Goal: Task Accomplishment & Management: Use online tool/utility

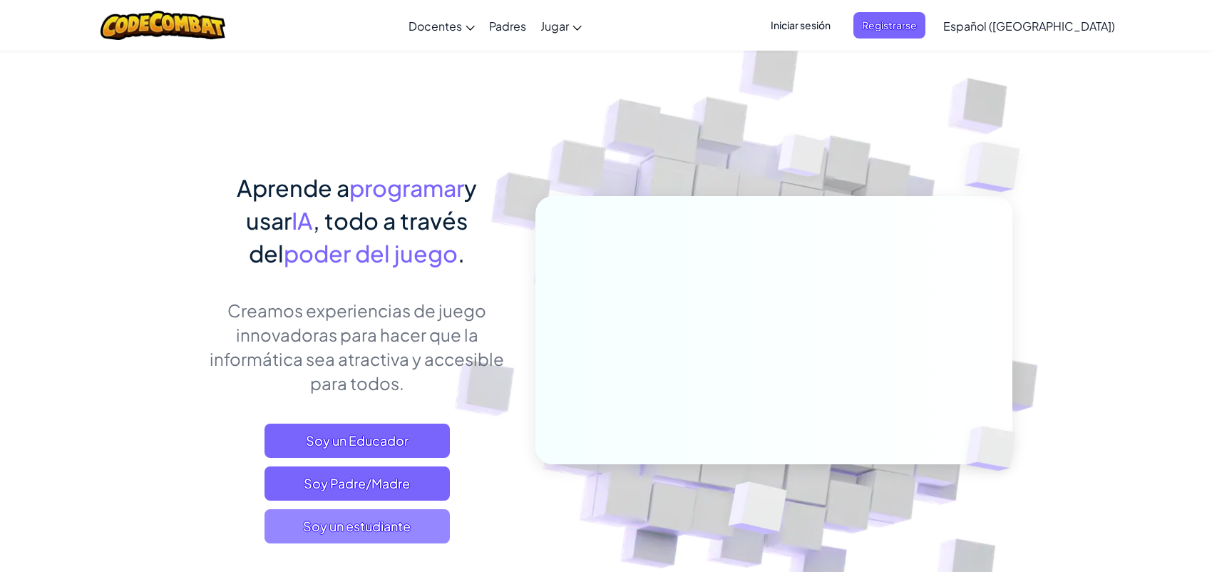
click at [360, 519] on font "Soy un estudiante" at bounding box center [357, 525] width 108 height 16
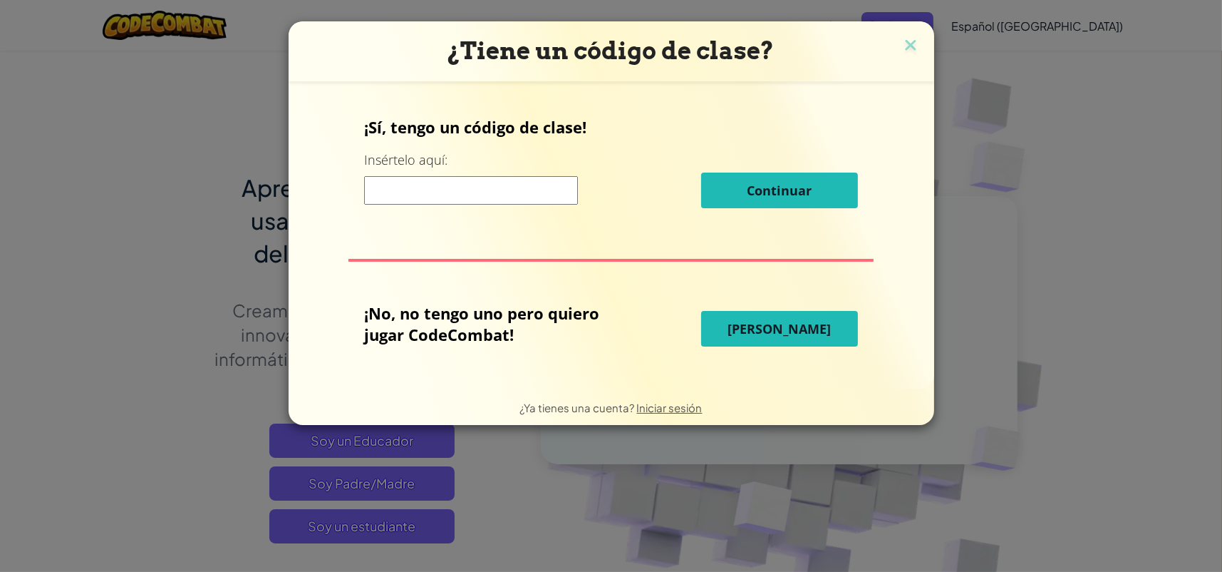
click at [445, 192] on input at bounding box center [471, 190] width 214 height 29
click at [783, 331] on font "[PERSON_NAME]" at bounding box center [779, 328] width 103 height 17
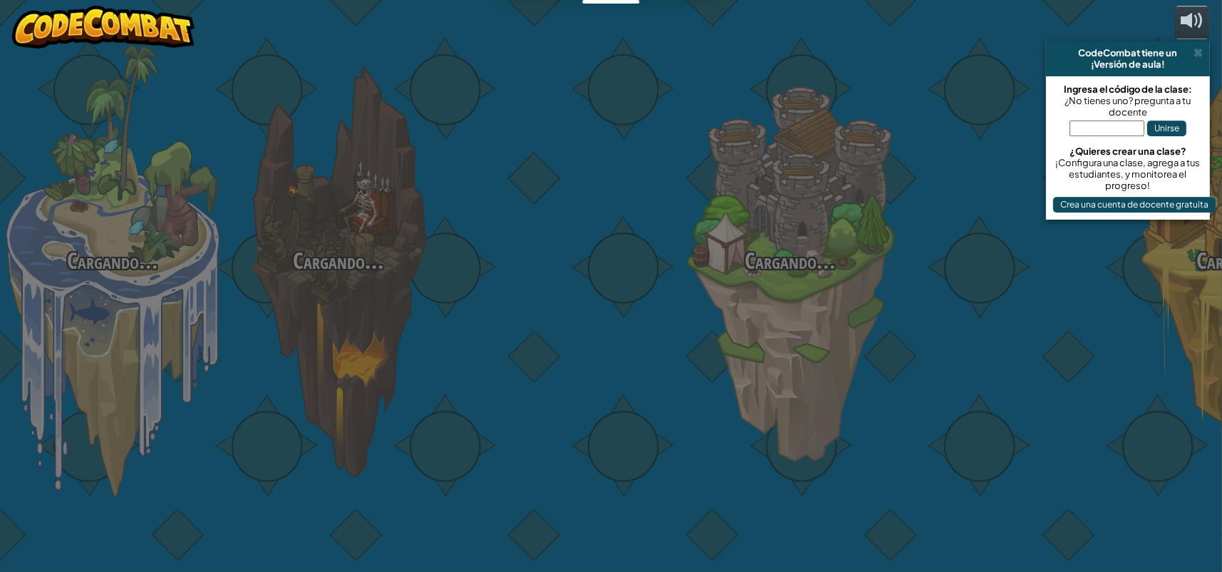
select select "es-419"
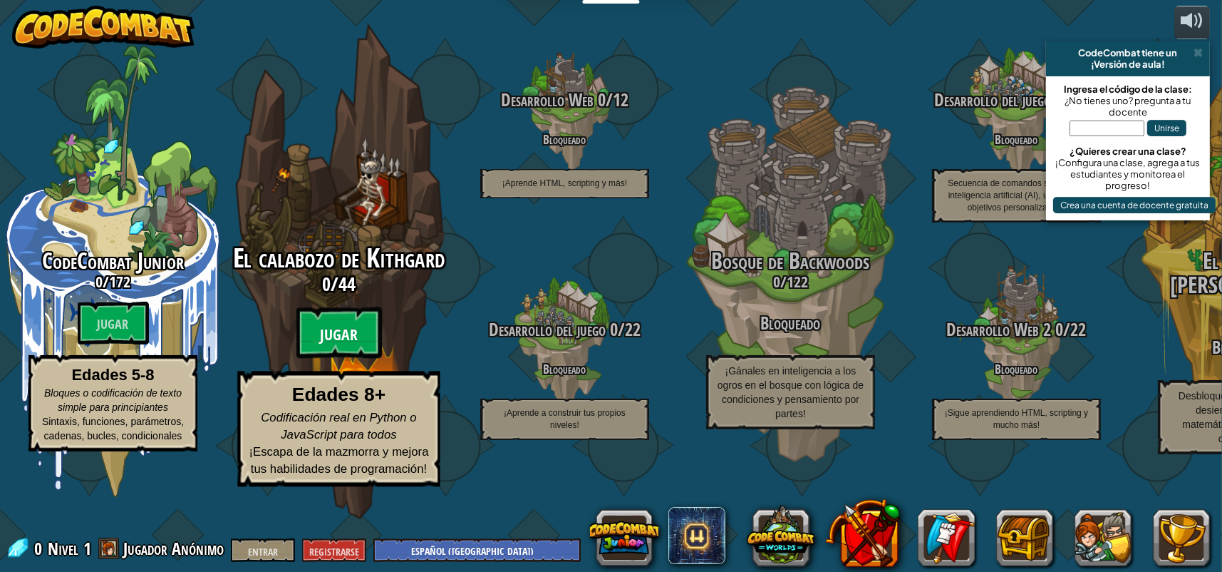
click at [349, 346] on font "Jugar" at bounding box center [339, 334] width 38 height 21
select select "es-419"
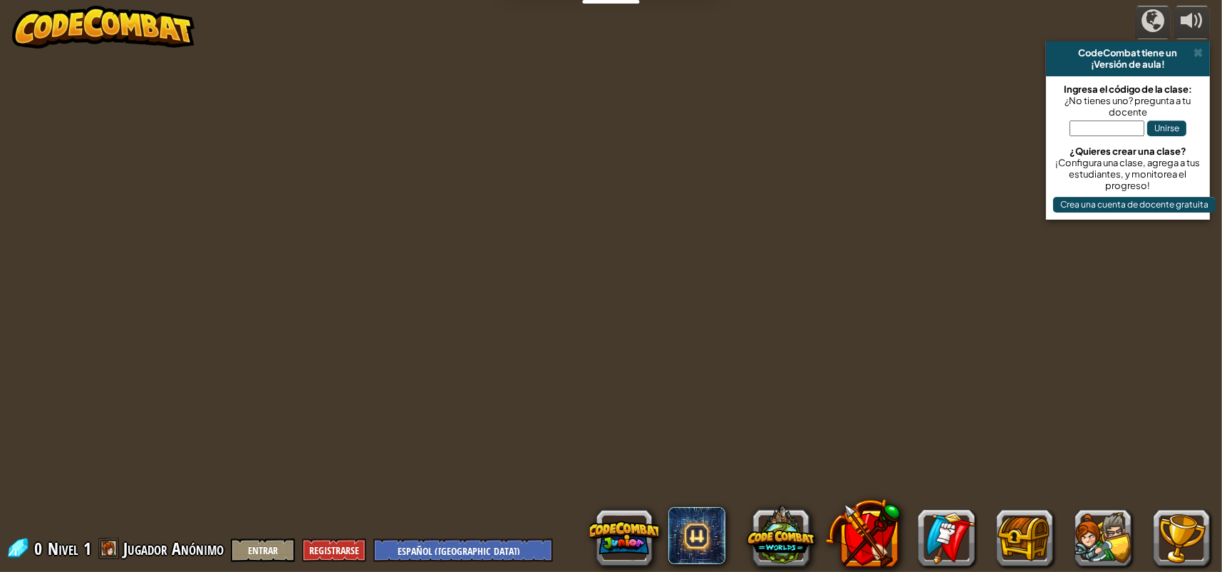
select select "es-419"
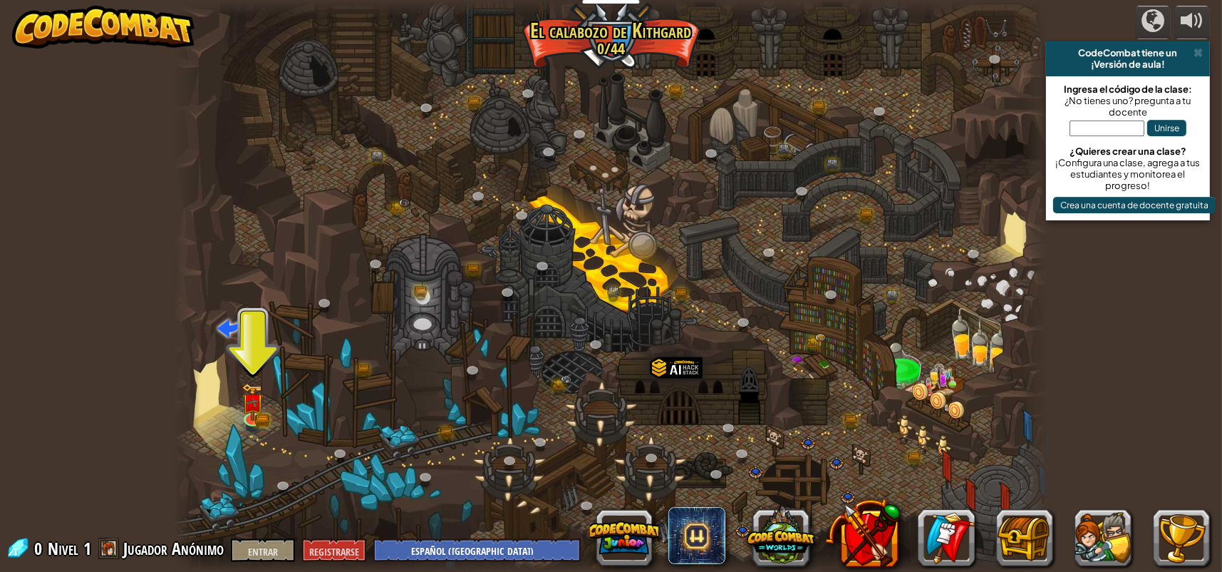
select select "es-419"
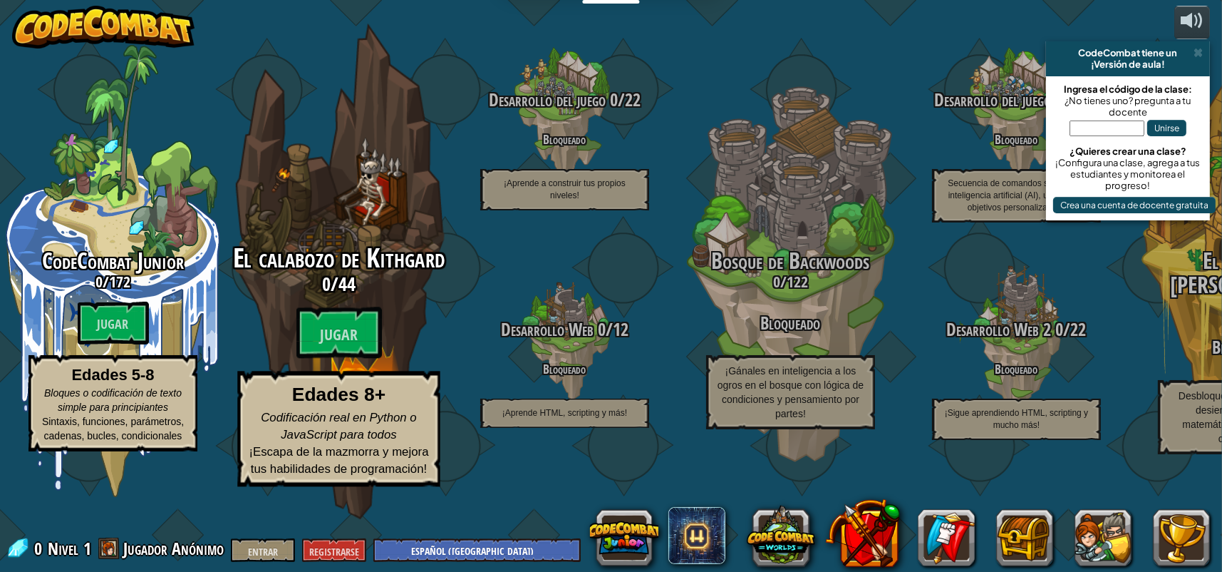
click at [340, 263] on div "El calabozo de Kithgard 0 / 44 Jugar Edades 8+ Codificación real en Python o Ja…" at bounding box center [338, 271] width 271 height 542
select select "es-419"
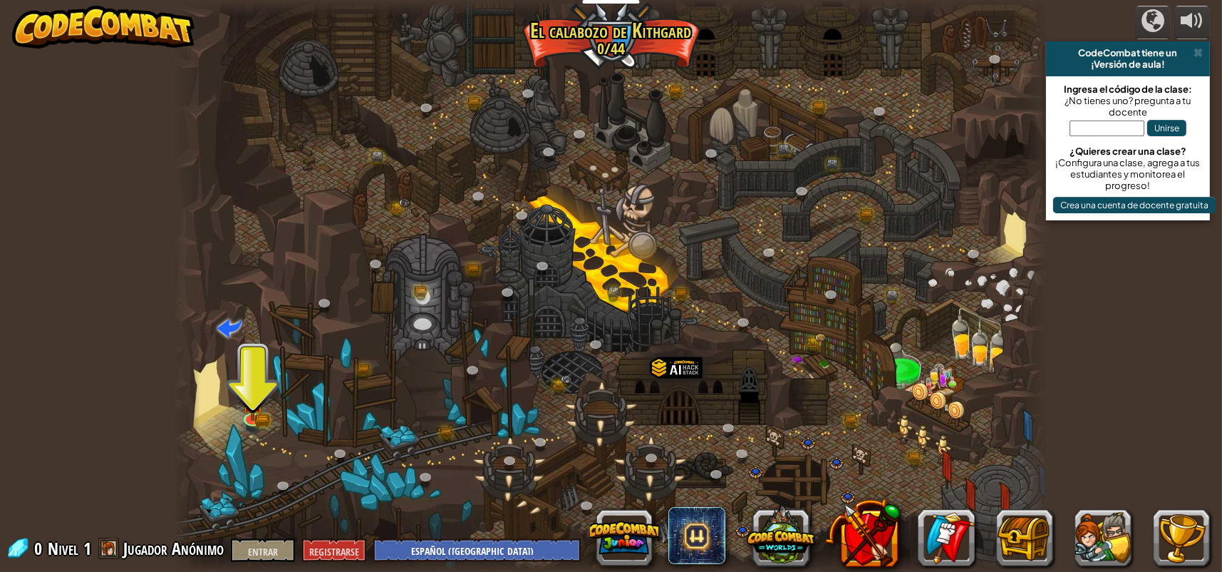
select select "es-419"
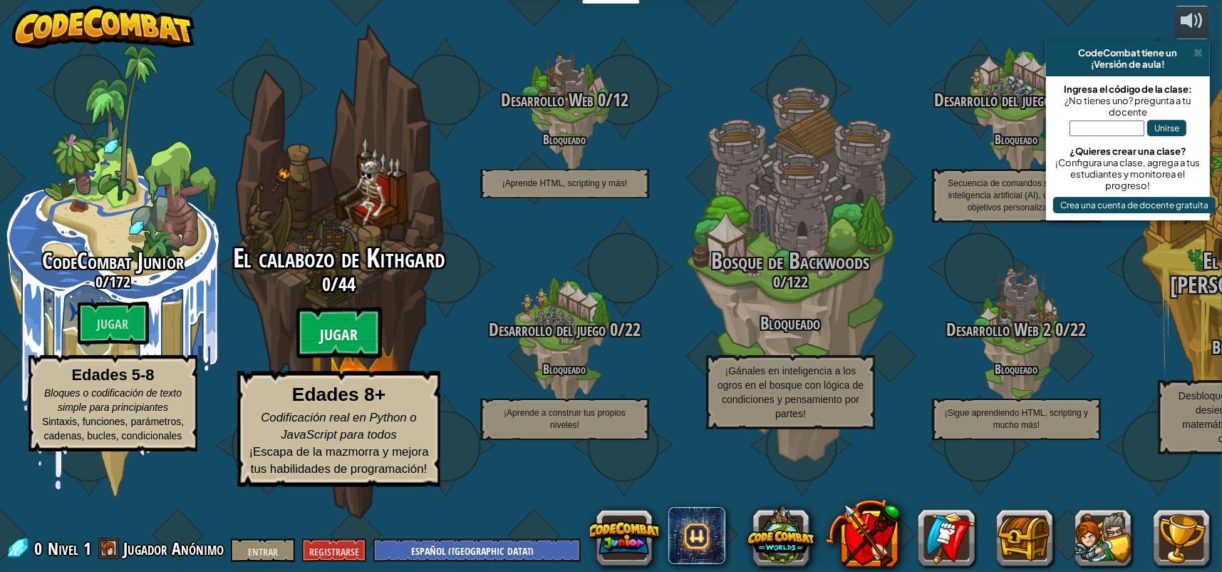
click at [326, 354] on btn "Jugar" at bounding box center [340, 332] width 86 height 51
select select "es-419"
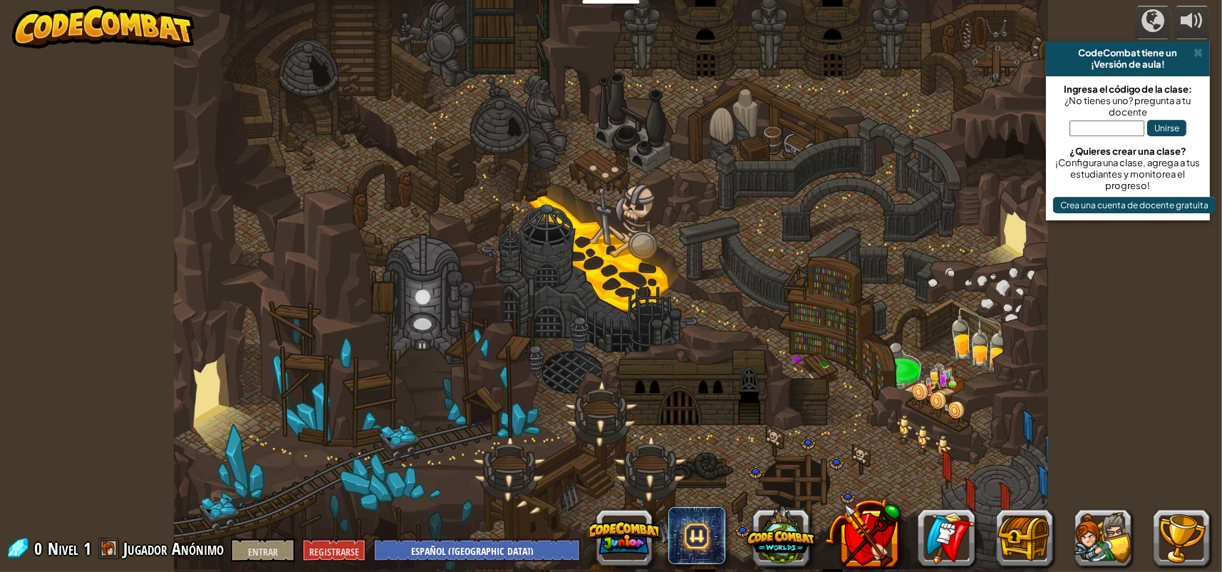
select select "es-419"
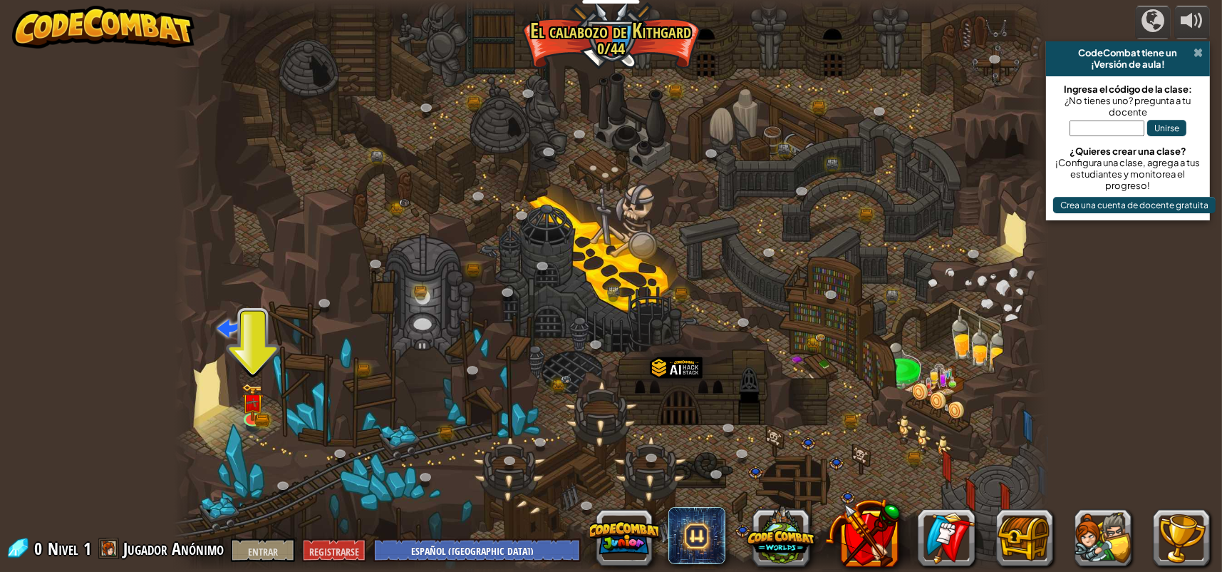
click at [1200, 56] on span at bounding box center [1198, 52] width 9 height 11
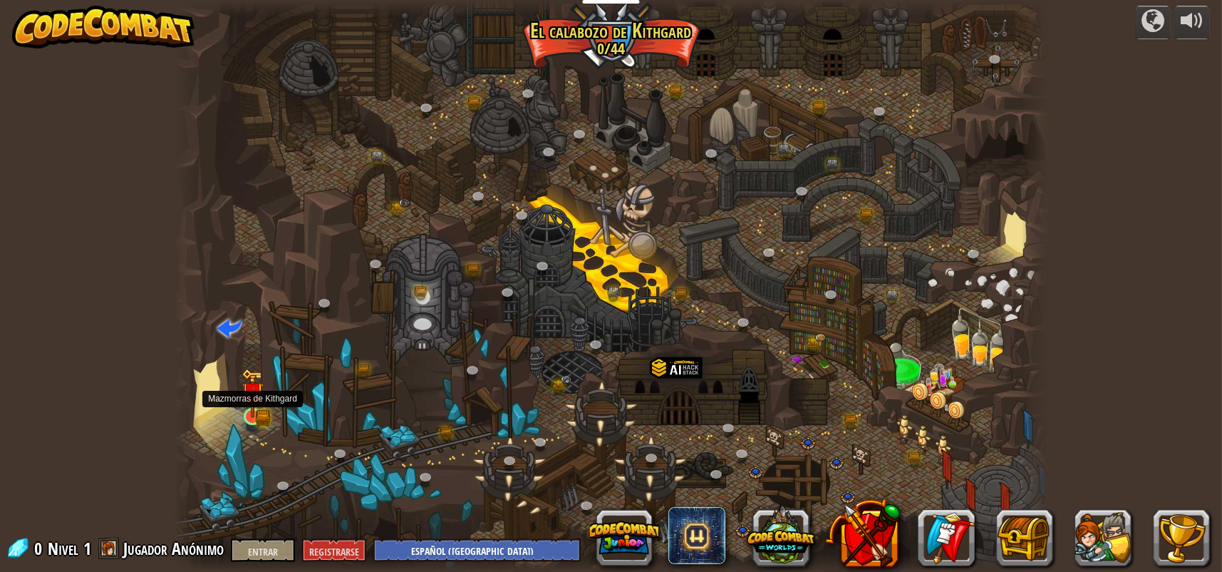
click at [252, 411] on img at bounding box center [253, 393] width 23 height 49
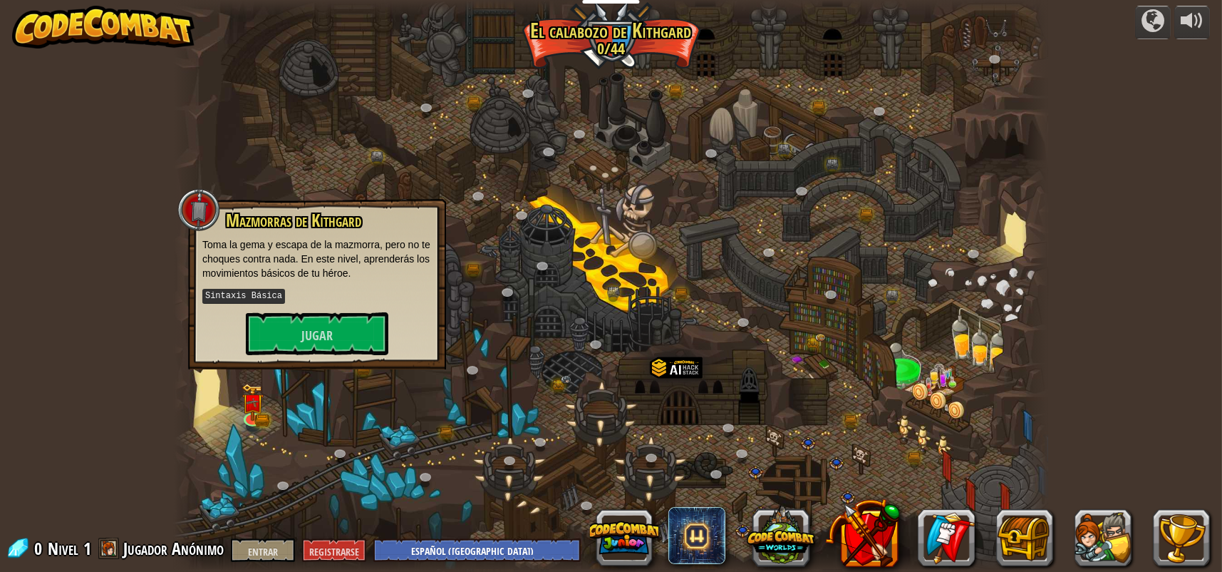
click at [307, 383] on div at bounding box center [611, 286] width 875 height 572
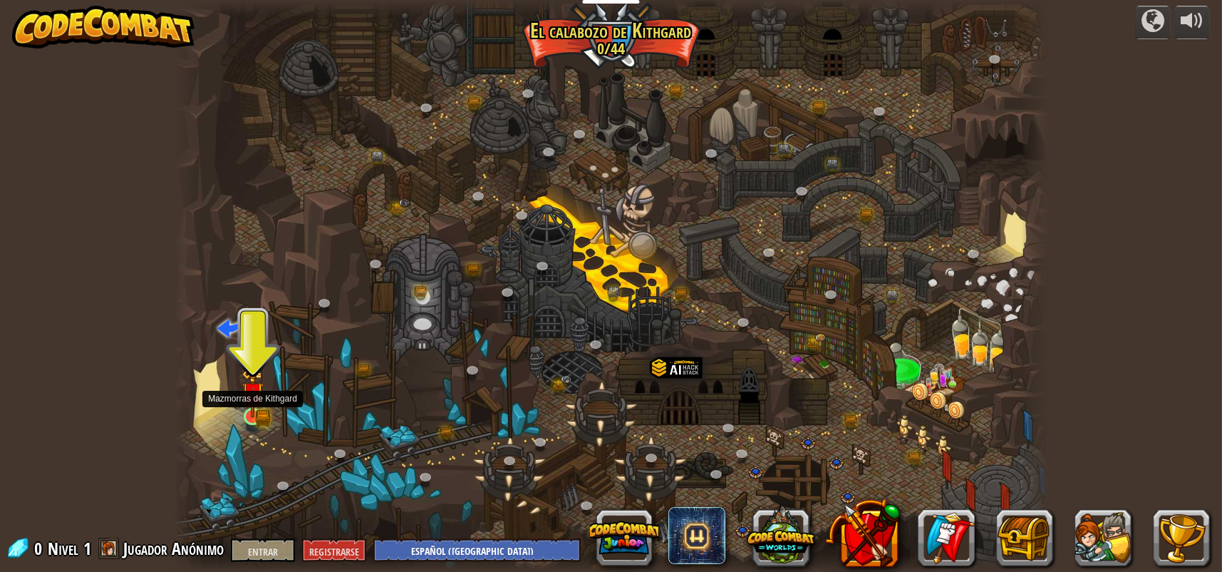
click at [253, 411] on img at bounding box center [253, 393] width 23 height 49
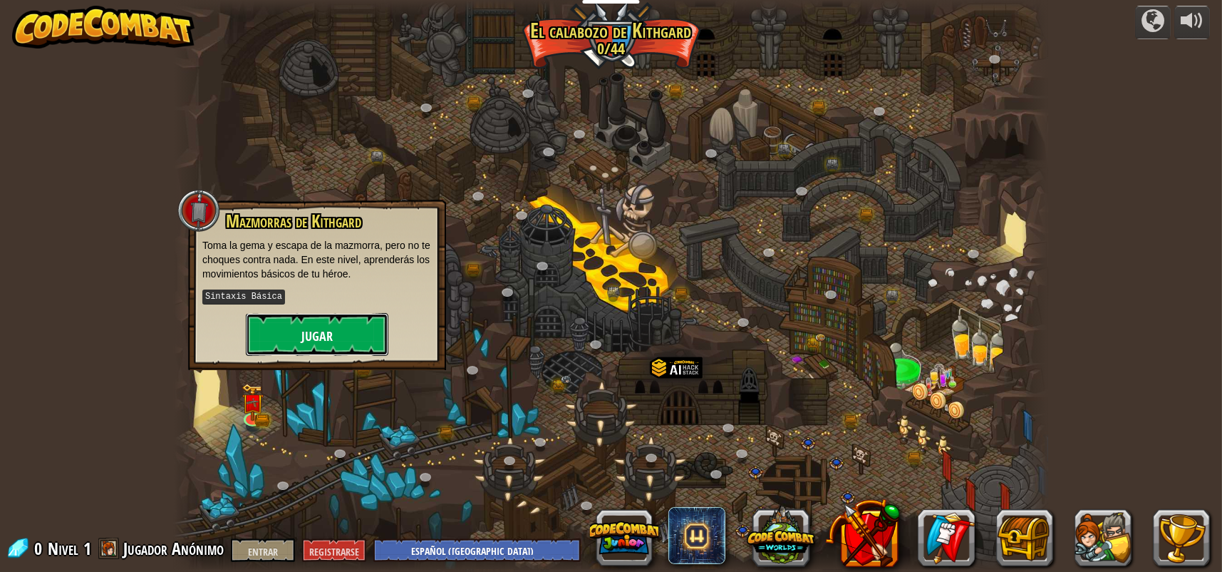
click at [314, 327] on font "Jugar" at bounding box center [317, 336] width 31 height 18
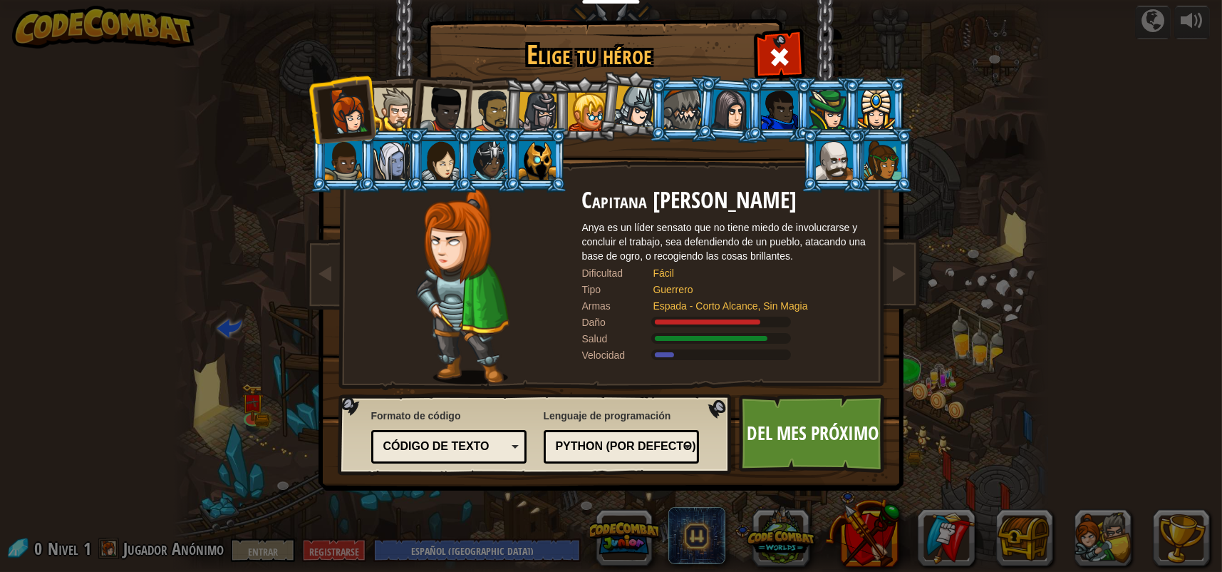
click at [400, 106] on div at bounding box center [395, 109] width 43 height 43
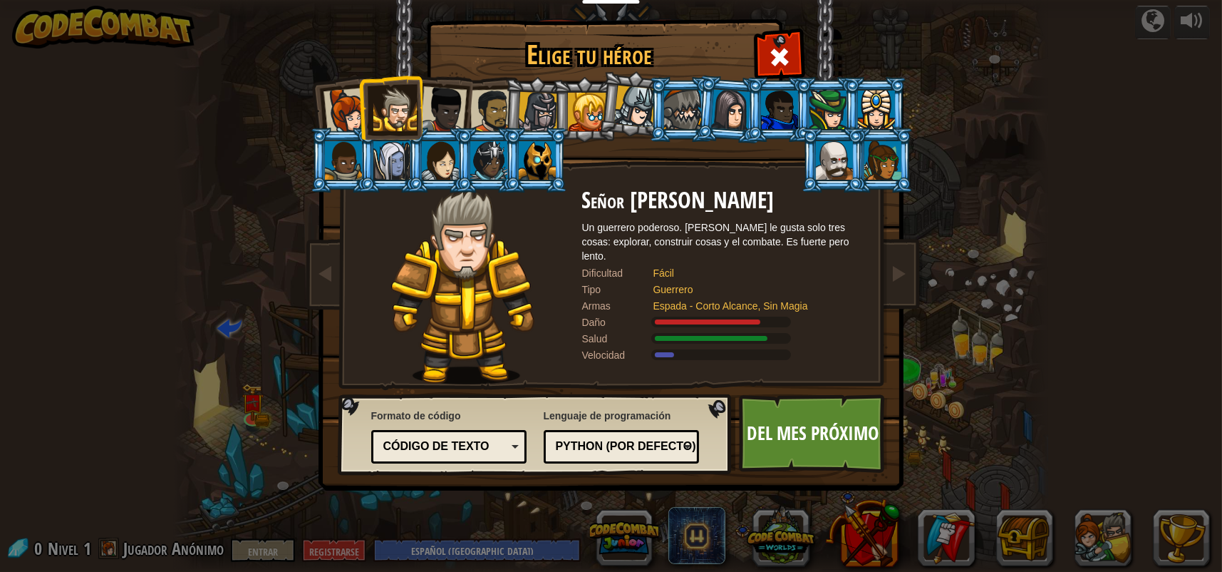
click at [441, 108] on div at bounding box center [443, 109] width 47 height 47
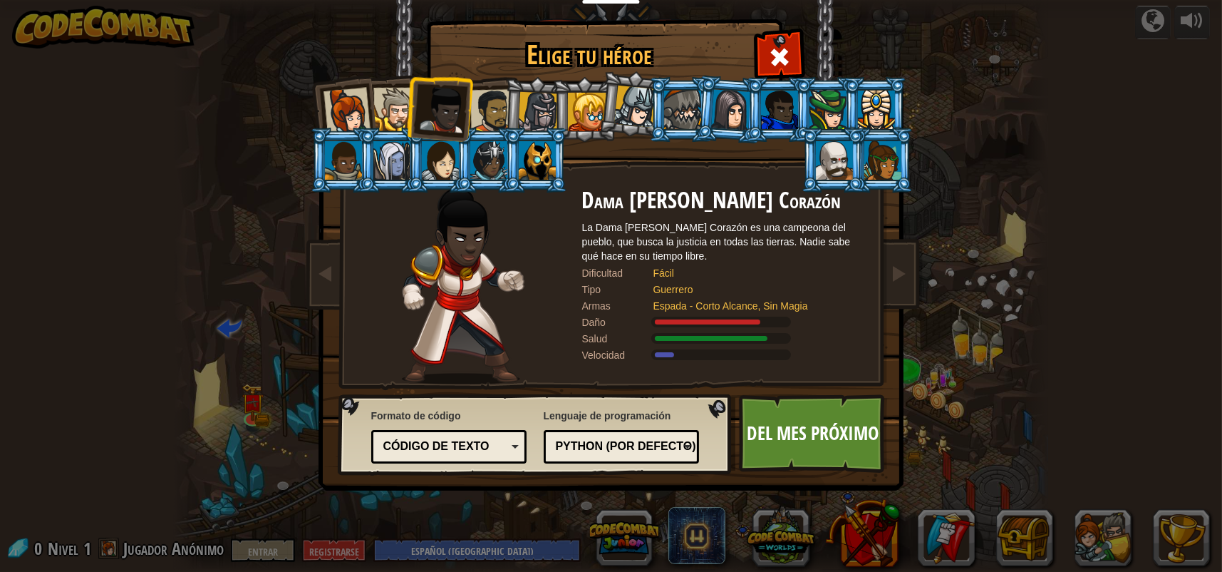
click at [495, 110] on div at bounding box center [492, 111] width 44 height 44
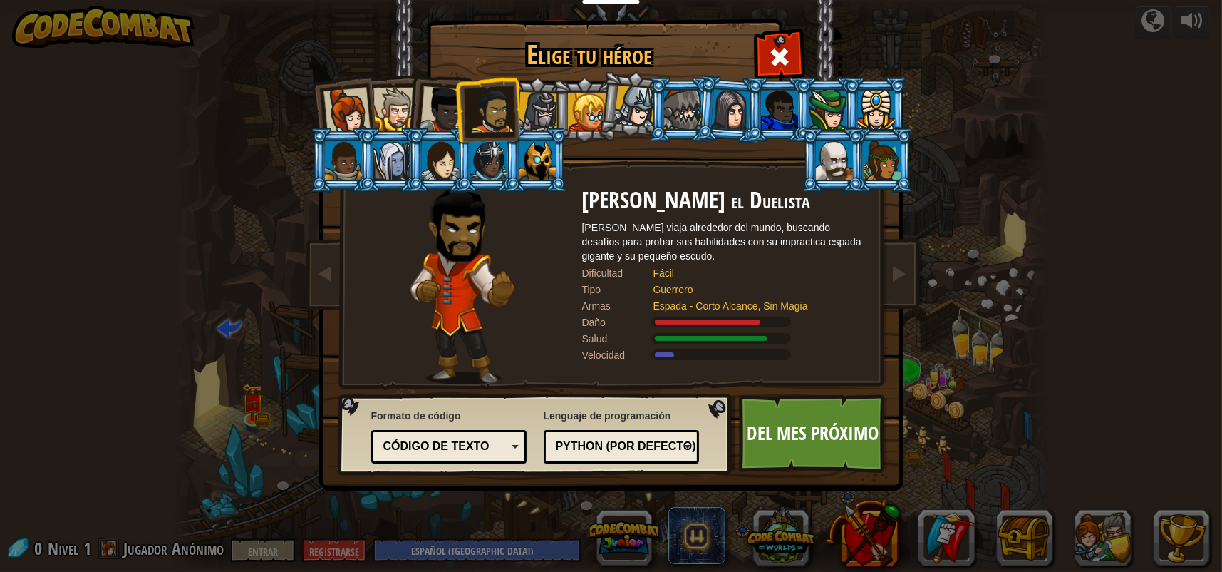
click at [527, 106] on div at bounding box center [538, 112] width 41 height 41
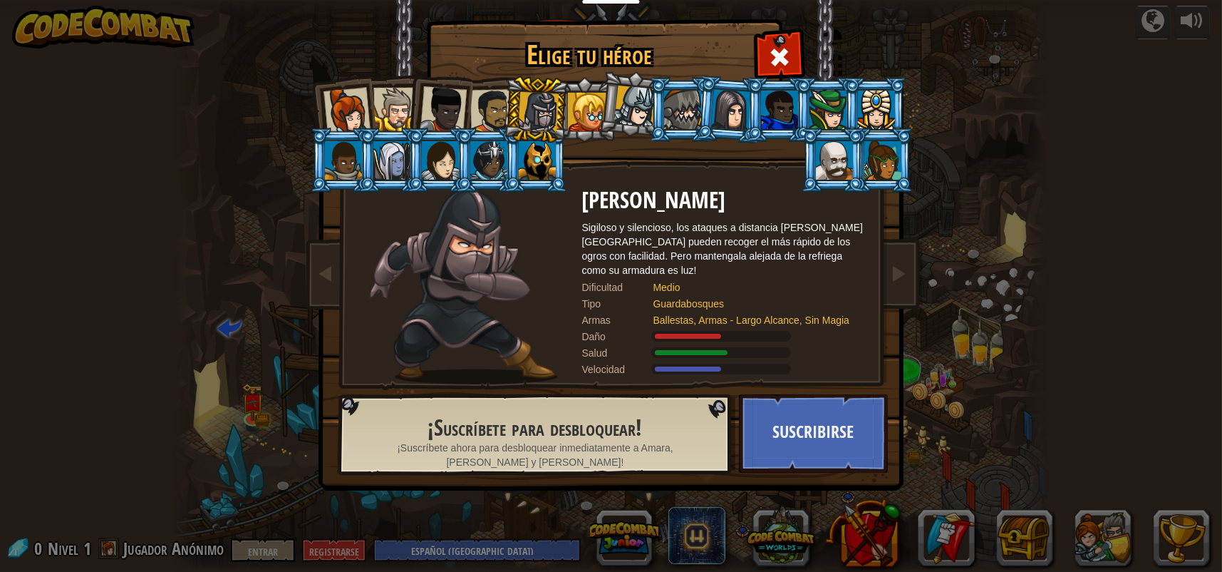
click at [580, 106] on div at bounding box center [587, 112] width 38 height 38
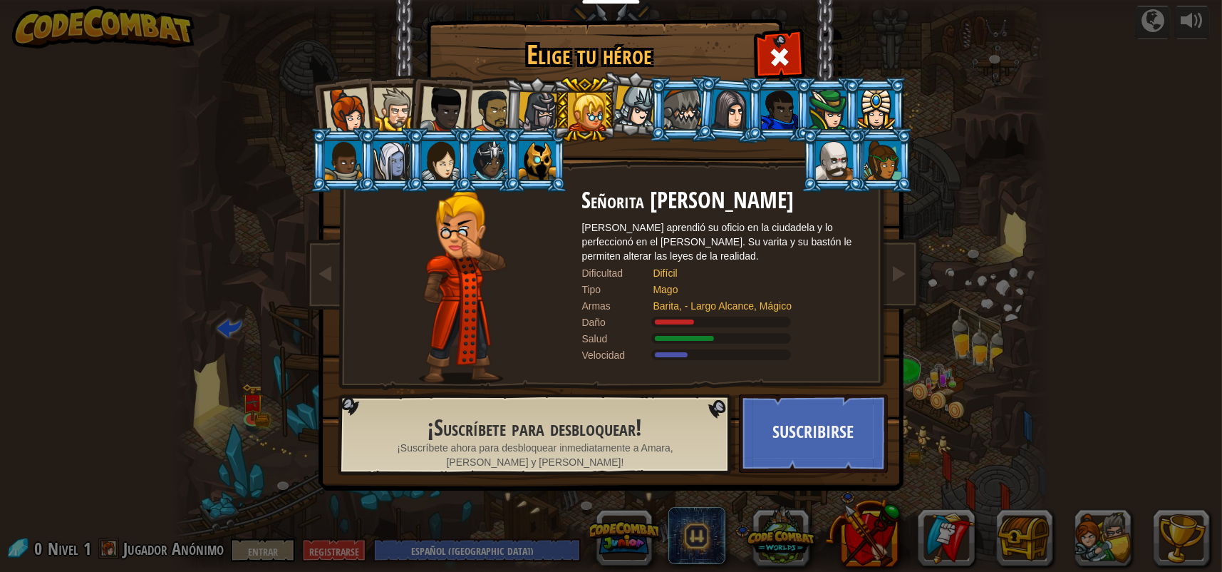
click at [635, 112] on div at bounding box center [635, 107] width 42 height 42
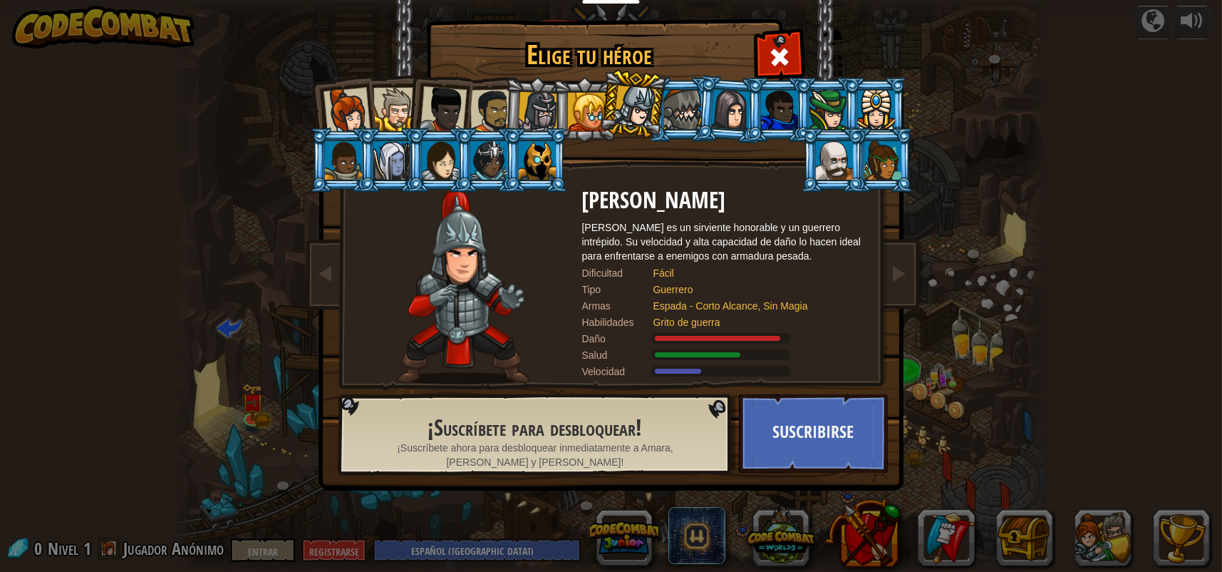
click at [681, 105] on div at bounding box center [682, 110] width 37 height 38
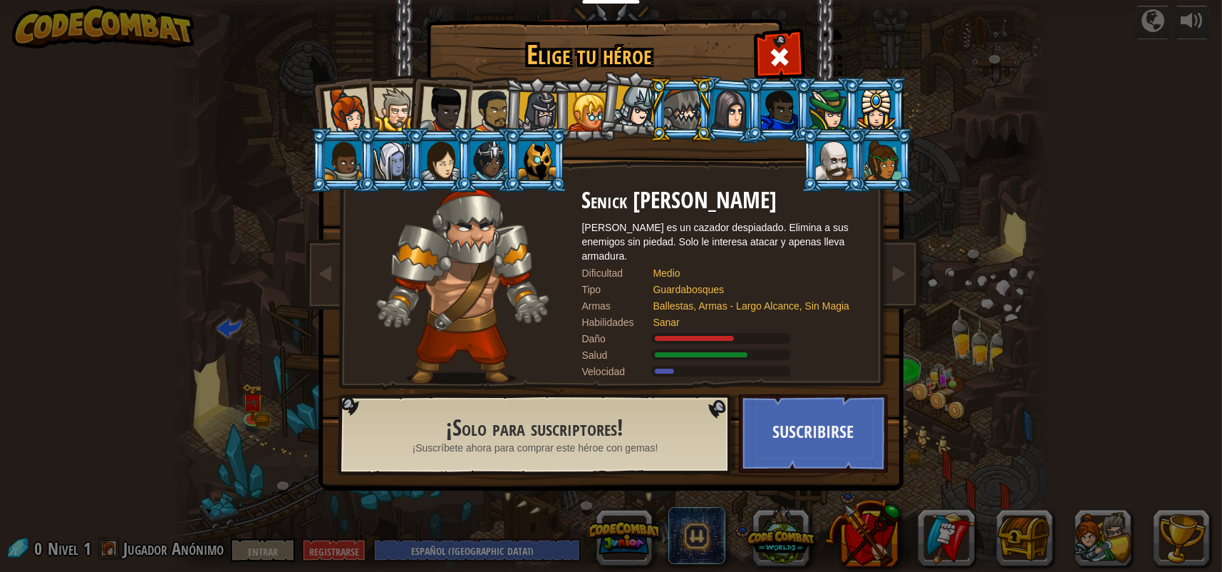
click at [341, 106] on div at bounding box center [346, 111] width 47 height 47
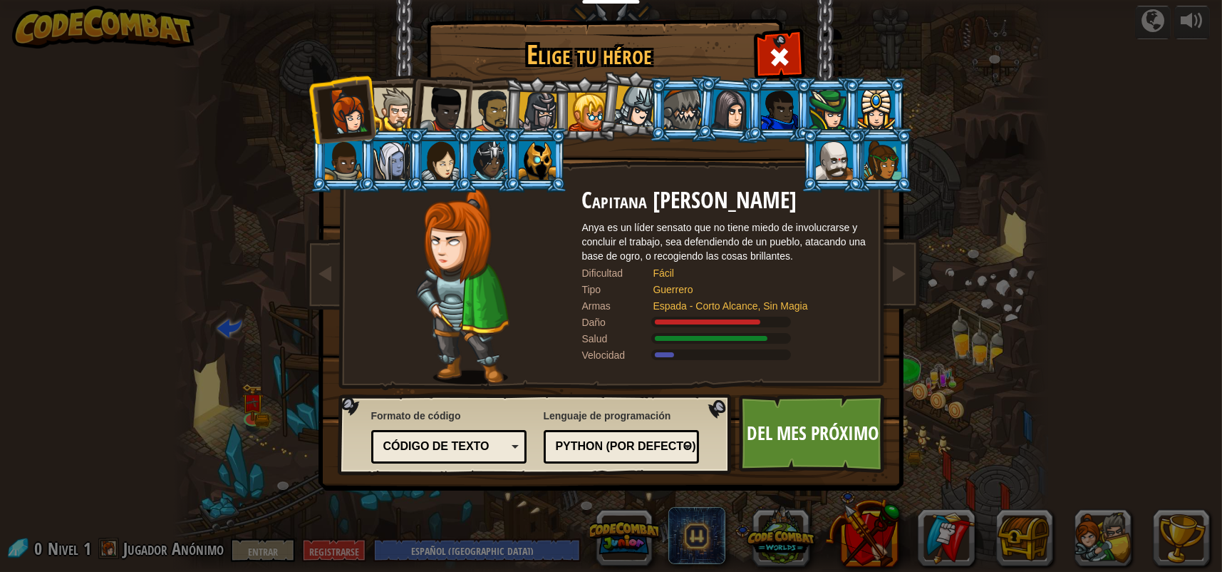
click at [481, 104] on div at bounding box center [492, 111] width 44 height 44
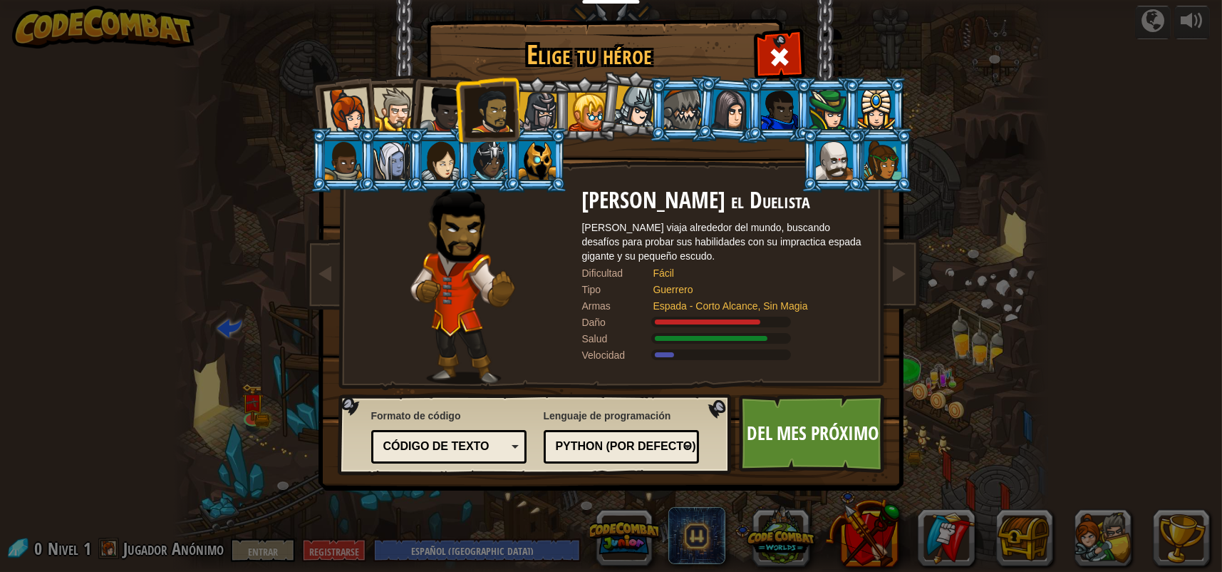
click at [339, 100] on div at bounding box center [346, 111] width 47 height 47
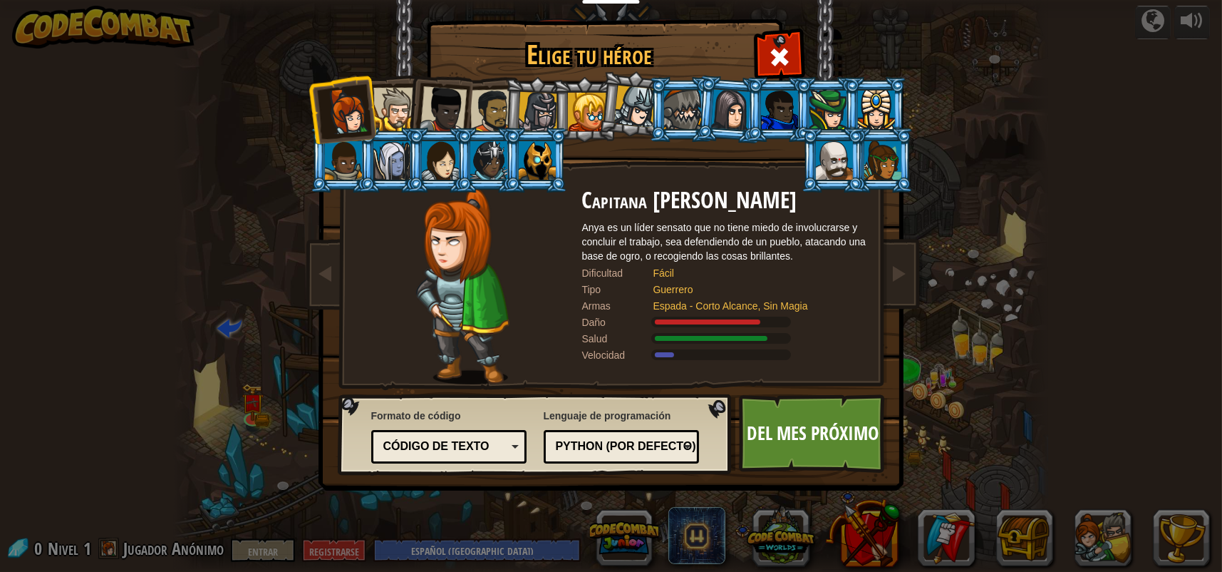
click at [465, 115] on li at bounding box center [439, 107] width 70 height 70
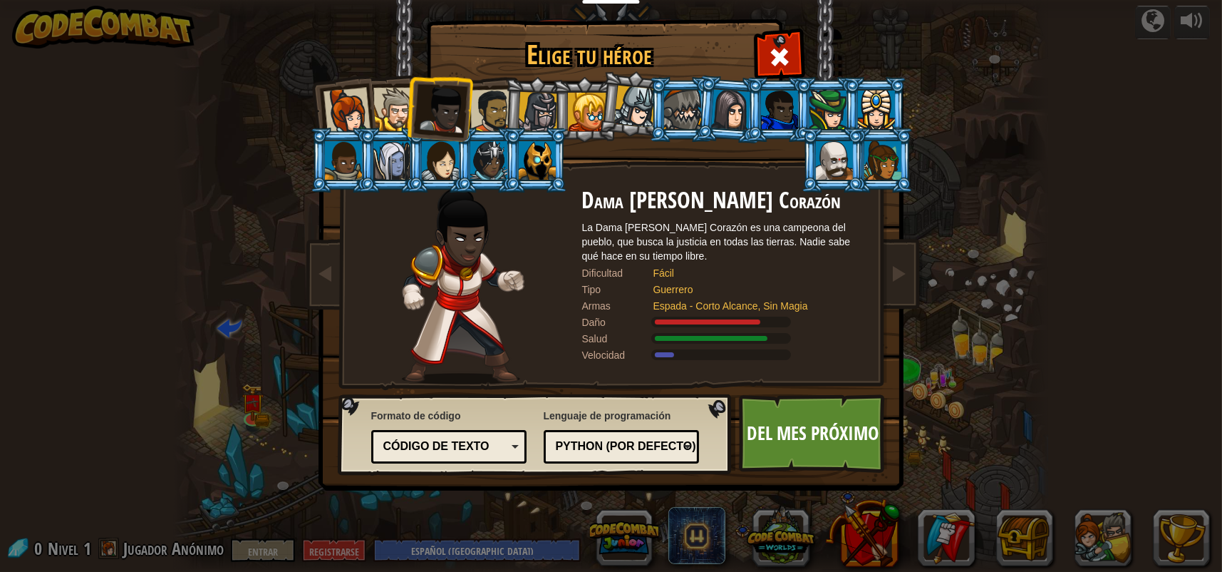
click at [488, 116] on div at bounding box center [492, 111] width 44 height 44
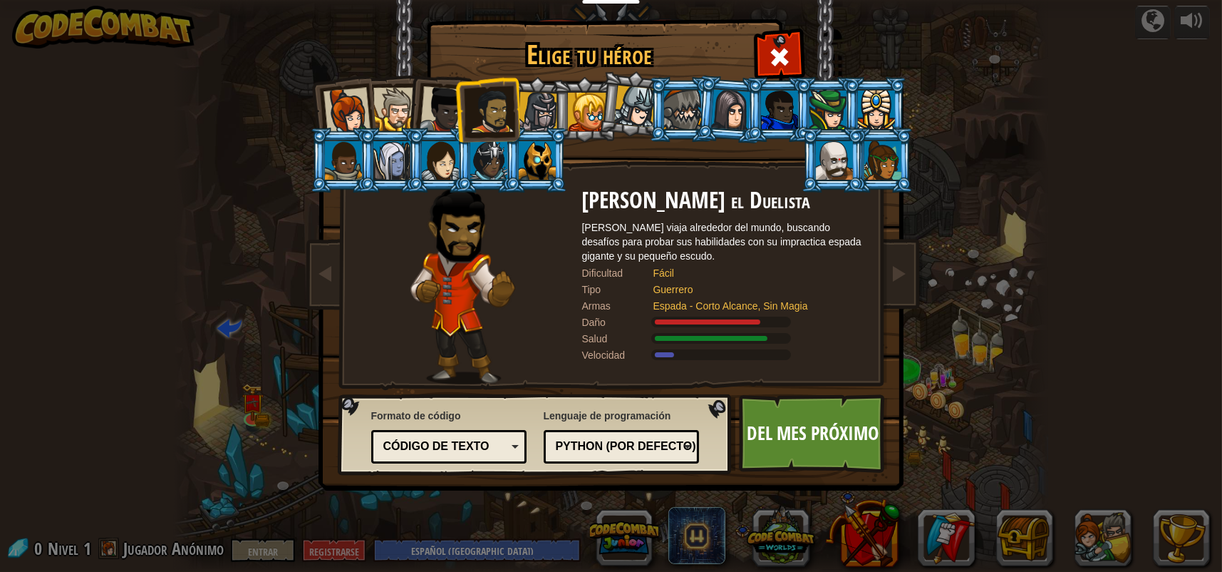
click at [530, 157] on div at bounding box center [537, 160] width 37 height 38
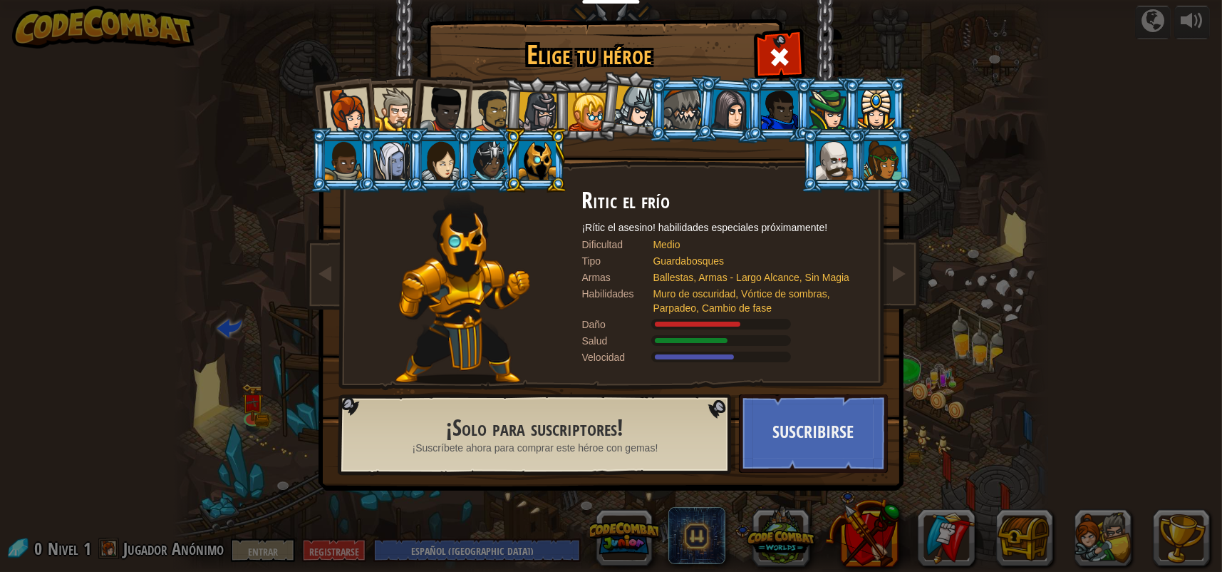
click at [728, 104] on div at bounding box center [731, 109] width 40 height 41
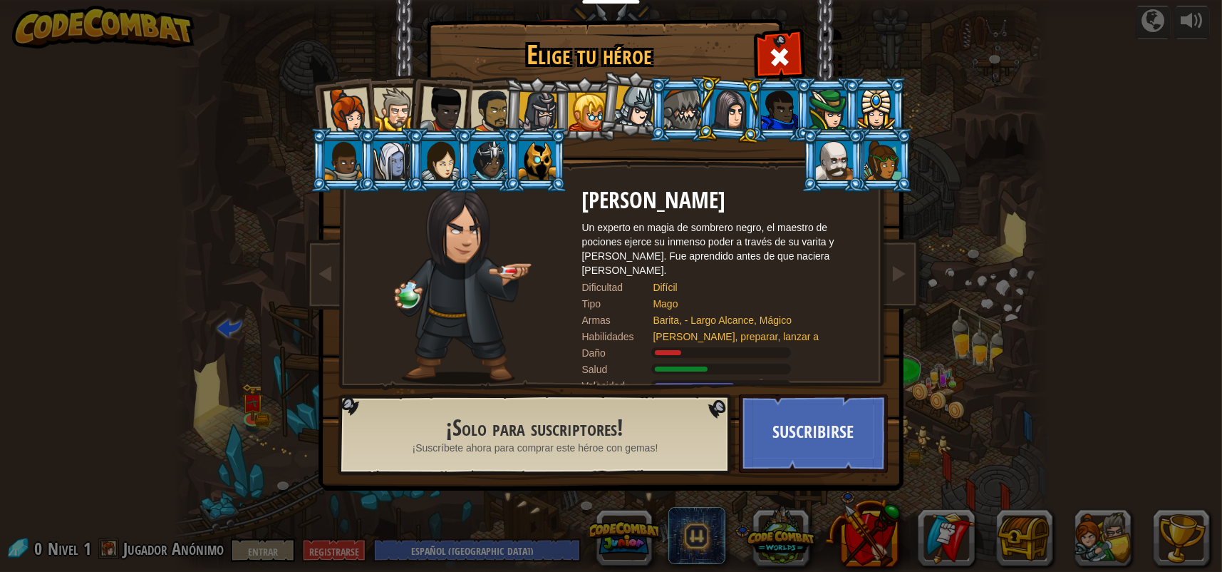
click at [540, 103] on div at bounding box center [538, 112] width 41 height 41
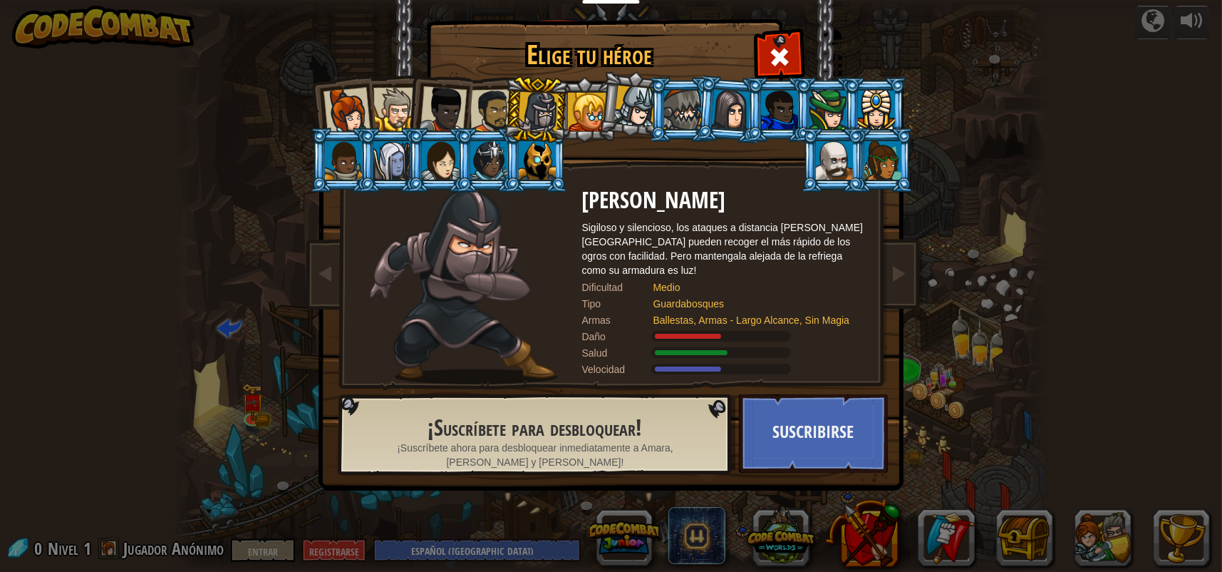
click at [481, 113] on div at bounding box center [492, 111] width 44 height 44
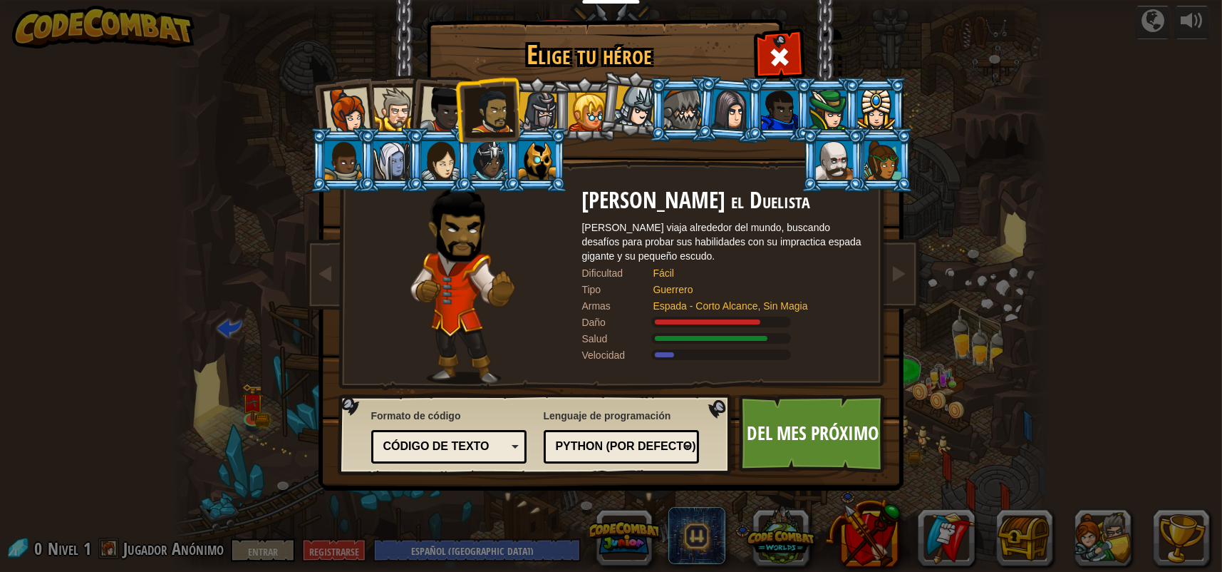
click at [441, 98] on div at bounding box center [443, 109] width 47 height 47
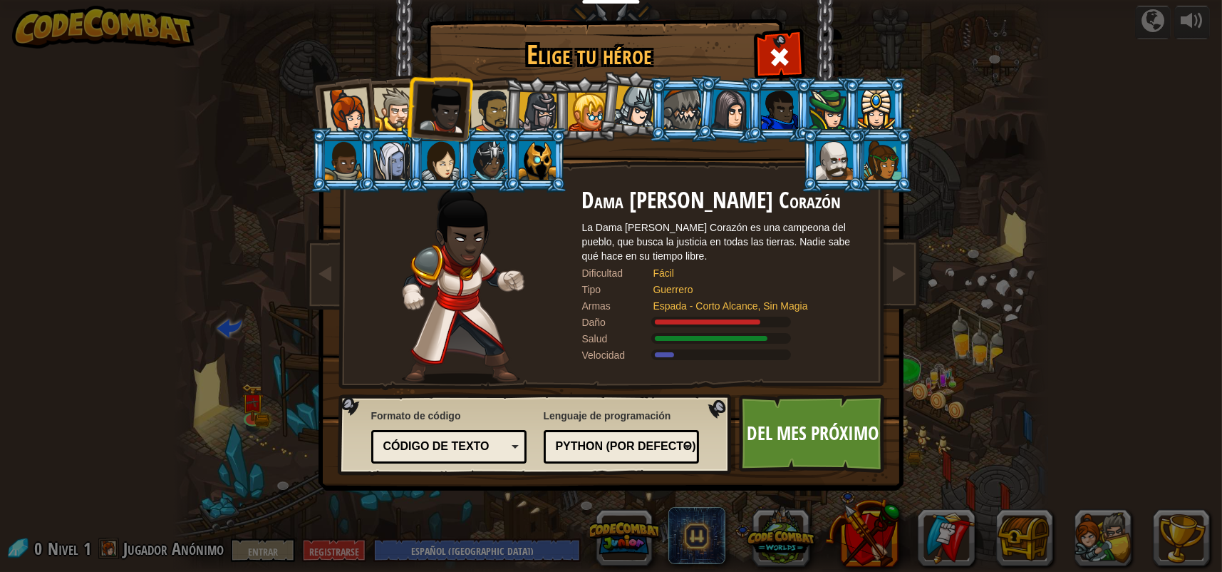
click at [349, 106] on div at bounding box center [346, 111] width 47 height 47
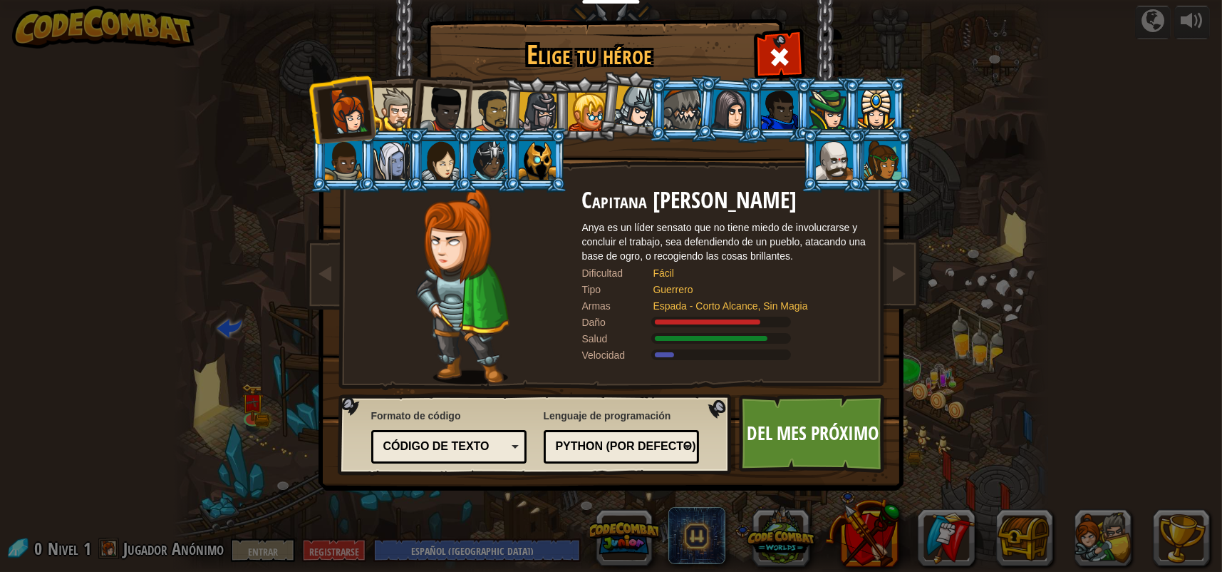
click at [399, 106] on div at bounding box center [395, 109] width 43 height 43
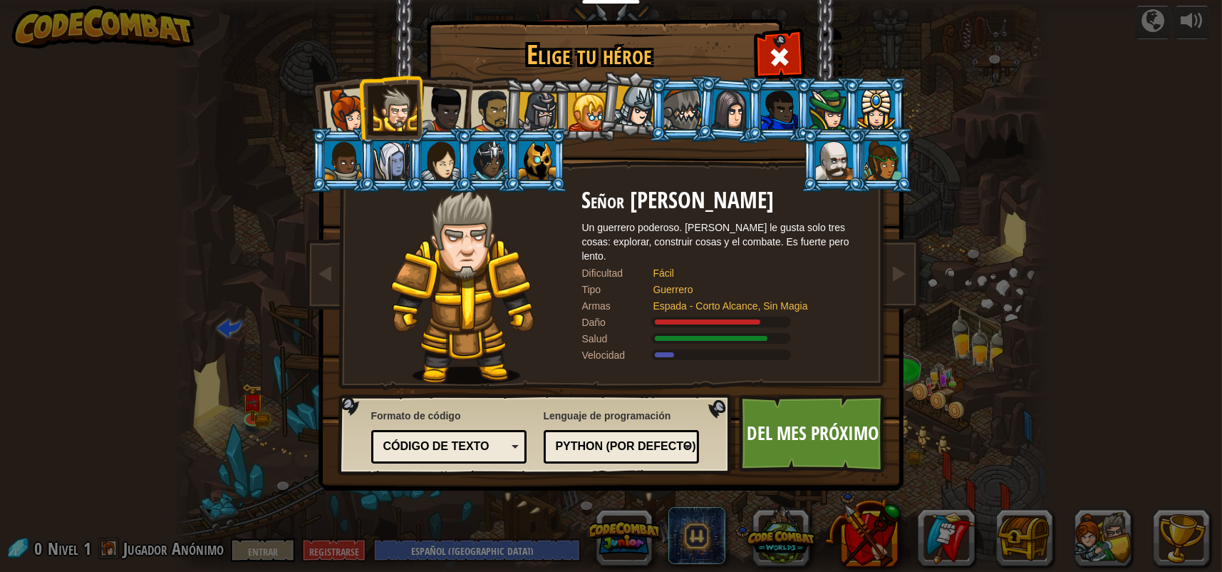
click at [354, 113] on div at bounding box center [346, 111] width 47 height 47
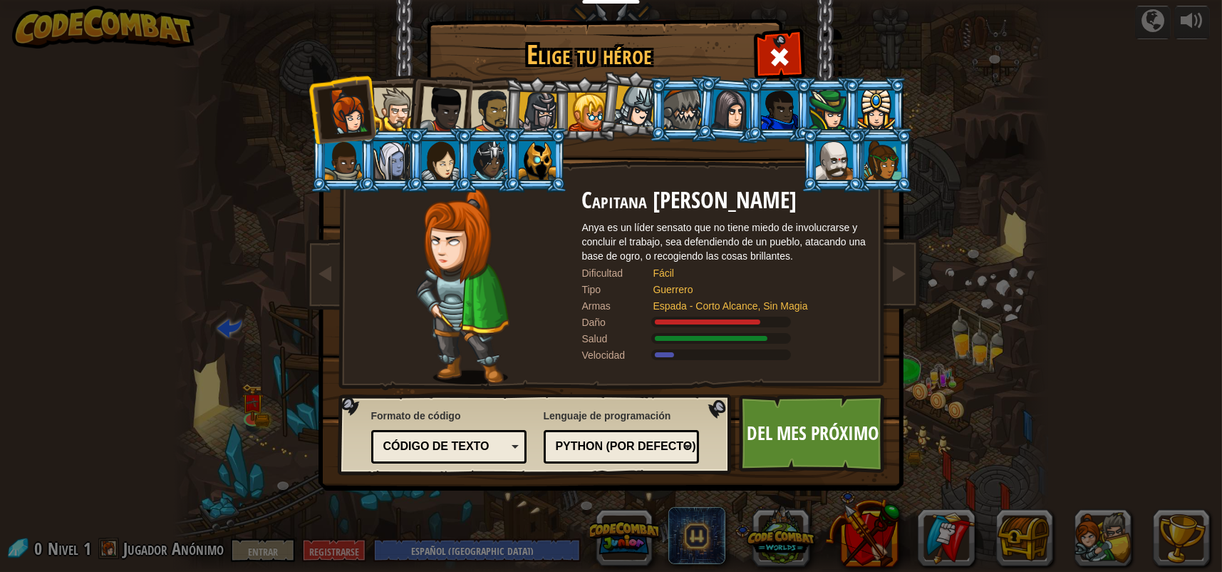
click at [460, 254] on img at bounding box center [462, 286] width 93 height 196
click at [813, 423] on font "Del mes próximo" at bounding box center [814, 433] width 132 height 26
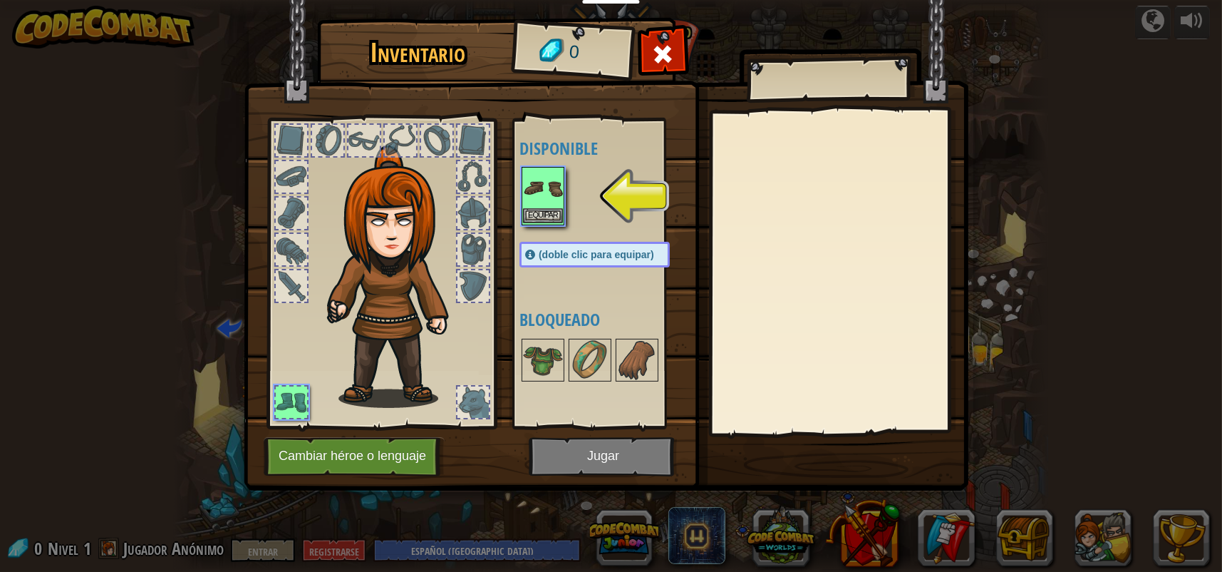
click at [541, 192] on img at bounding box center [543, 188] width 40 height 40
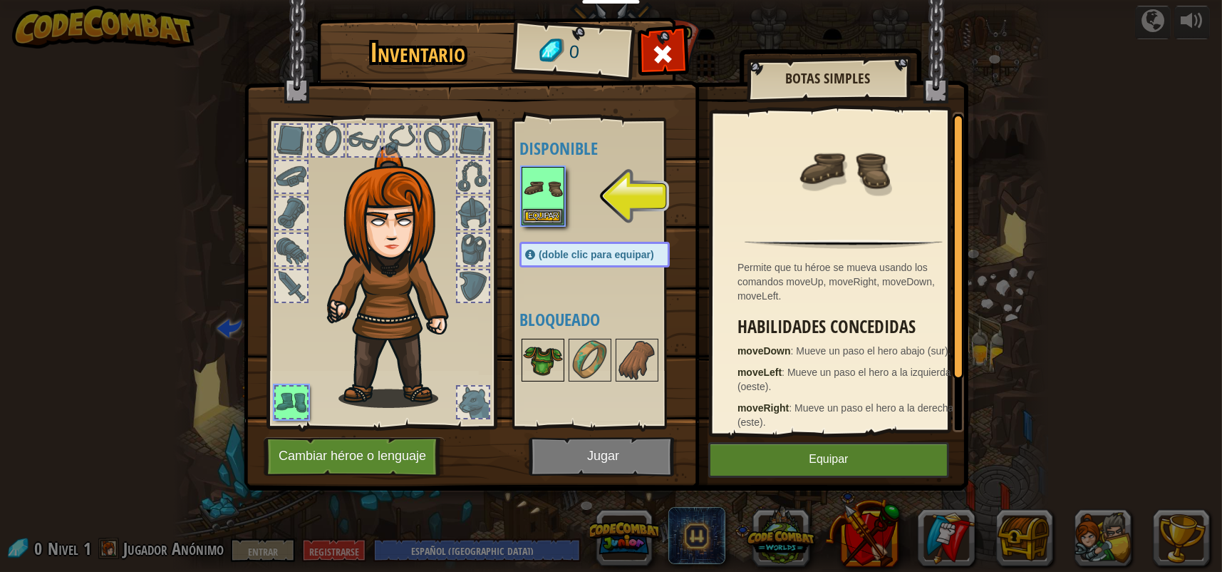
click at [546, 371] on img at bounding box center [543, 360] width 40 height 40
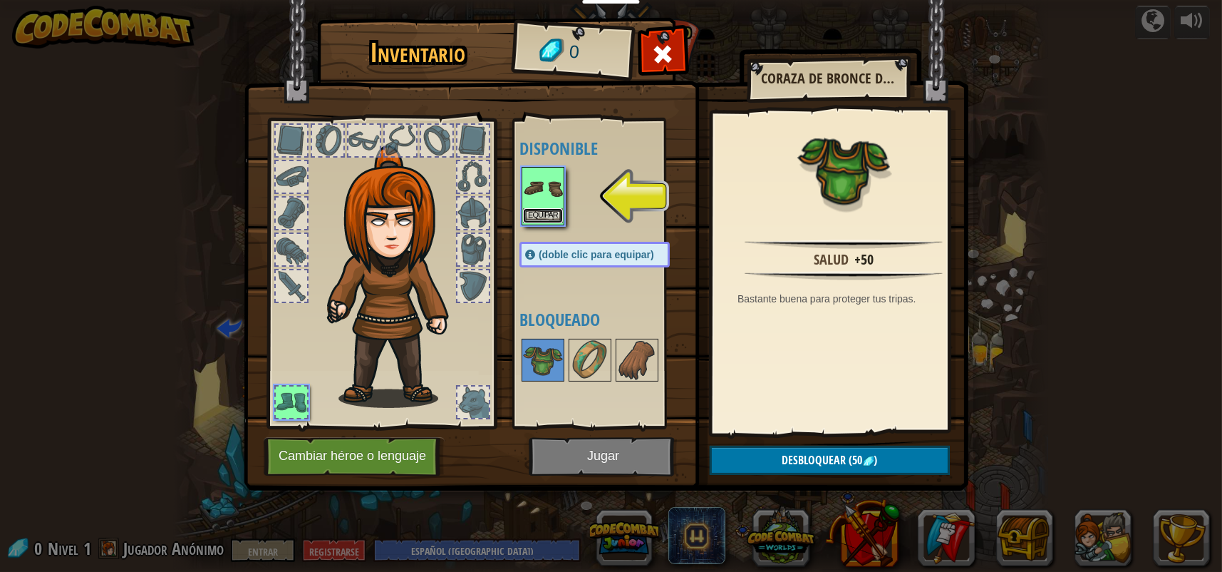
click at [541, 209] on button "Equipar" at bounding box center [543, 215] width 40 height 15
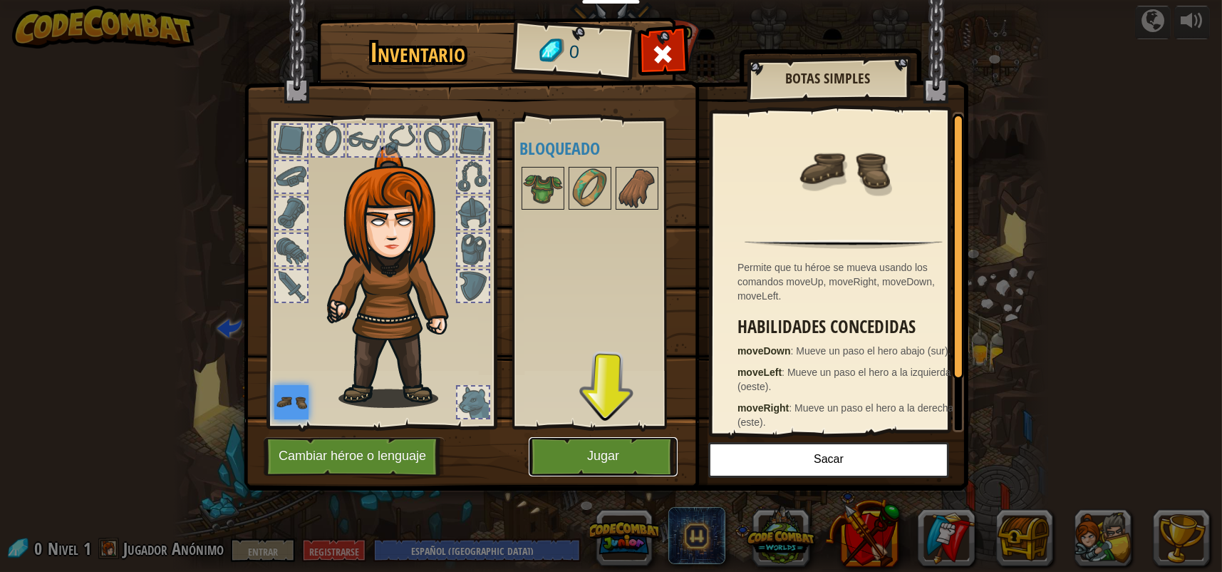
click at [598, 447] on button "Jugar" at bounding box center [603, 456] width 149 height 39
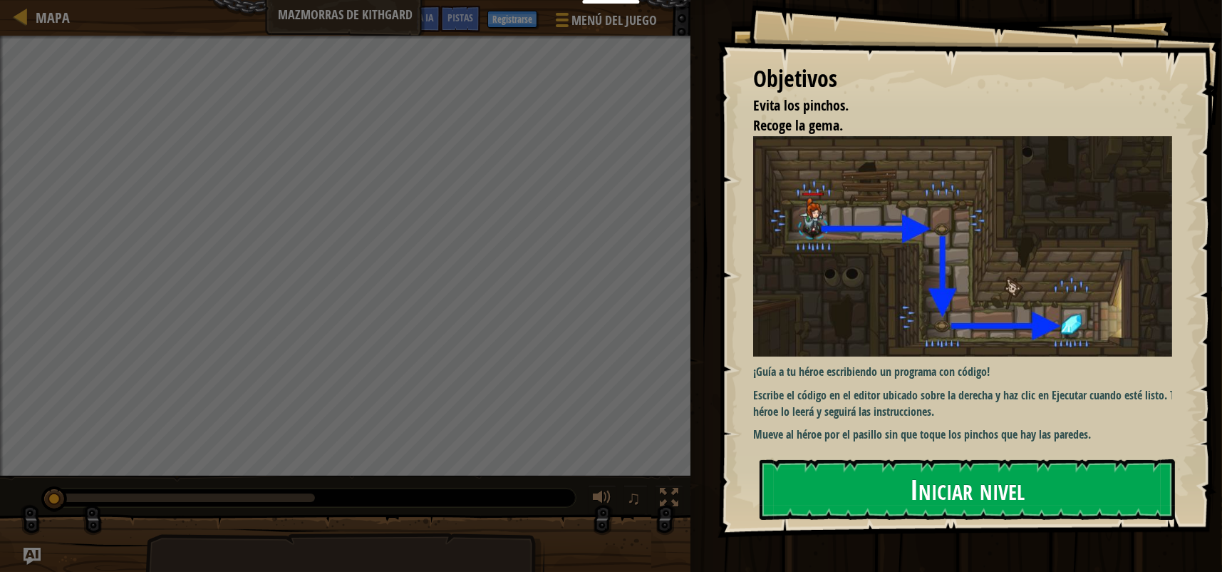
click at [949, 491] on font "Iniciar nivel" at bounding box center [967, 489] width 115 height 38
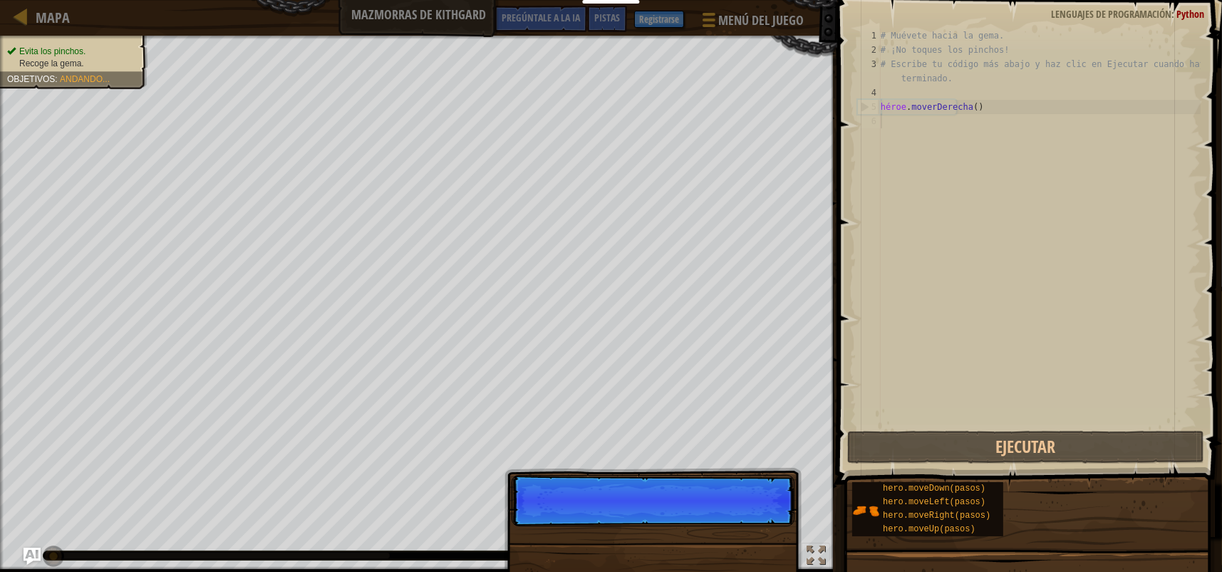
click at [754, 513] on p "Saltar (esc) Continuar" at bounding box center [653, 500] width 283 height 51
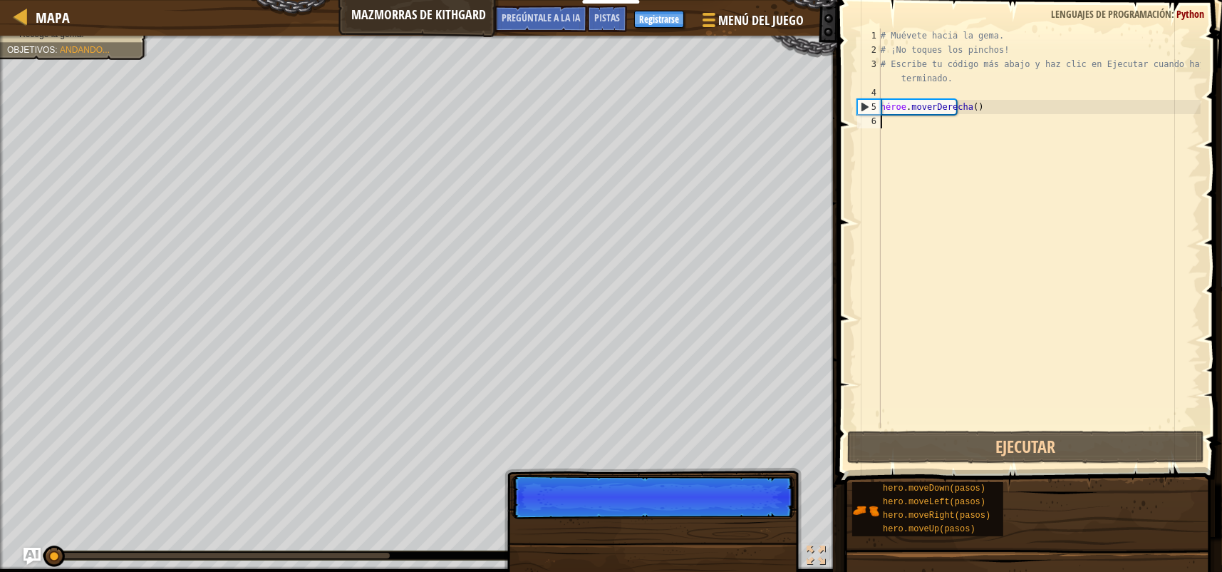
scroll to position [6, 0]
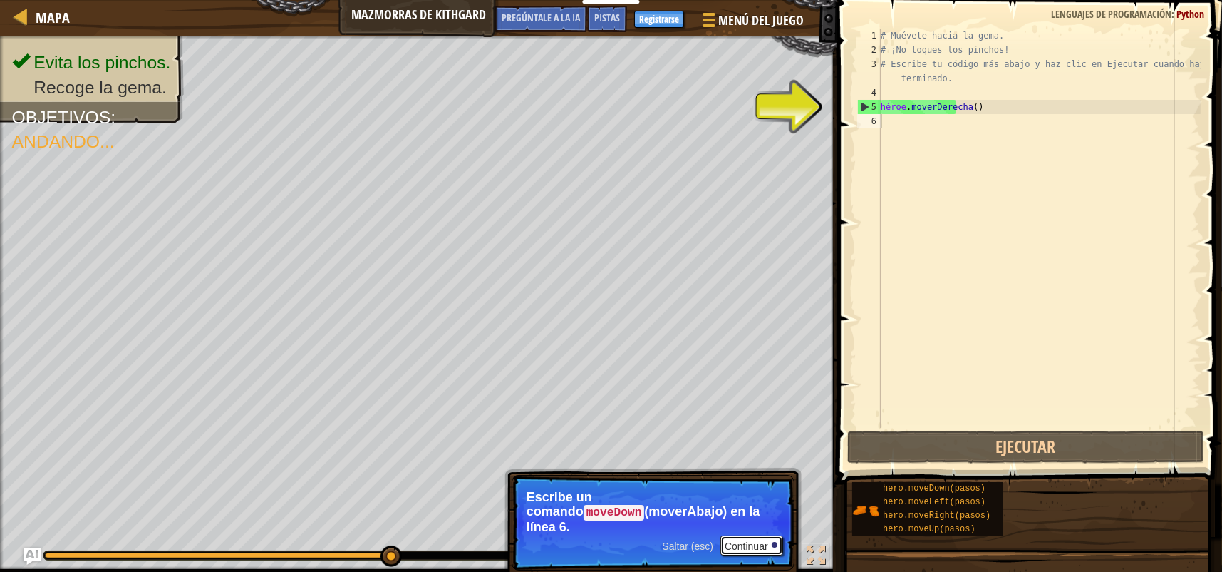
click at [763, 540] on font "Continuar" at bounding box center [746, 545] width 43 height 11
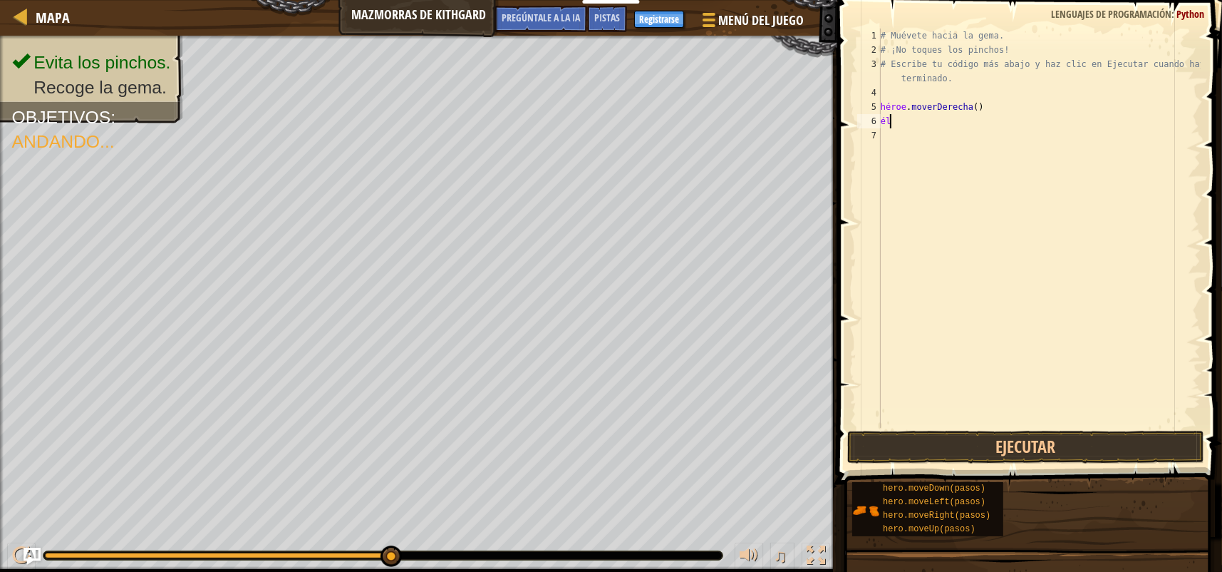
type textarea "h"
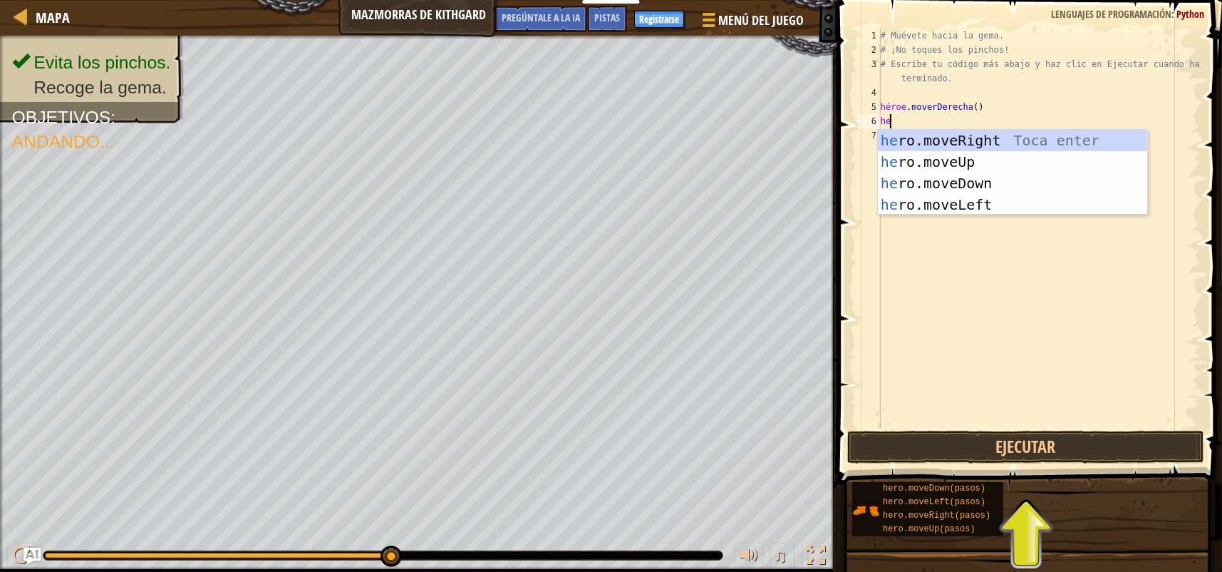
type textarea "h"
type textarea "hero"
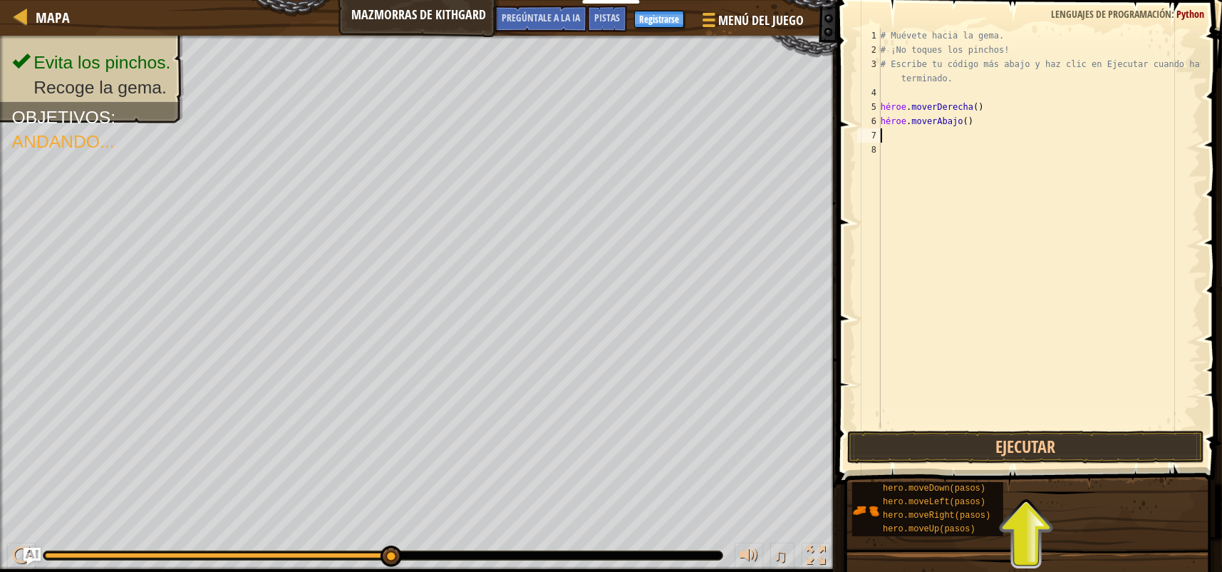
type textarea "he"
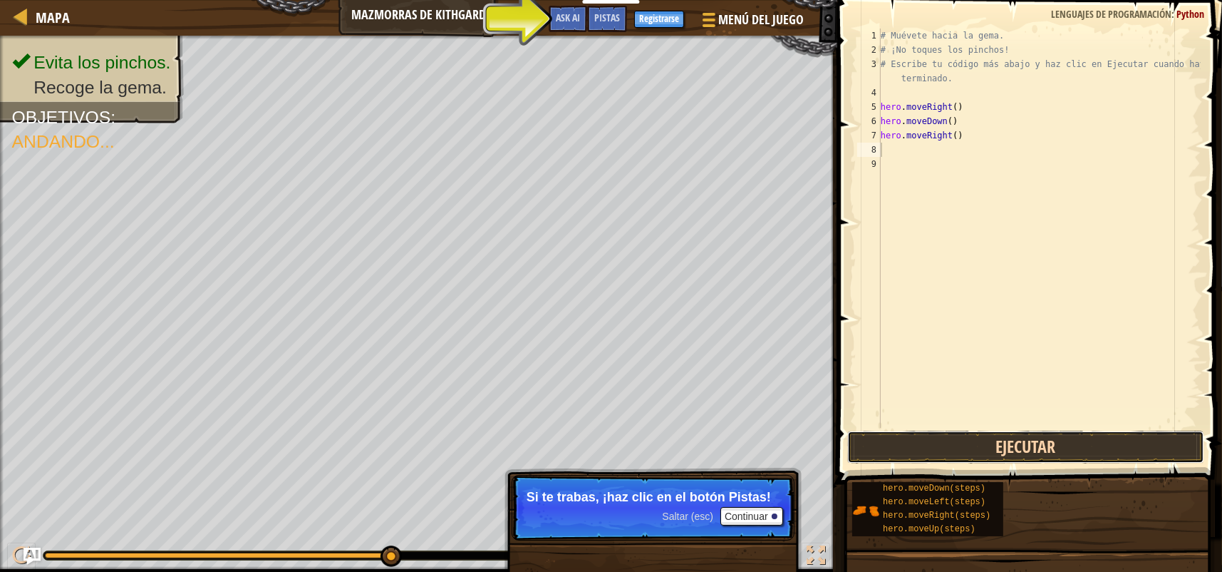
click at [1018, 441] on button "Ejecutar" at bounding box center [1026, 447] width 357 height 33
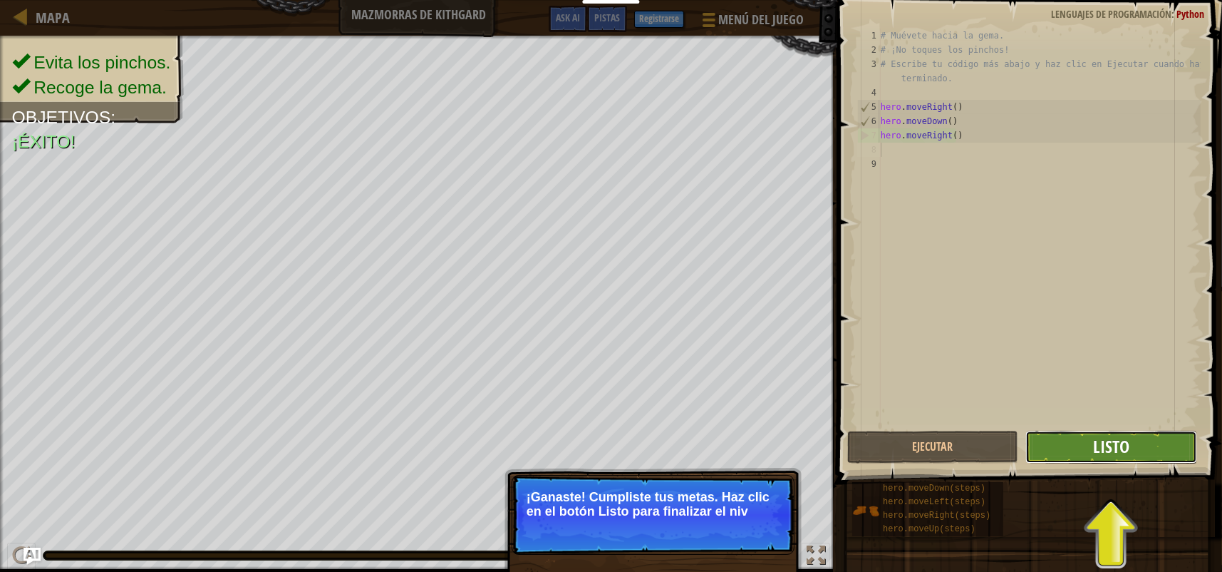
click at [1108, 442] on span "Listo" at bounding box center [1111, 446] width 36 height 23
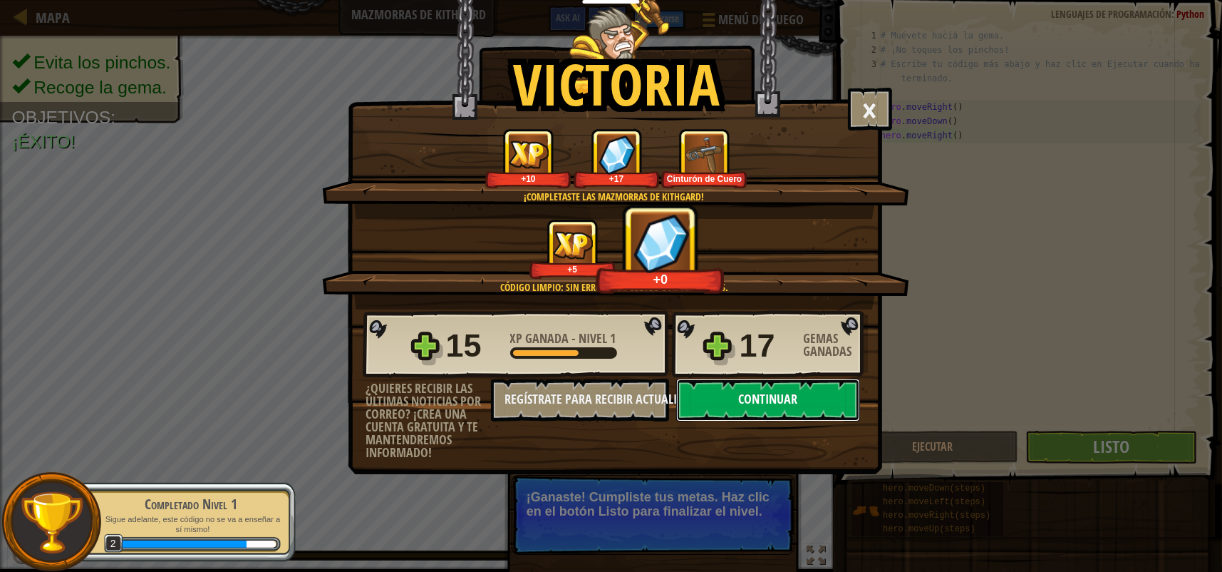
click at [766, 400] on button "Continuar" at bounding box center [768, 399] width 184 height 43
select select "es-419"
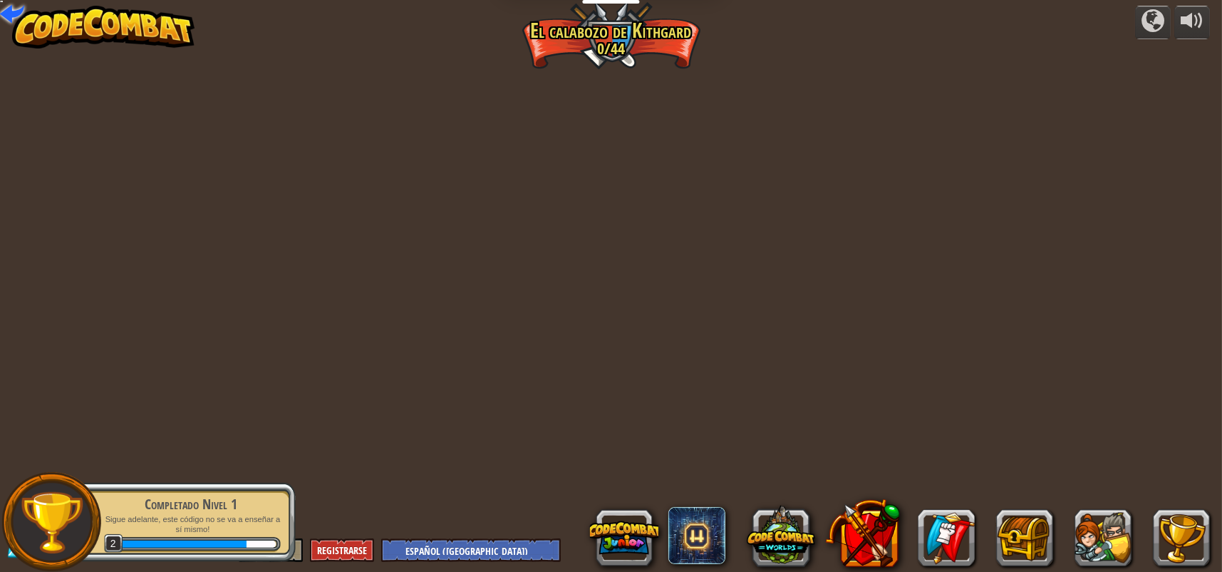
select select "es-419"
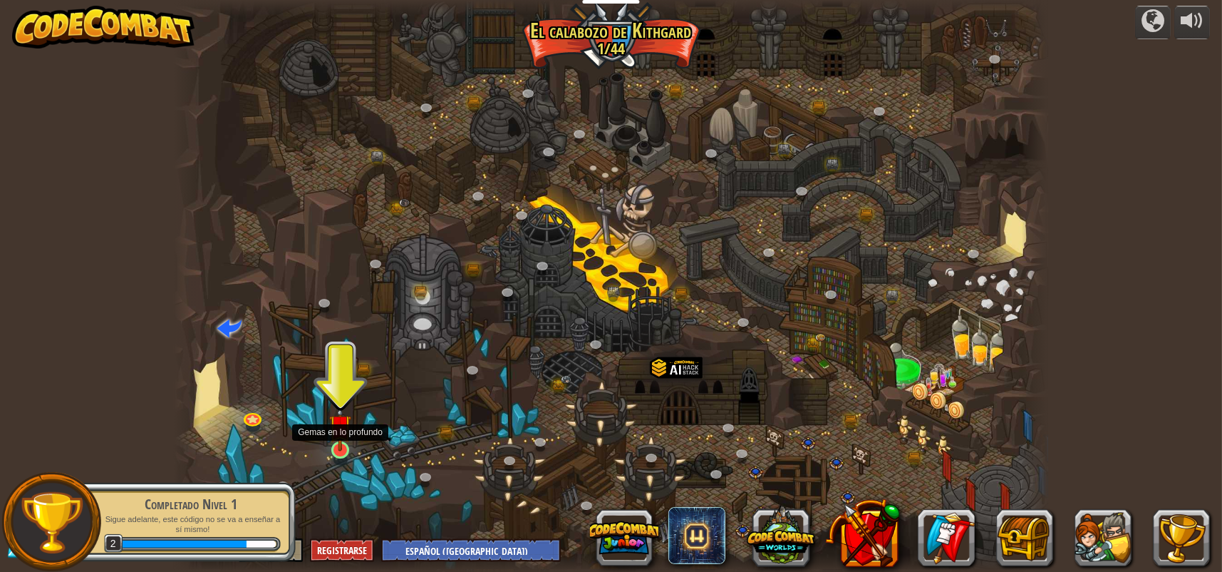
click at [339, 443] on img at bounding box center [340, 425] width 23 height 51
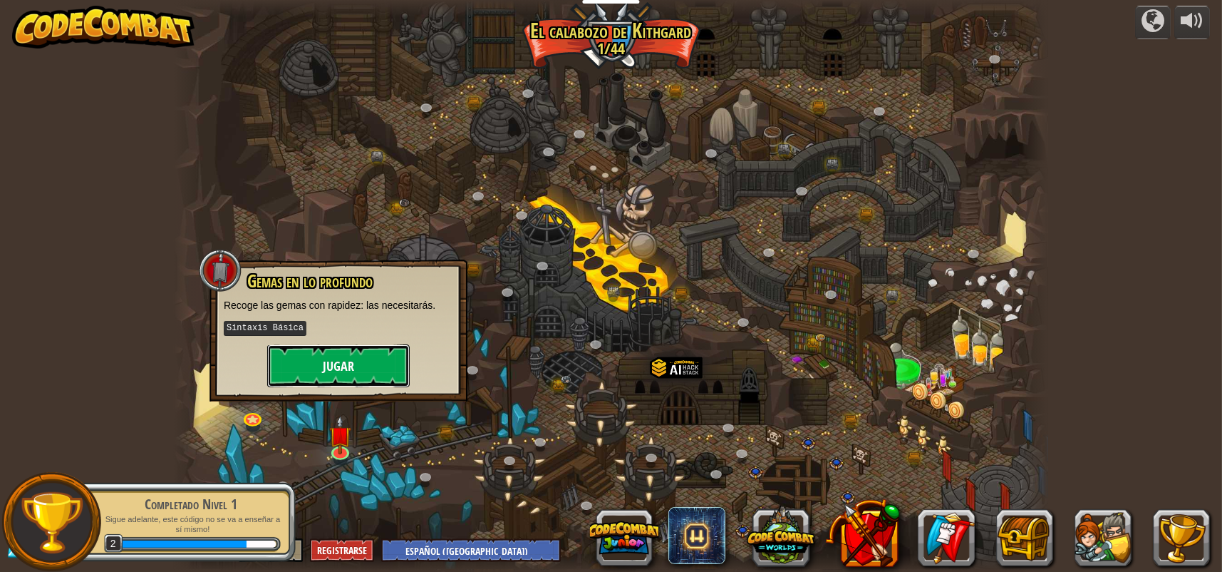
click at [339, 369] on button "Jugar" at bounding box center [338, 365] width 143 height 43
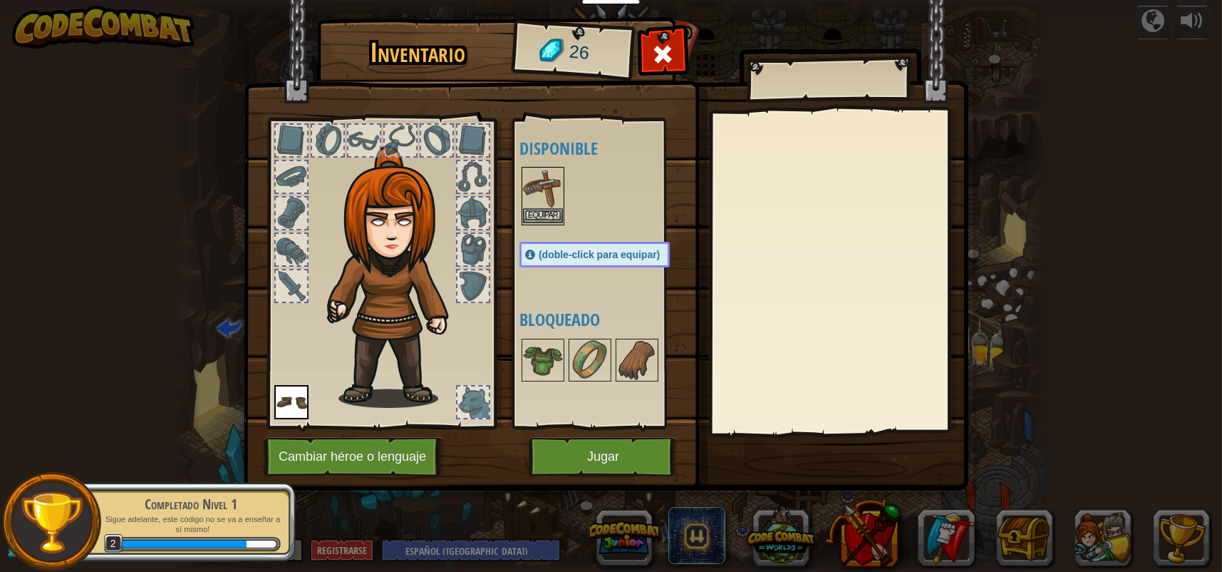
click at [537, 195] on img at bounding box center [543, 188] width 40 height 40
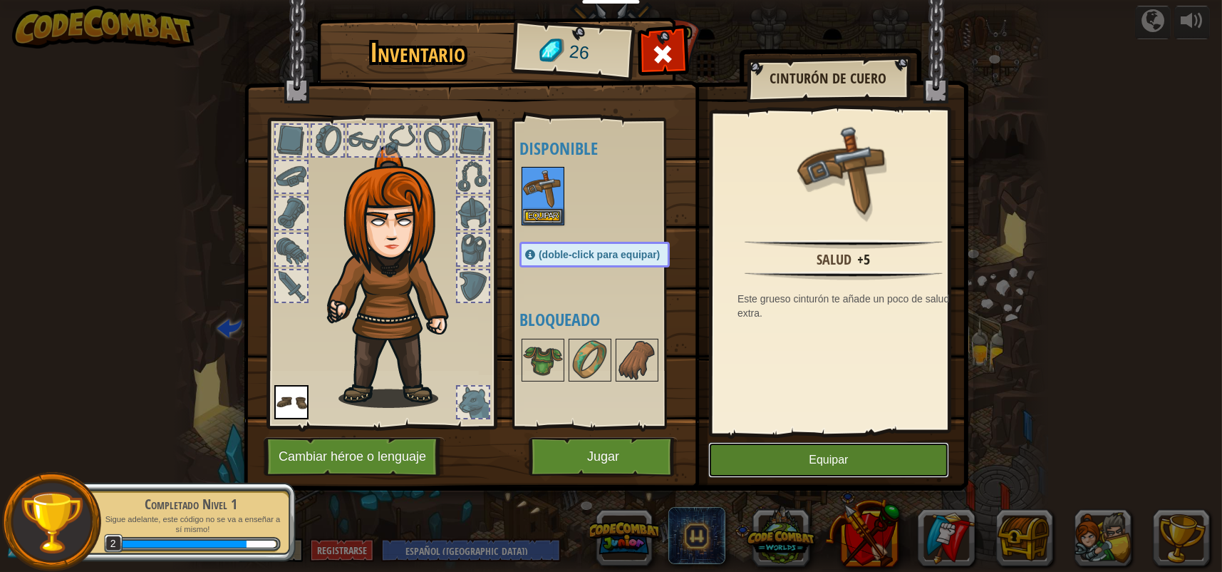
click at [827, 460] on button "Equipar" at bounding box center [829, 460] width 241 height 36
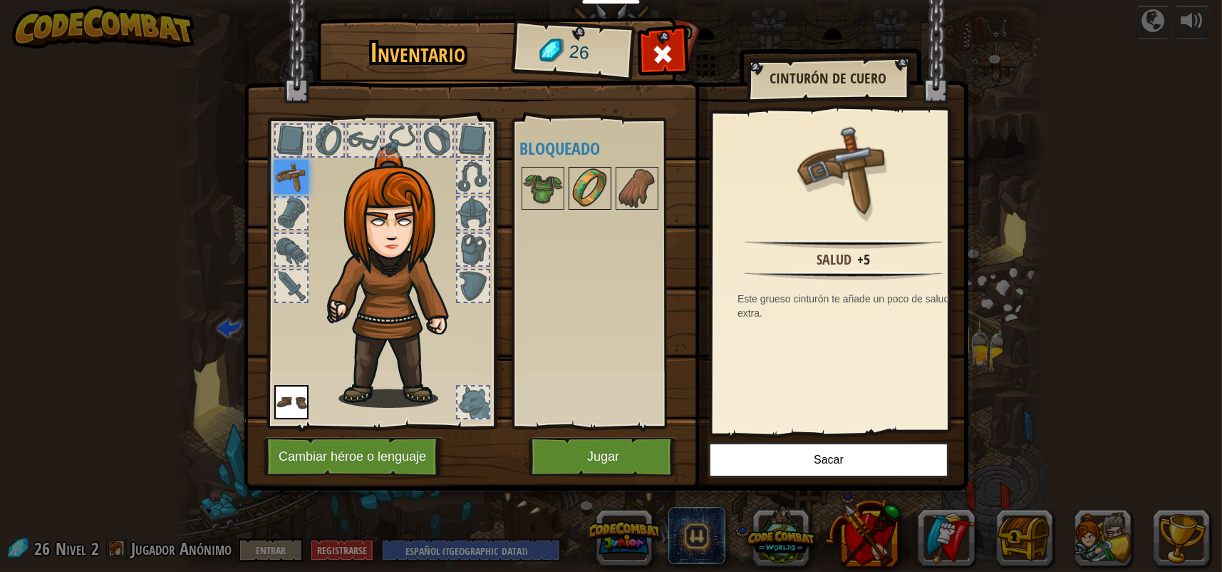
click at [582, 189] on img at bounding box center [590, 188] width 40 height 40
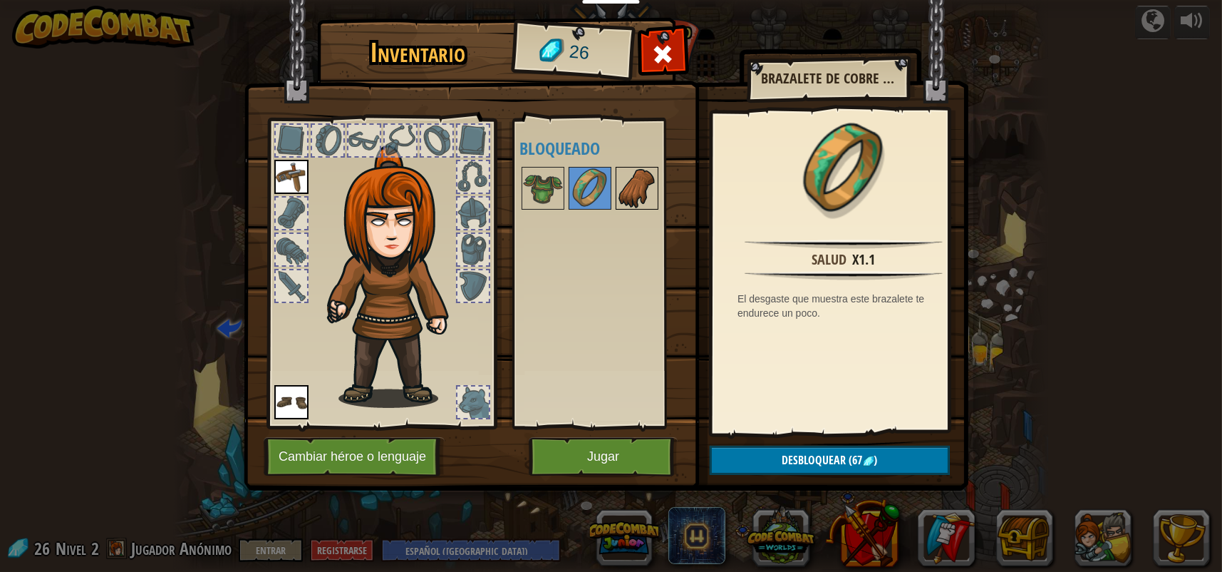
click at [643, 177] on img at bounding box center [637, 188] width 40 height 40
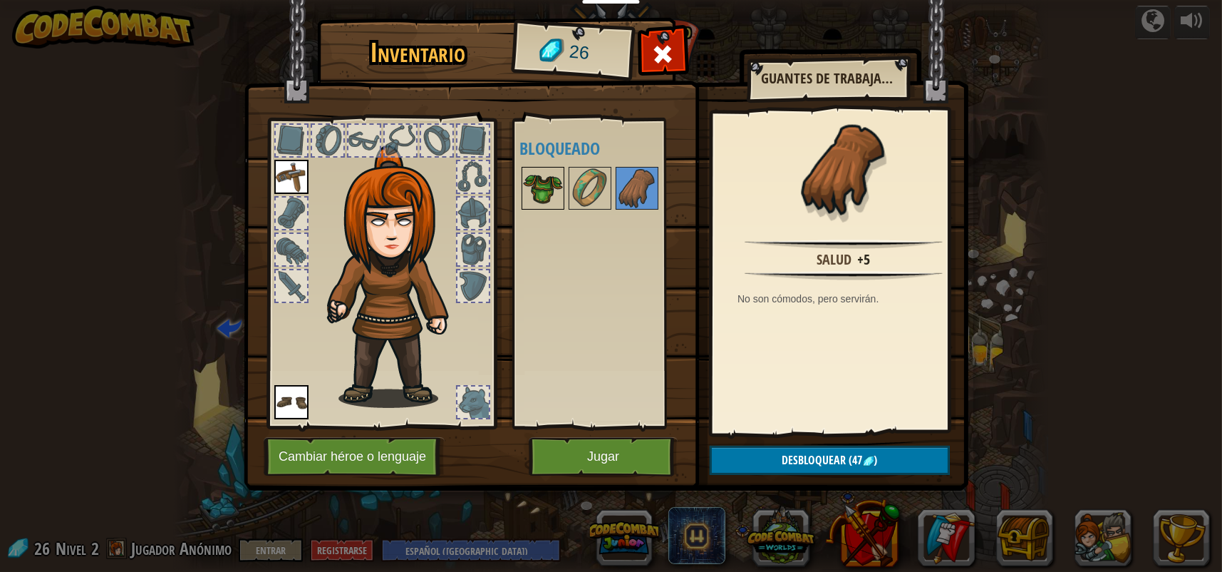
click at [536, 180] on img at bounding box center [543, 188] width 40 height 40
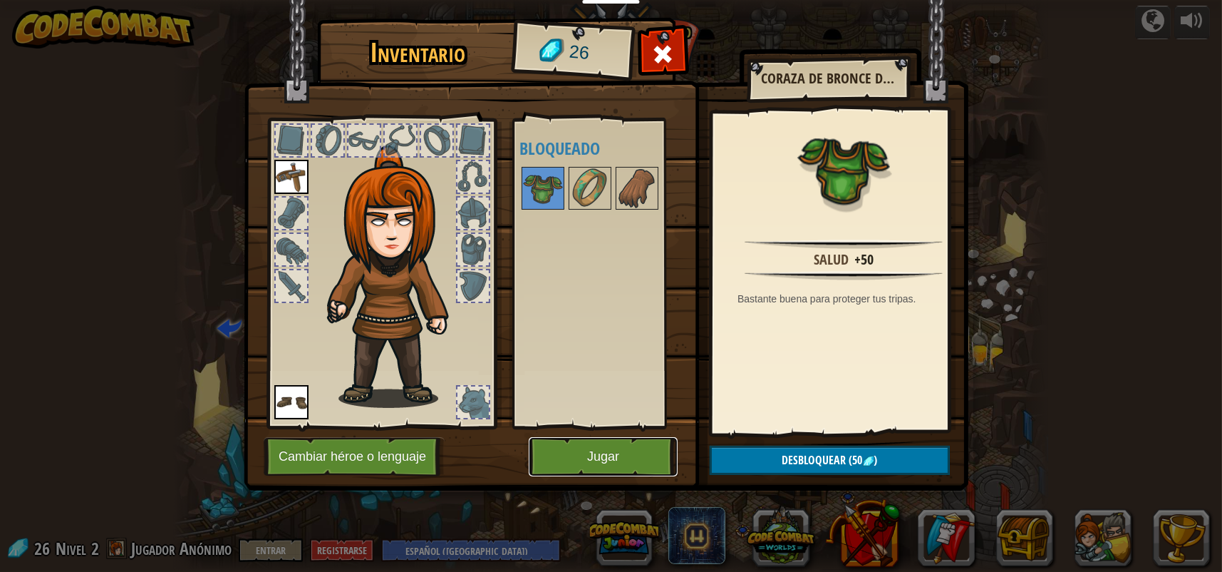
click at [599, 458] on button "Jugar" at bounding box center [603, 456] width 149 height 39
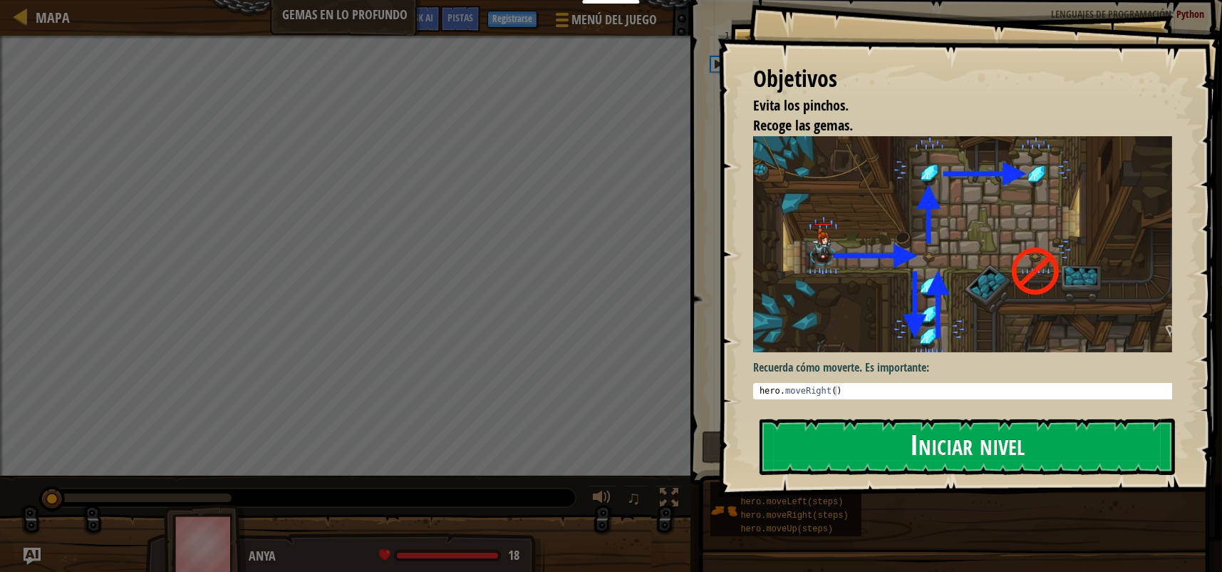
click at [1001, 440] on button "Iniciar nivel" at bounding box center [968, 446] width 416 height 56
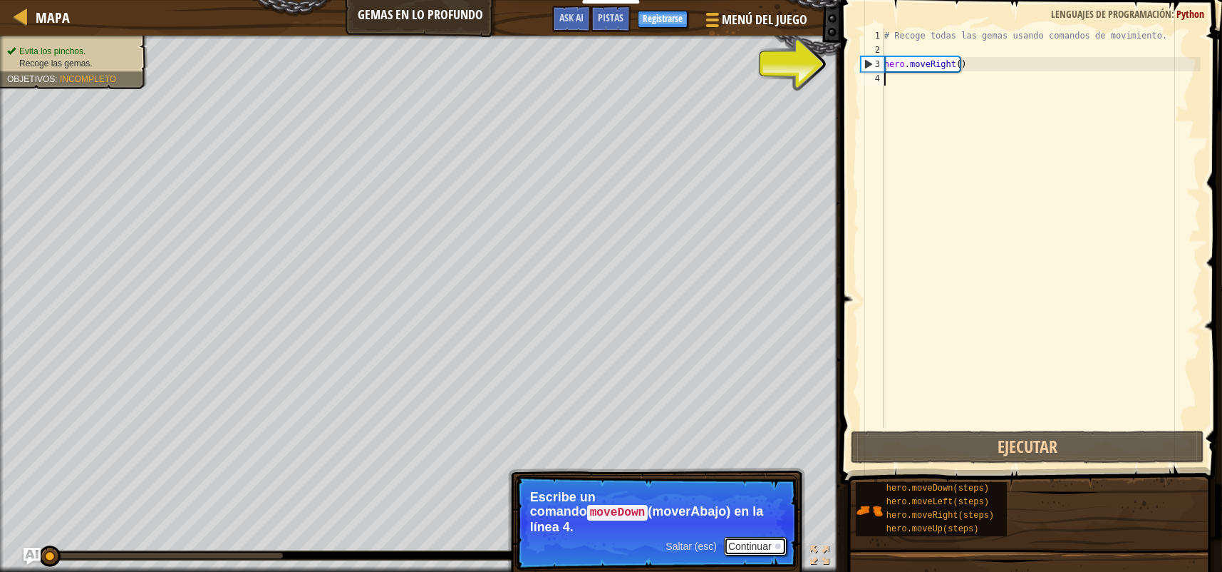
click at [764, 537] on button "Continuar" at bounding box center [755, 546] width 63 height 19
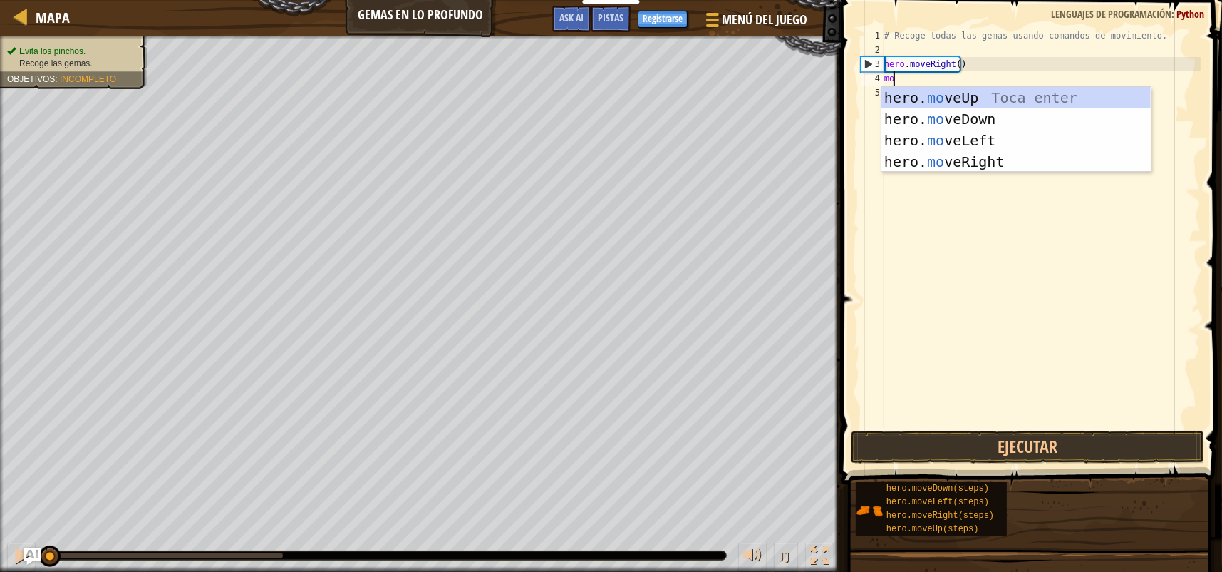
type textarea "mov"
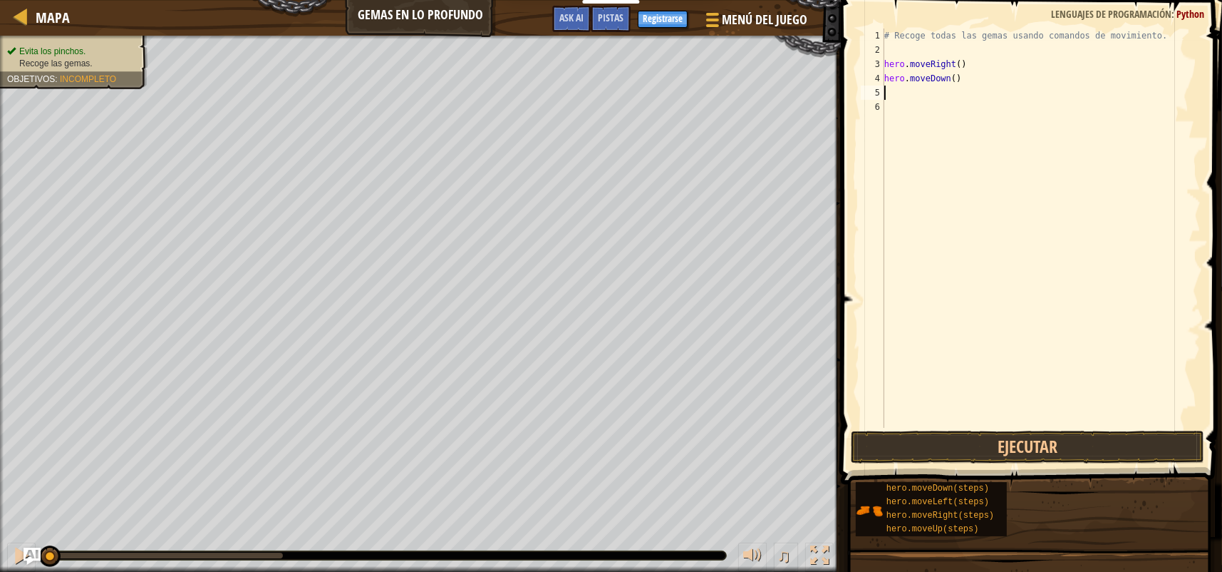
scroll to position [6, 0]
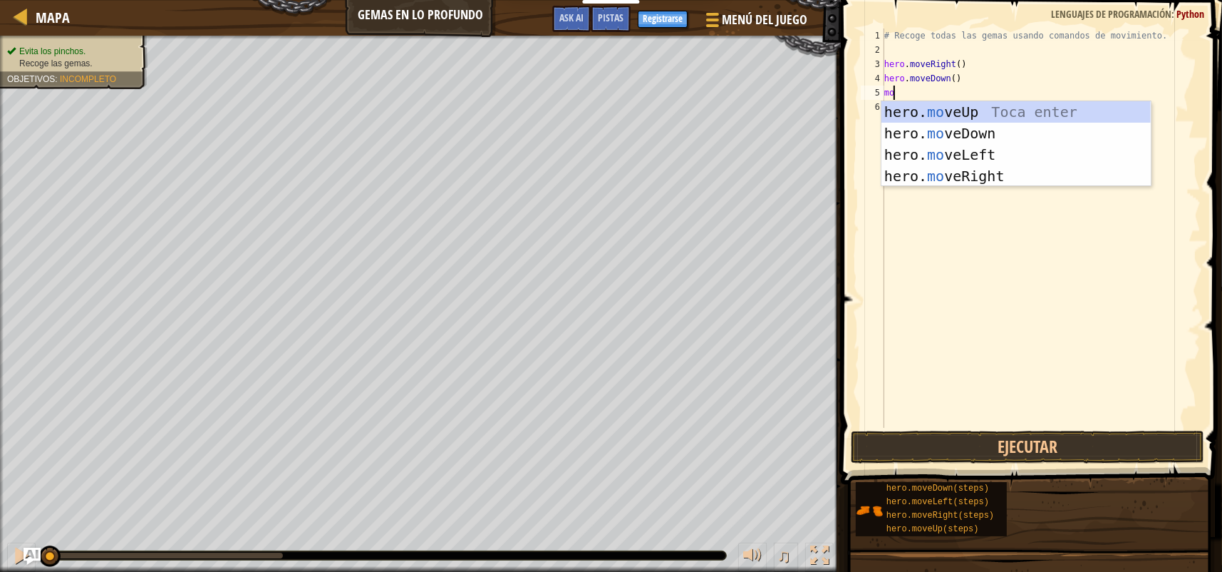
type textarea "mov"
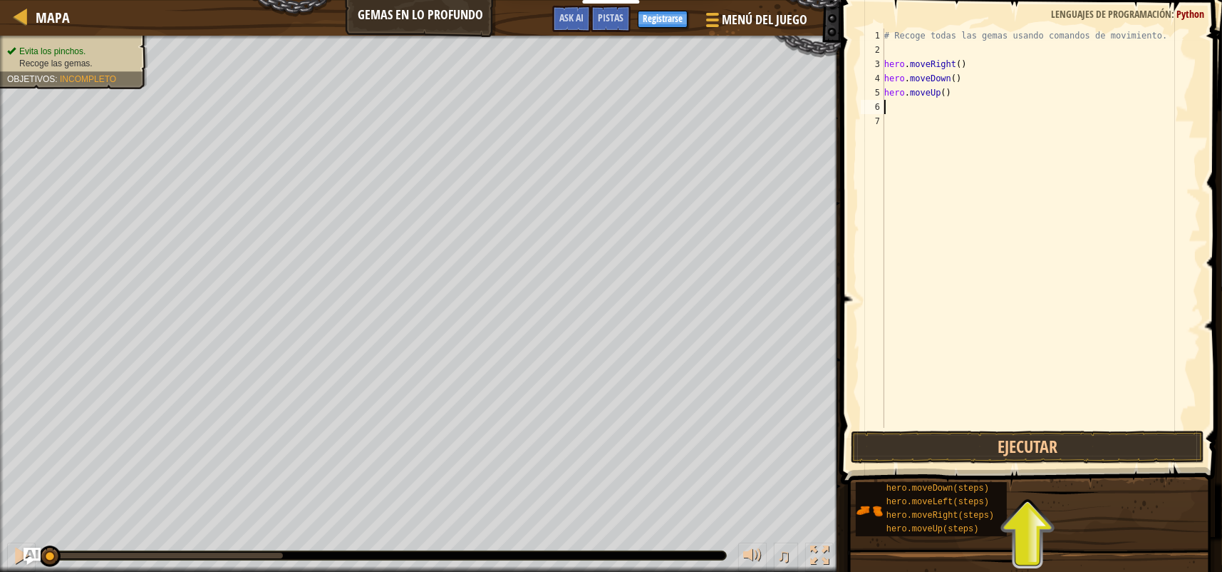
type textarea "mo"
click at [1021, 444] on button "Ejecutar" at bounding box center [1028, 447] width 354 height 33
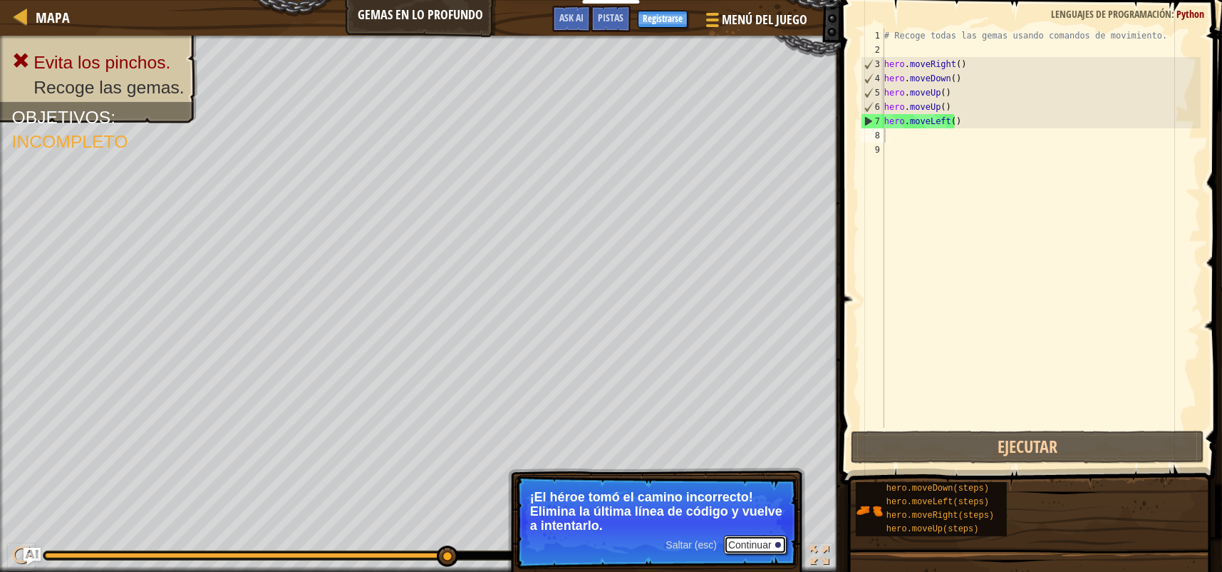
click at [754, 539] on button "Continuar" at bounding box center [755, 544] width 63 height 19
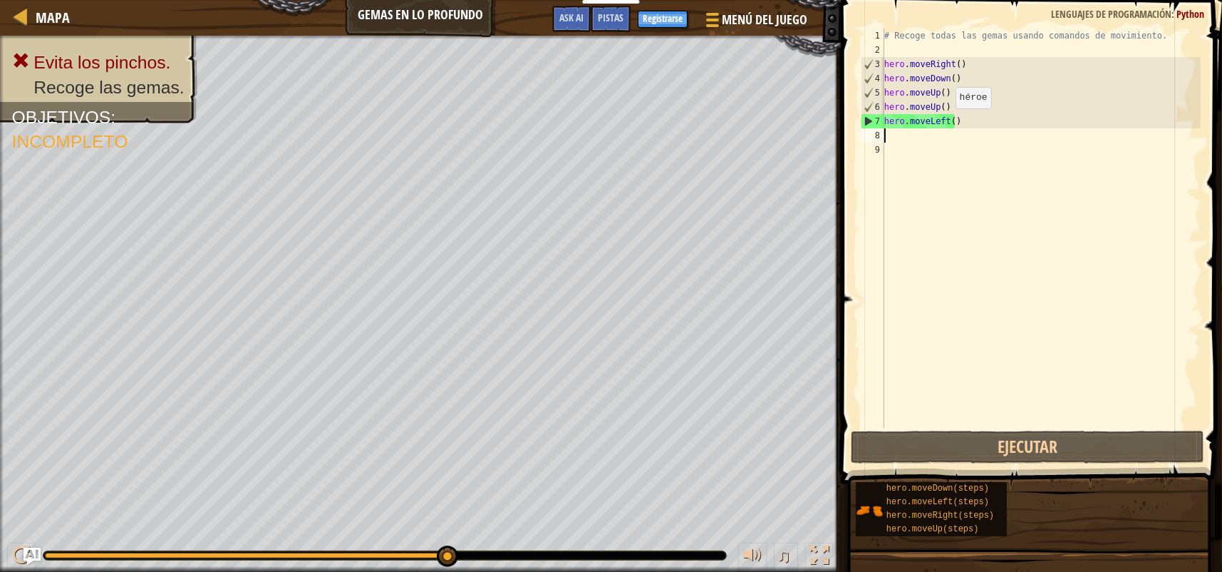
click at [943, 121] on div "# Recoge todas las gemas usando comandos de movimiento. hero . moveRight ( ) he…" at bounding box center [1041, 243] width 319 height 428
click at [953, 122] on div "# Recoge todas las gemas usando comandos de movimiento. hero . moveRight ( ) he…" at bounding box center [1041, 243] width 319 height 428
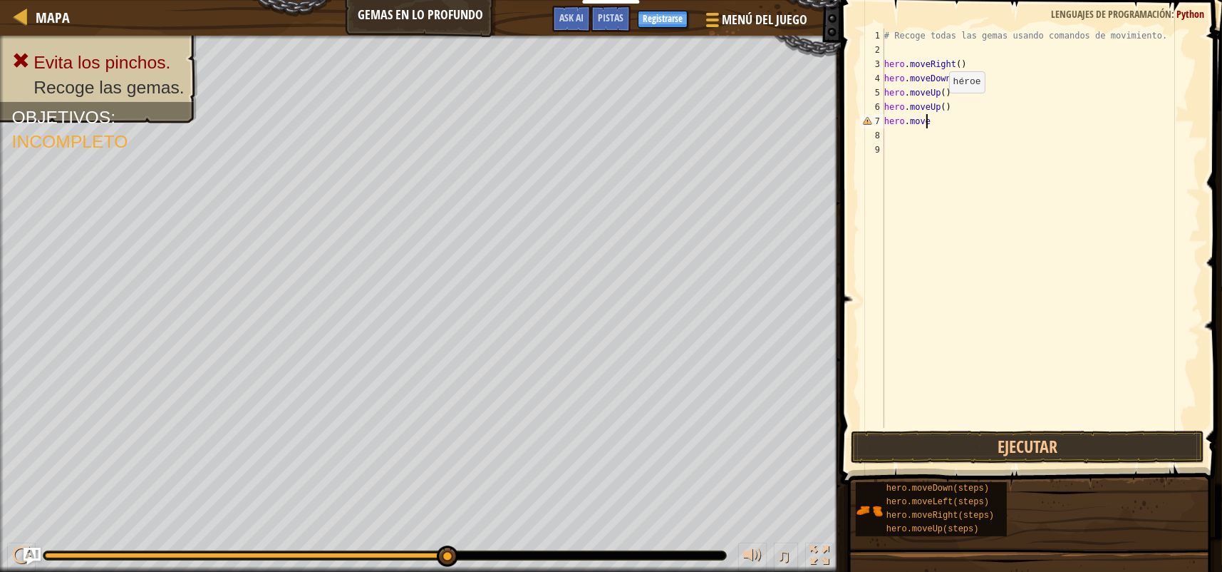
scroll to position [6, 3]
type textarea "hero.moveri"
click at [989, 139] on div "hero.moveRi ght Toca enter" at bounding box center [1016, 162] width 269 height 64
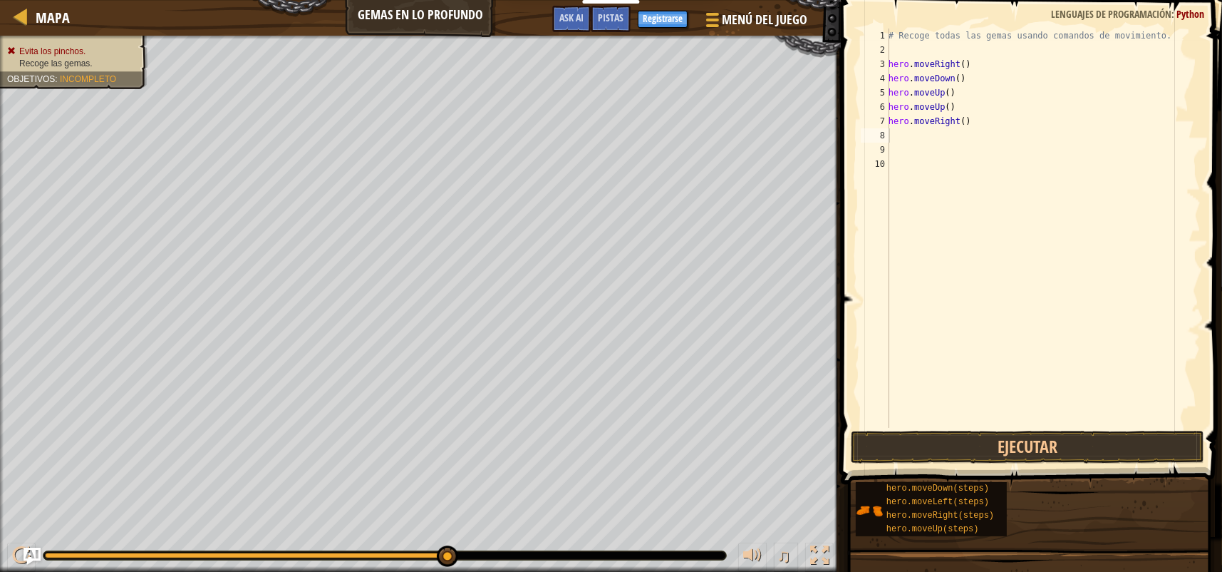
click at [61, 53] on span "Evita los pinchos." at bounding box center [52, 51] width 66 height 10
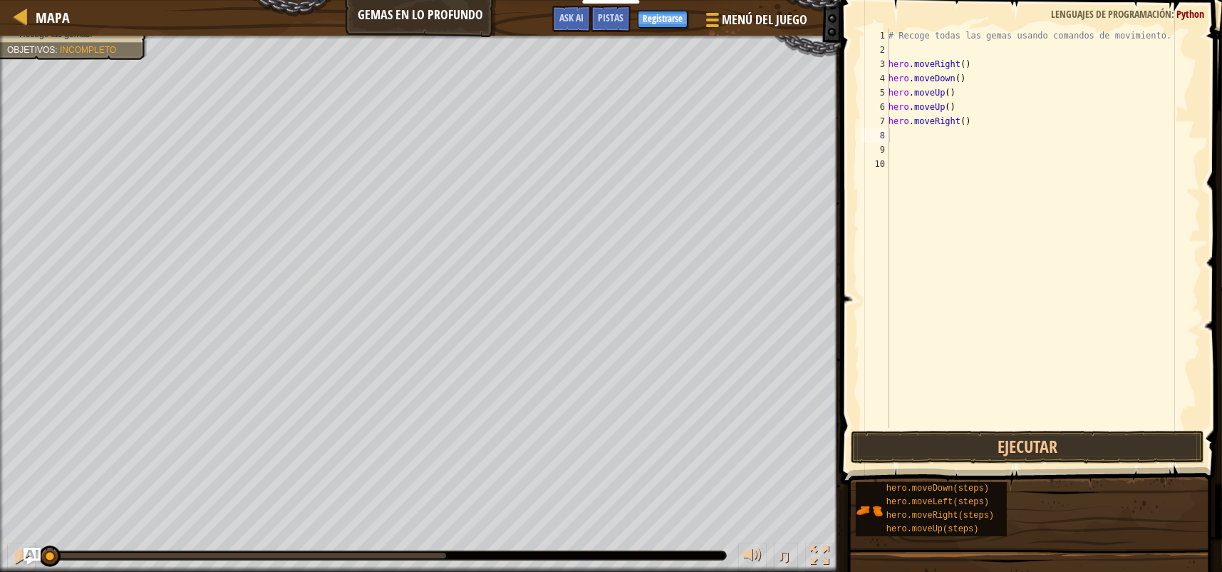
drag, startPoint x: 448, startPoint y: 556, endPoint x: 0, endPoint y: 511, distance: 450.6
click at [0, 511] on div "Evita los pinchos. Recoge las gemas. Objetivos : Incompleto ♫ Anya 18 x: 11 y: …" at bounding box center [611, 304] width 1222 height 536
type textarea "hero.moveRight()"
click at [976, 67] on div "# Recoge todas las gemas usando comandos de movimiento. hero . moveRight ( ) he…" at bounding box center [1043, 243] width 315 height 428
type textarea "hero.moveRight()"
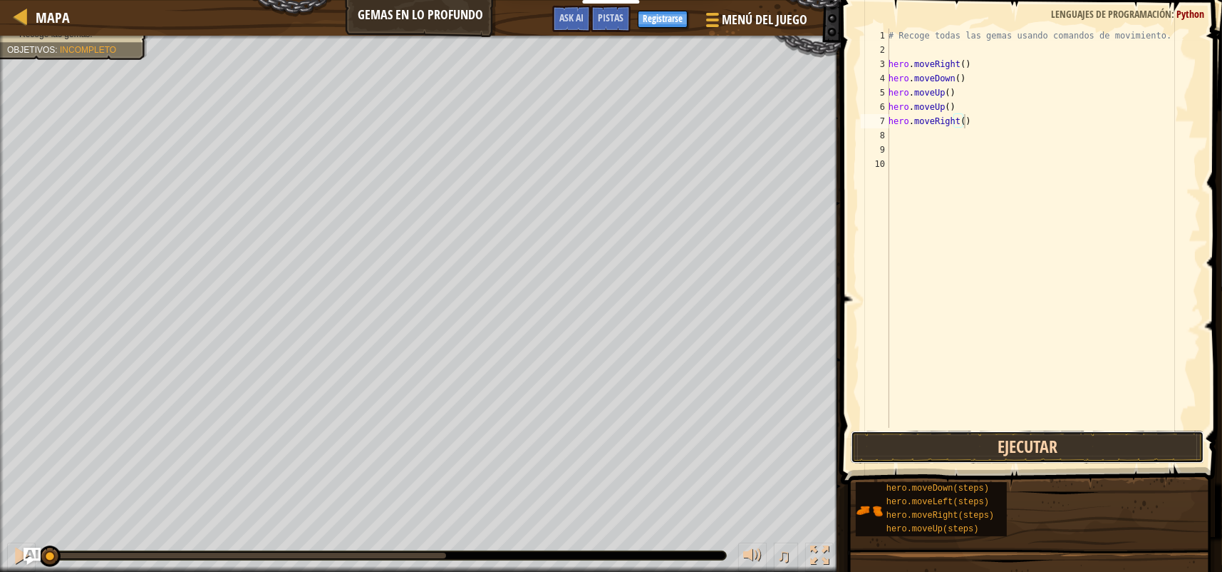
click at [1027, 443] on button "Ejecutar" at bounding box center [1028, 447] width 354 height 33
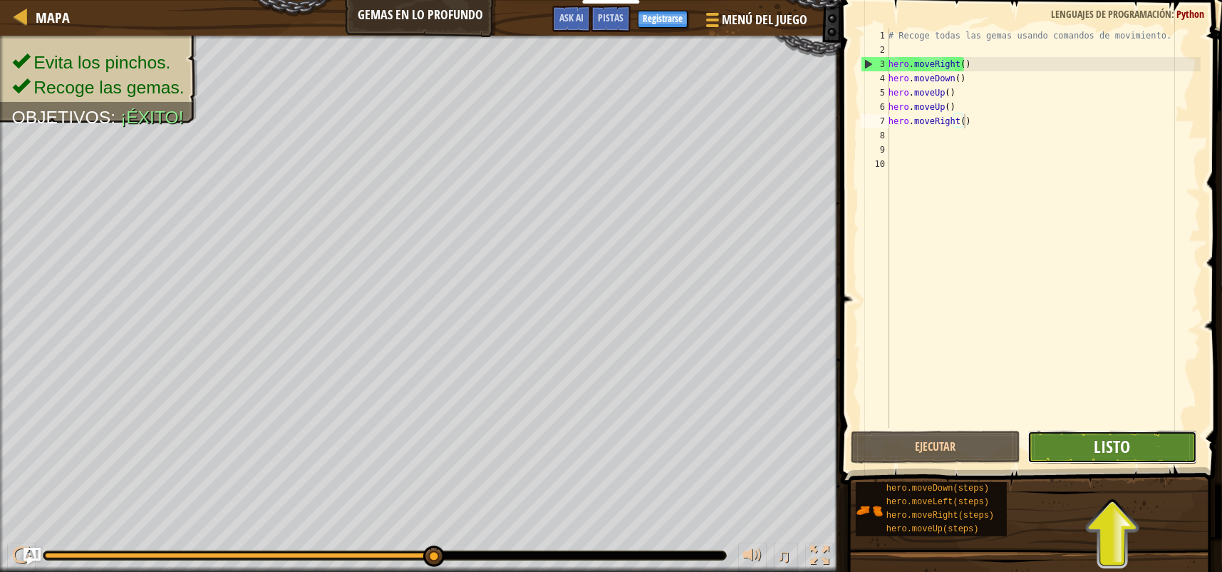
click at [1096, 447] on span "Listo" at bounding box center [1112, 446] width 36 height 23
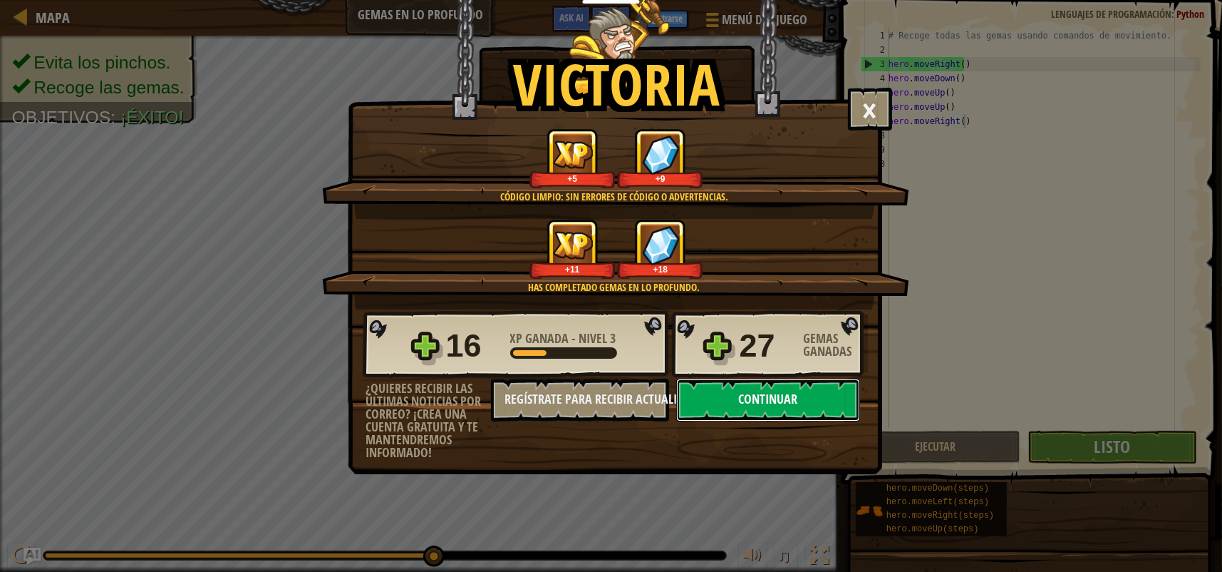
click at [757, 392] on button "Continuar" at bounding box center [768, 399] width 184 height 43
select select "es-419"
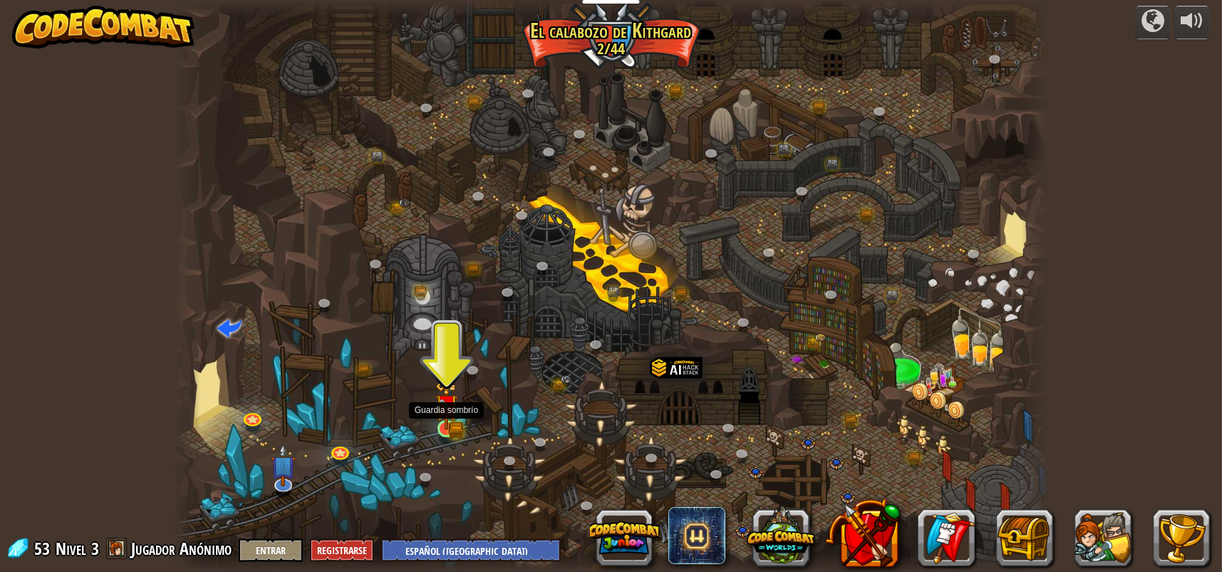
click at [447, 418] on img at bounding box center [447, 405] width 23 height 49
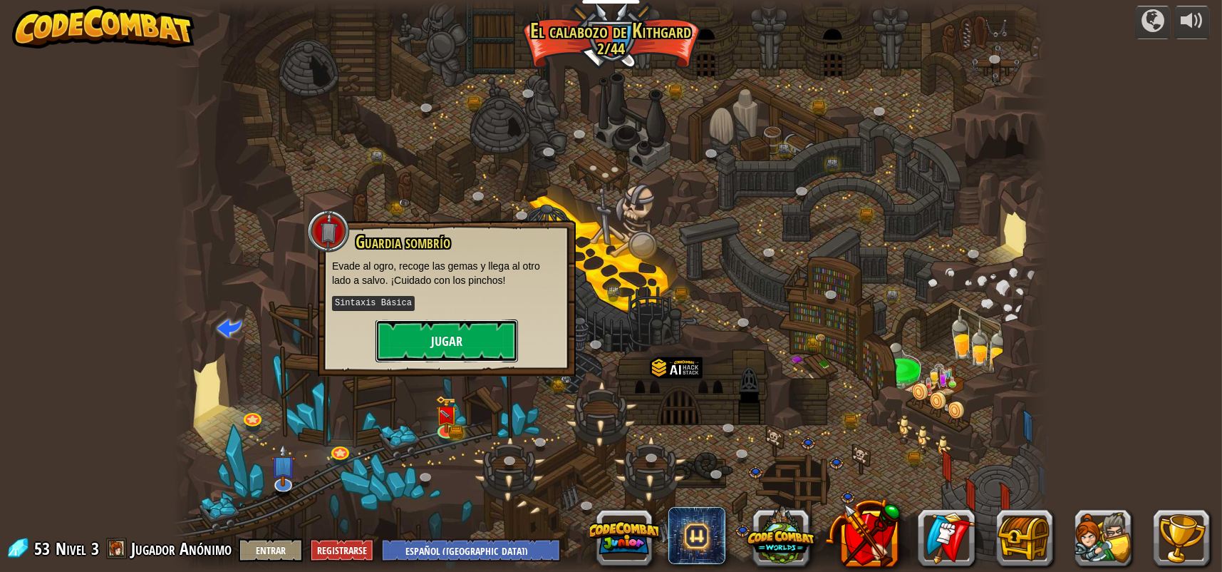
click at [464, 341] on button "Jugar" at bounding box center [447, 340] width 143 height 43
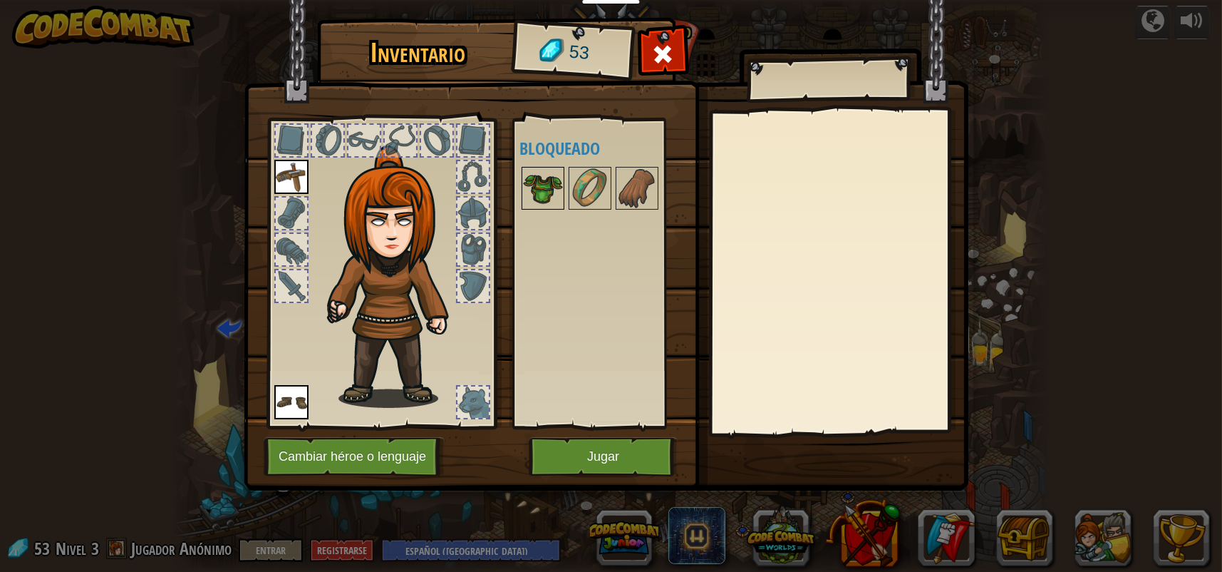
click at [555, 187] on img at bounding box center [543, 188] width 40 height 40
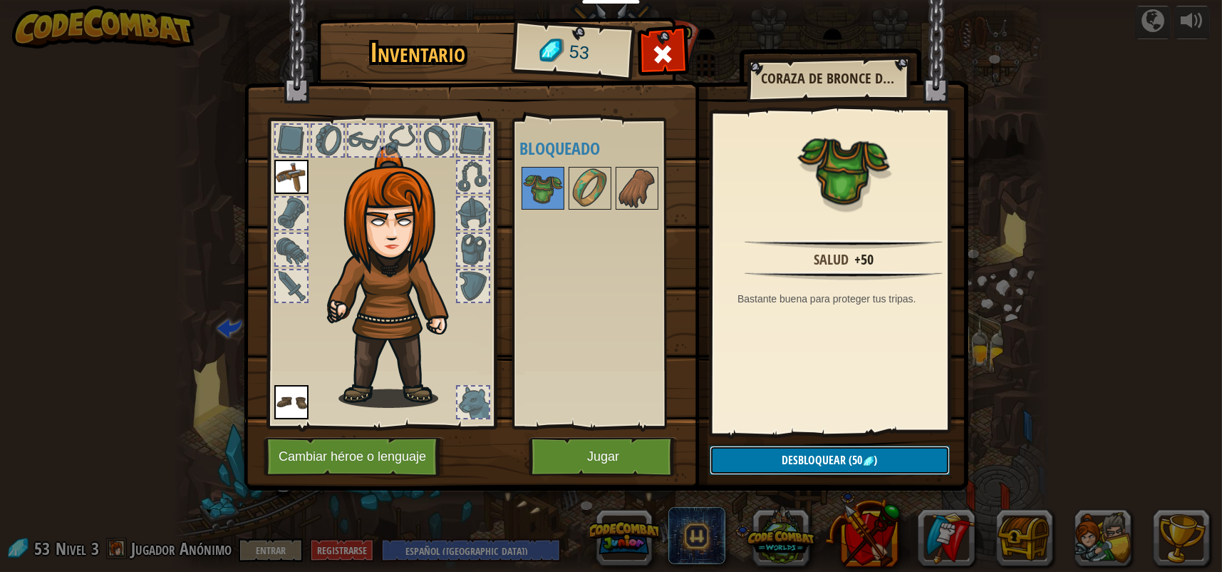
click at [852, 458] on span "(50" at bounding box center [855, 460] width 16 height 16
click at [808, 454] on button "Confirmar" at bounding box center [830, 459] width 240 height 29
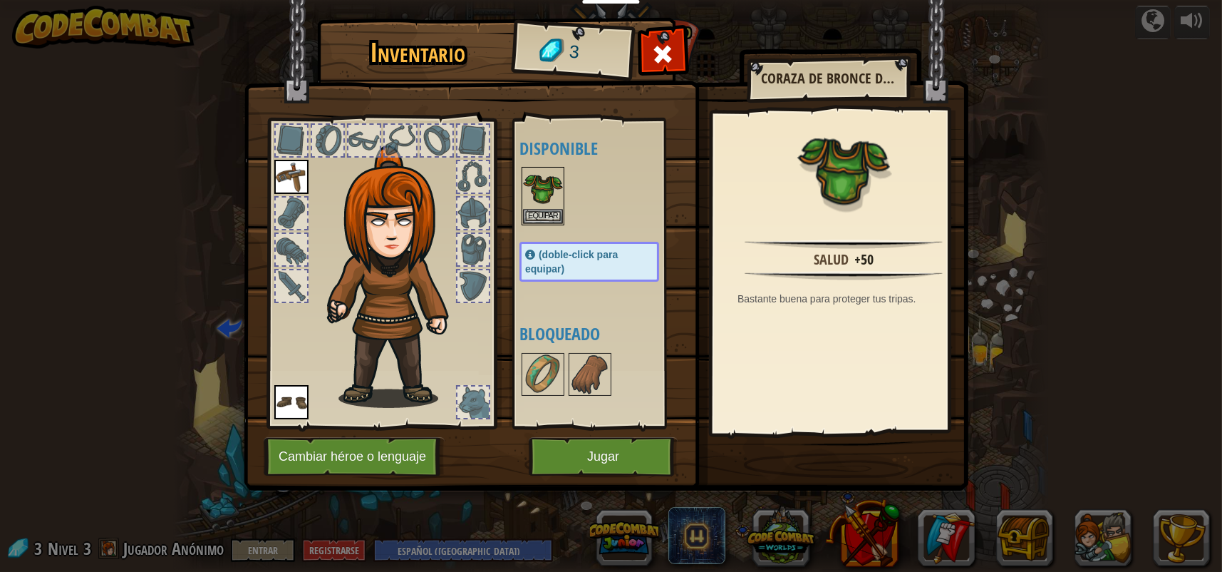
click at [580, 258] on span "(doble-click para equipar)" at bounding box center [571, 262] width 93 height 26
click at [542, 212] on button "Equipar" at bounding box center [543, 215] width 40 height 15
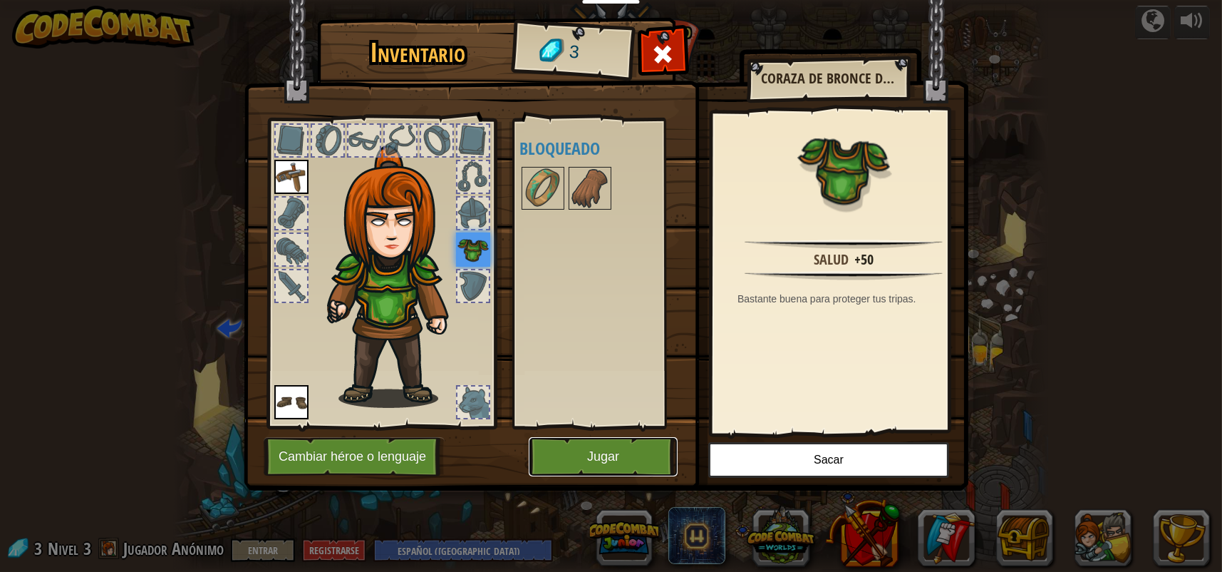
click at [592, 455] on button "Jugar" at bounding box center [603, 456] width 149 height 39
click at [592, 1] on body "Docentes Crear Cuenta Gratis Soluciones para Escuelas y [GEOGRAPHIC_DATA] previ…" at bounding box center [611, 0] width 1222 height 1
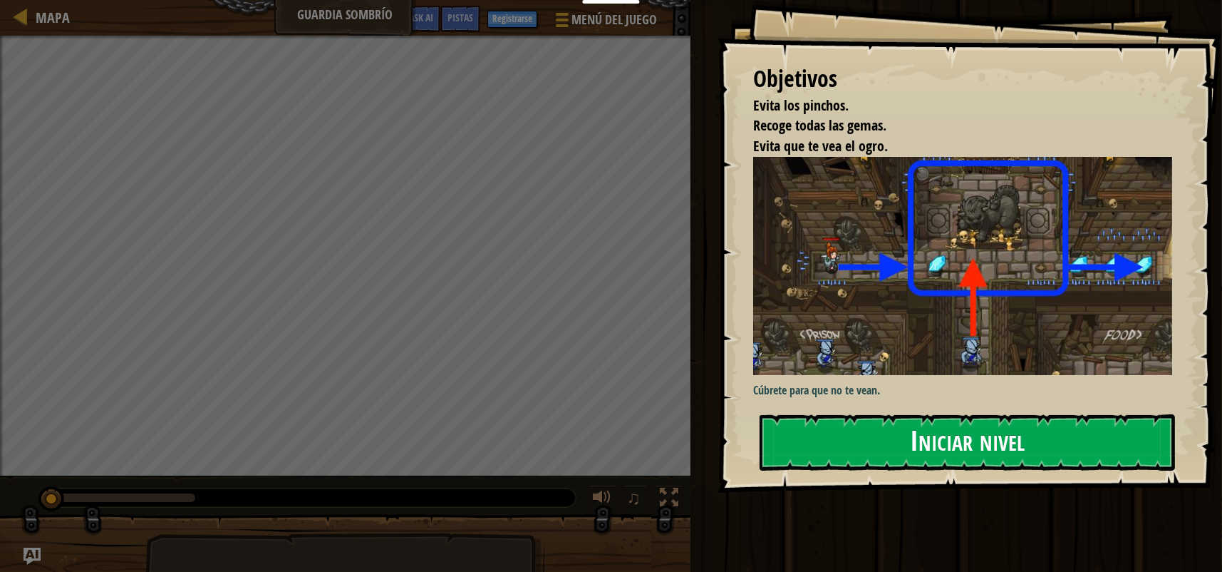
click at [964, 445] on button "Iniciar nivel" at bounding box center [968, 442] width 416 height 56
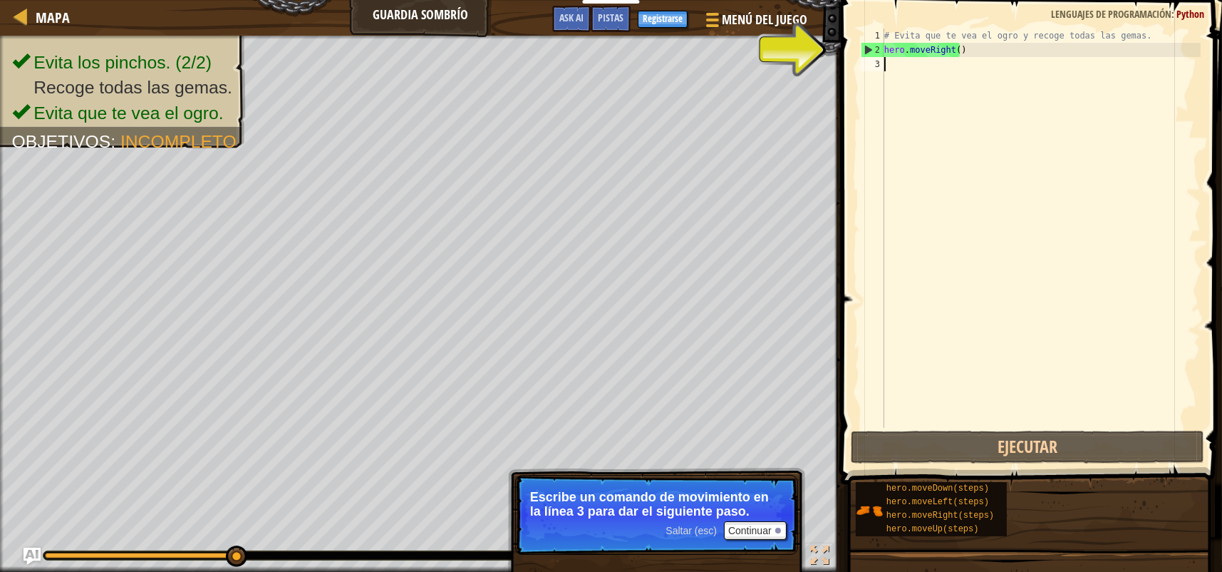
scroll to position [6, 0]
type textarea "he"
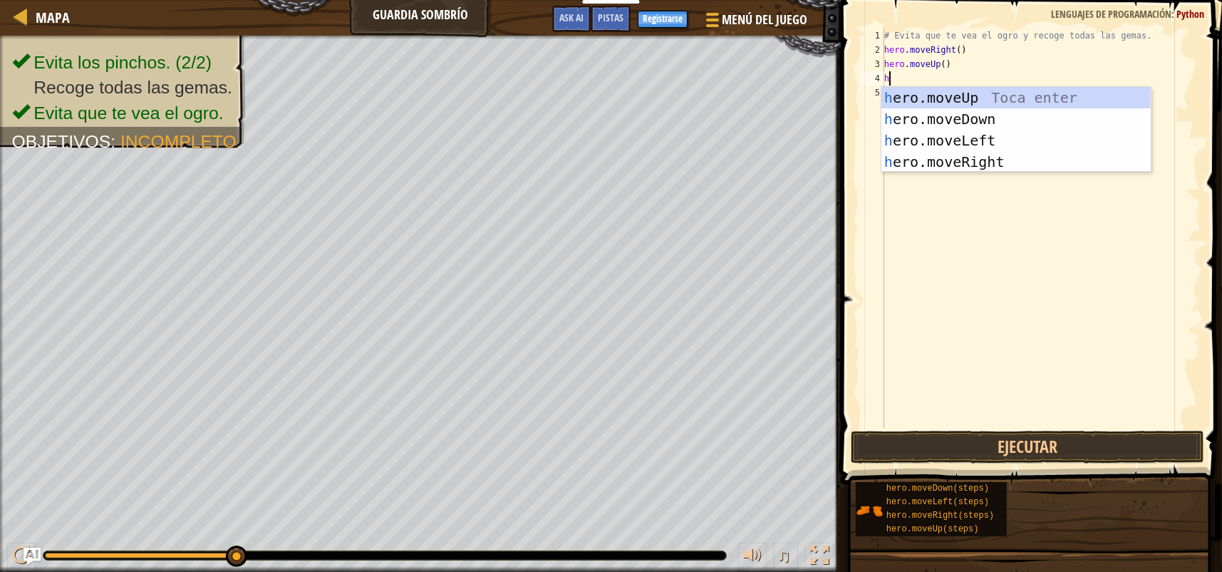
type textarea "he"
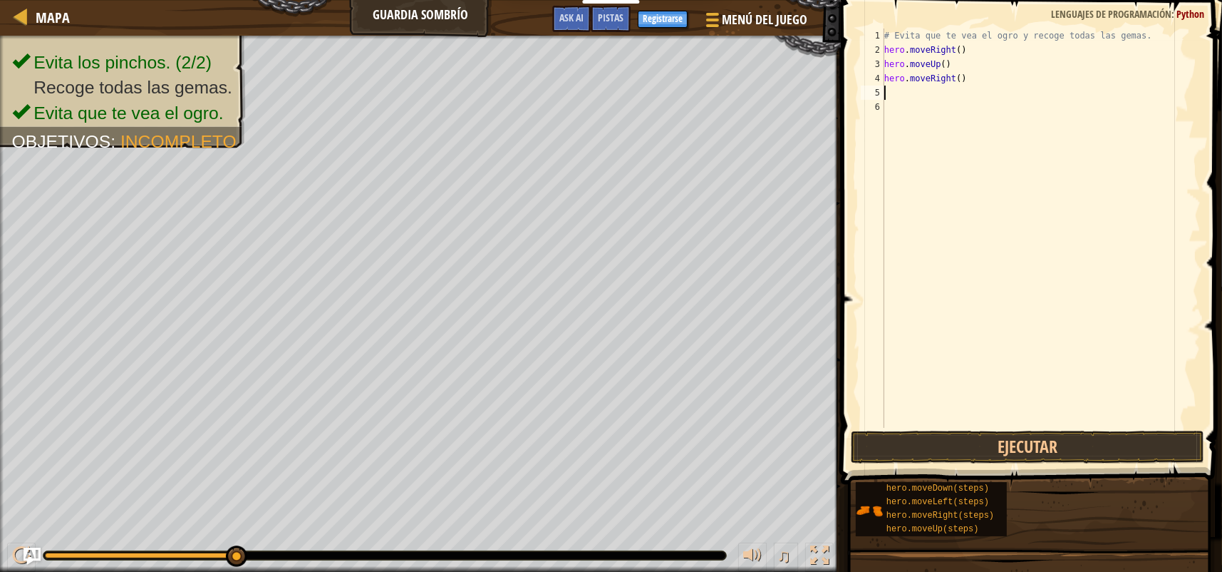
type textarea "he"
click at [1021, 442] on button "Ejecutar" at bounding box center [1028, 447] width 354 height 33
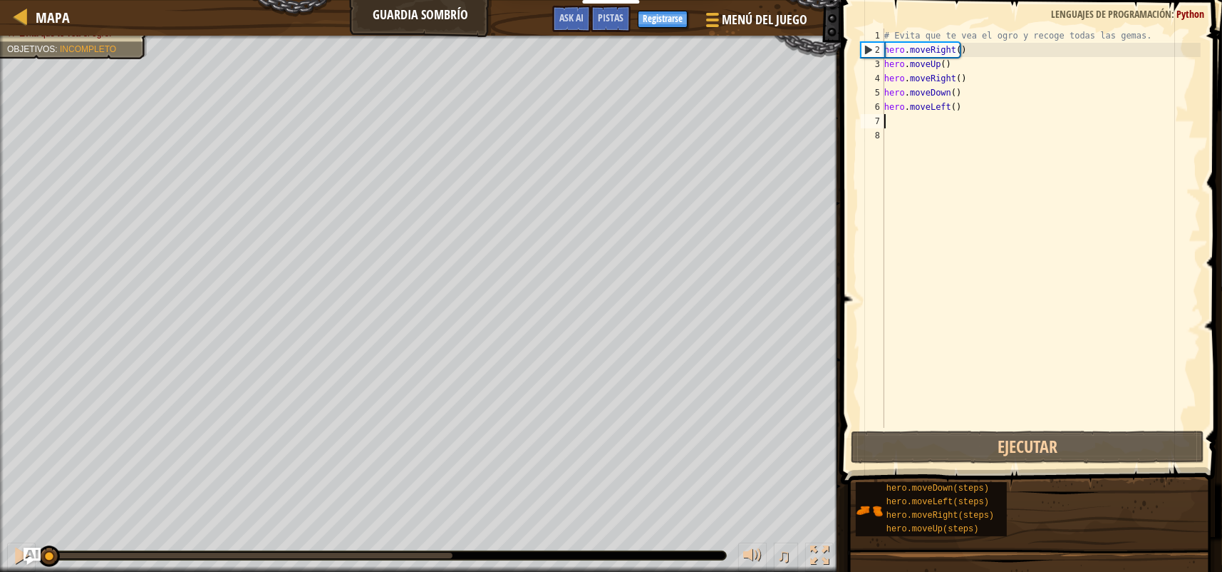
drag, startPoint x: 398, startPoint y: 546, endPoint x: 0, endPoint y: 502, distance: 400.9
click at [0, 502] on div "Evita los pinchos. (2/2) Recoge todas las gemas. Evita que te vea el ogro. Obje…" at bounding box center [611, 304] width 1222 height 536
click at [21, 556] on div at bounding box center [21, 555] width 19 height 19
click at [953, 105] on div "# Evita que te vea el ogro y recoge todas las gemas. hero . moveRight ( ) hero …" at bounding box center [1041, 243] width 319 height 428
click at [947, 108] on div "# Evita que te vea el ogro y recoge todas las gemas. hero . moveRight ( ) hero …" at bounding box center [1041, 243] width 319 height 428
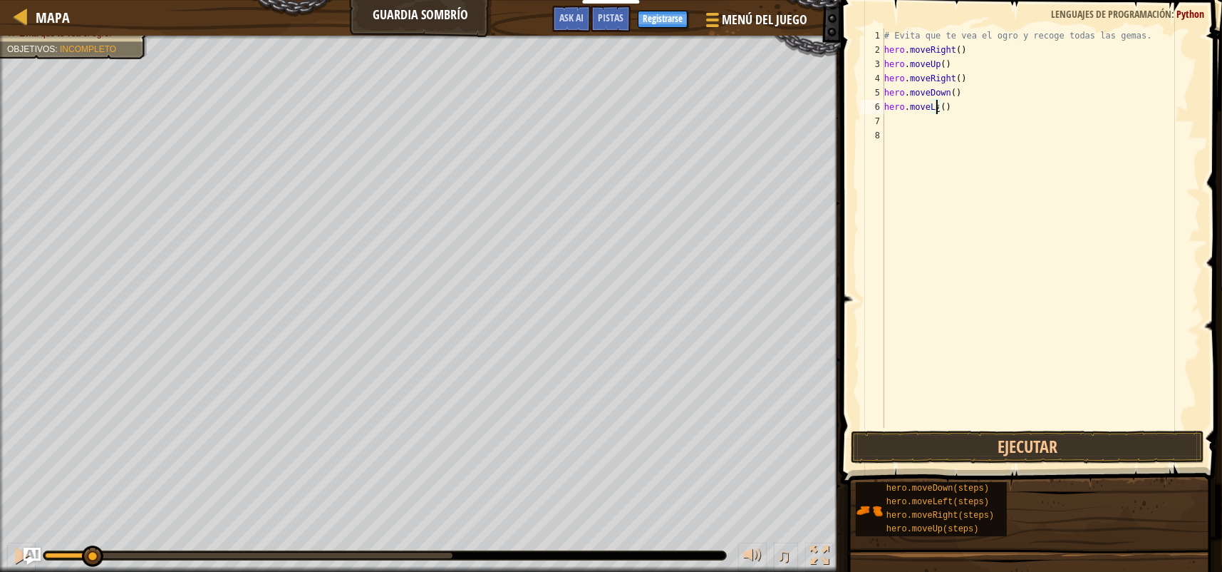
scroll to position [6, 4]
click at [979, 123] on div "hero.moveR ight Toca enter" at bounding box center [1016, 147] width 269 height 64
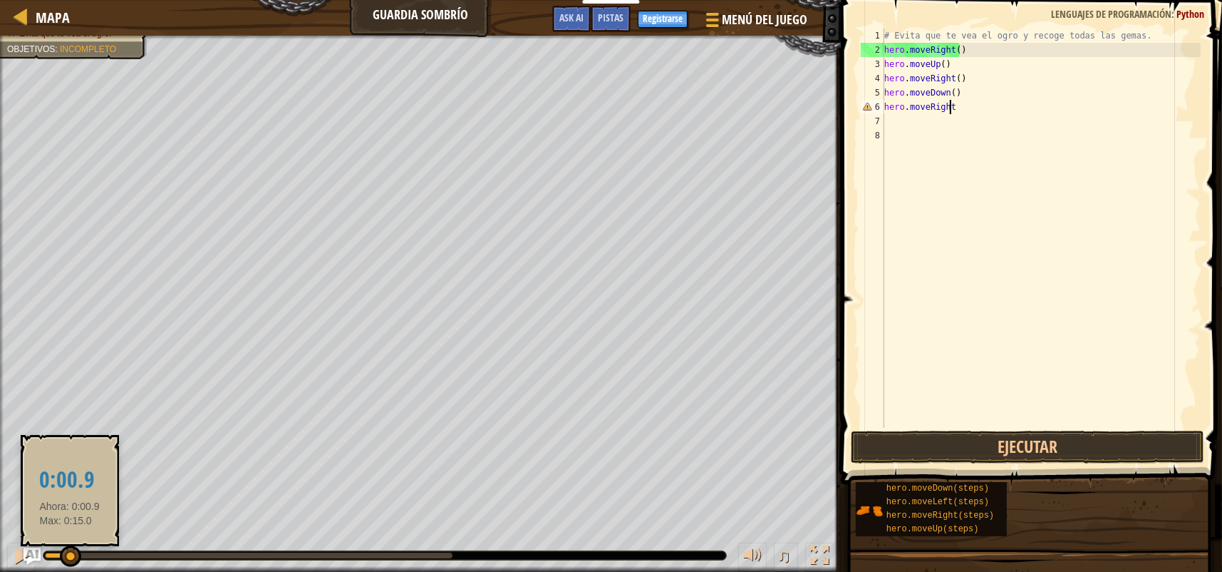
drag, startPoint x: 89, startPoint y: 558, endPoint x: 51, endPoint y: 554, distance: 38.7
click at [60, 554] on div at bounding box center [70, 555] width 21 height 21
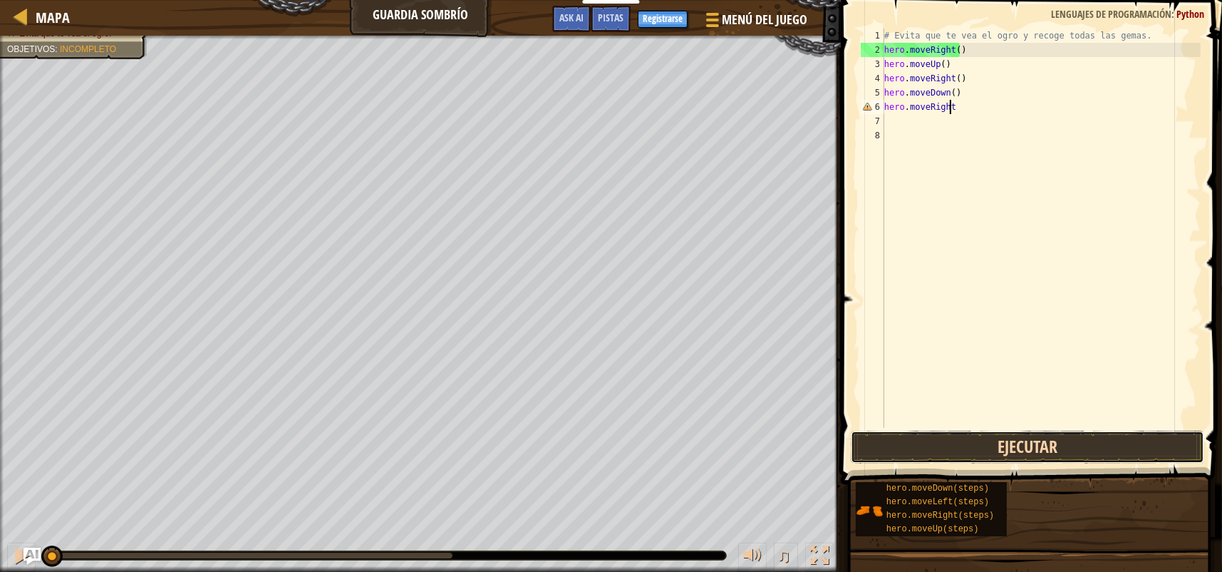
click at [1045, 444] on button "Ejecutar" at bounding box center [1028, 447] width 354 height 33
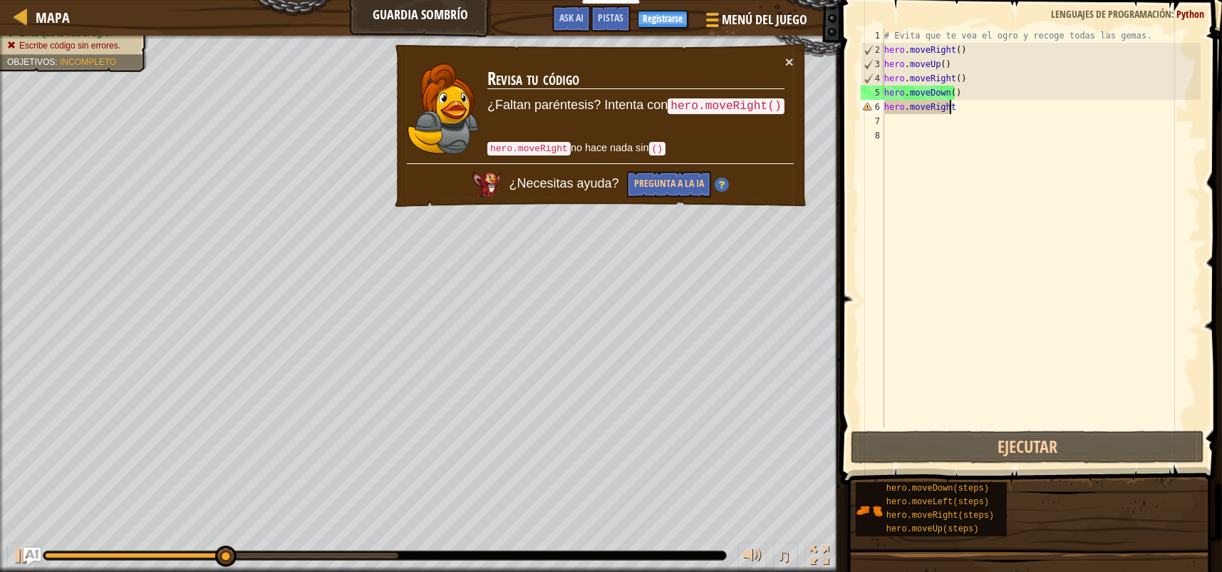
click at [961, 103] on div "# Evita que te vea el ogro y recoge todas las gemas. hero . moveRight ( ) hero …" at bounding box center [1041, 243] width 319 height 428
click at [974, 108] on div "# Evita que te vea el ogro y recoge todas las gemas. hero . moveRight ( ) hero …" at bounding box center [1041, 243] width 319 height 428
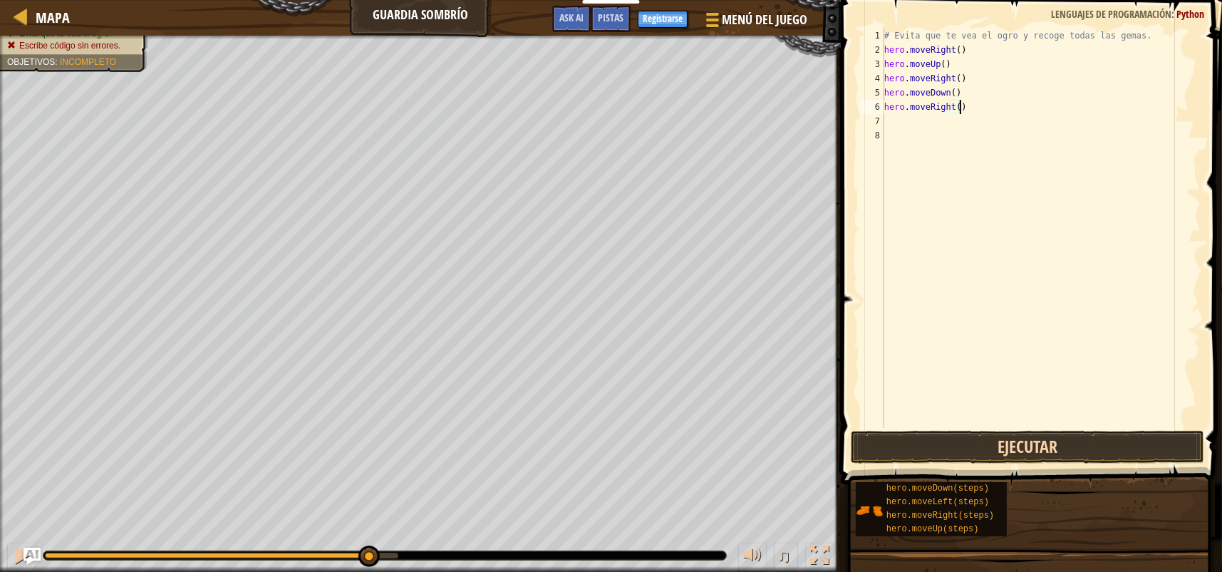
type textarea "hero.moveRight()"
click at [1045, 442] on button "Ejecutar" at bounding box center [1028, 447] width 354 height 33
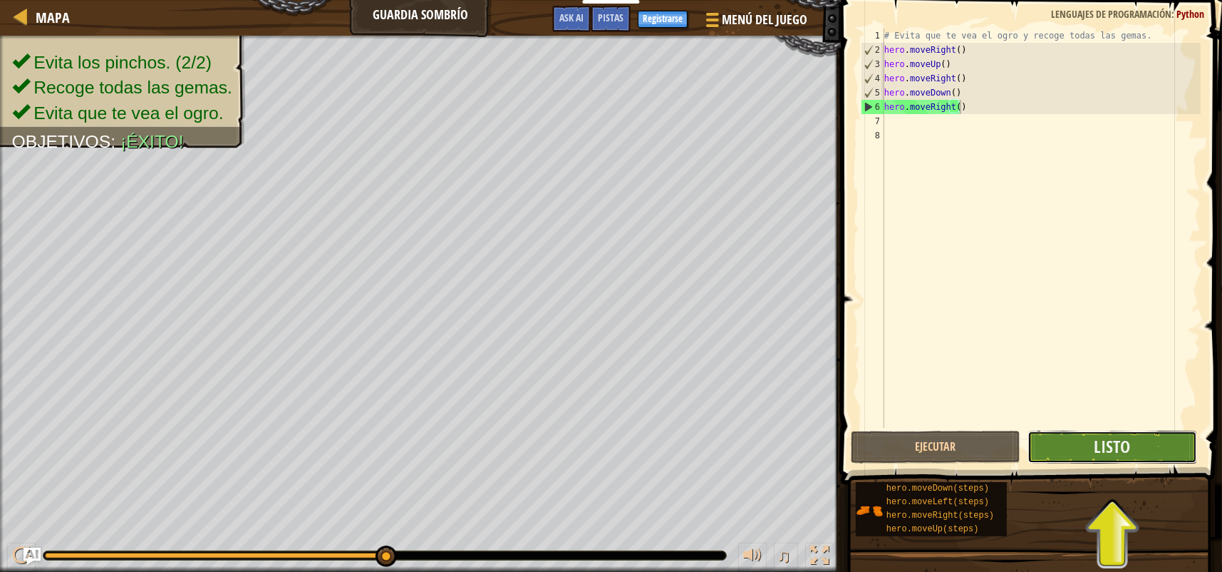
click at [1140, 448] on button "Listo" at bounding box center [1113, 447] width 170 height 33
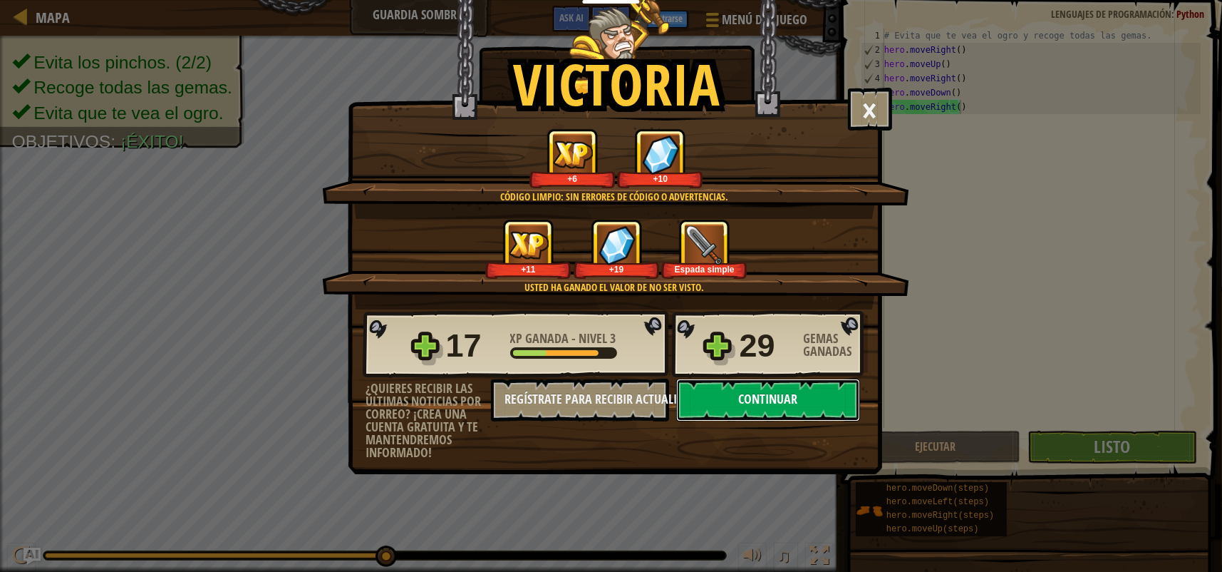
click at [762, 396] on button "Continuar" at bounding box center [768, 399] width 184 height 43
select select "es-419"
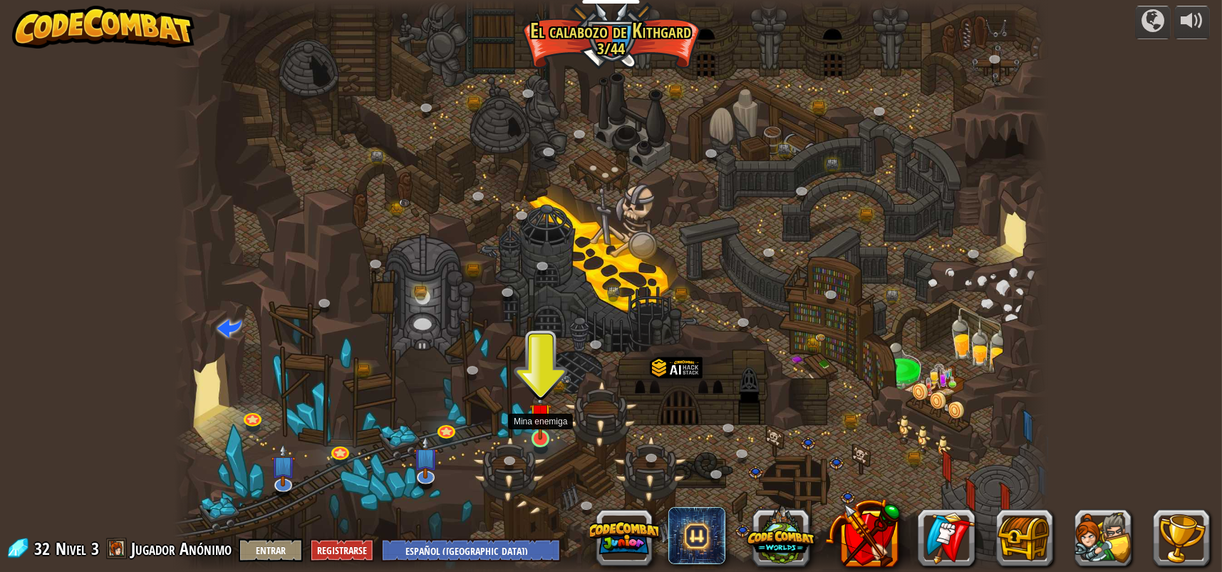
click at [542, 433] on img at bounding box center [541, 413] width 23 height 51
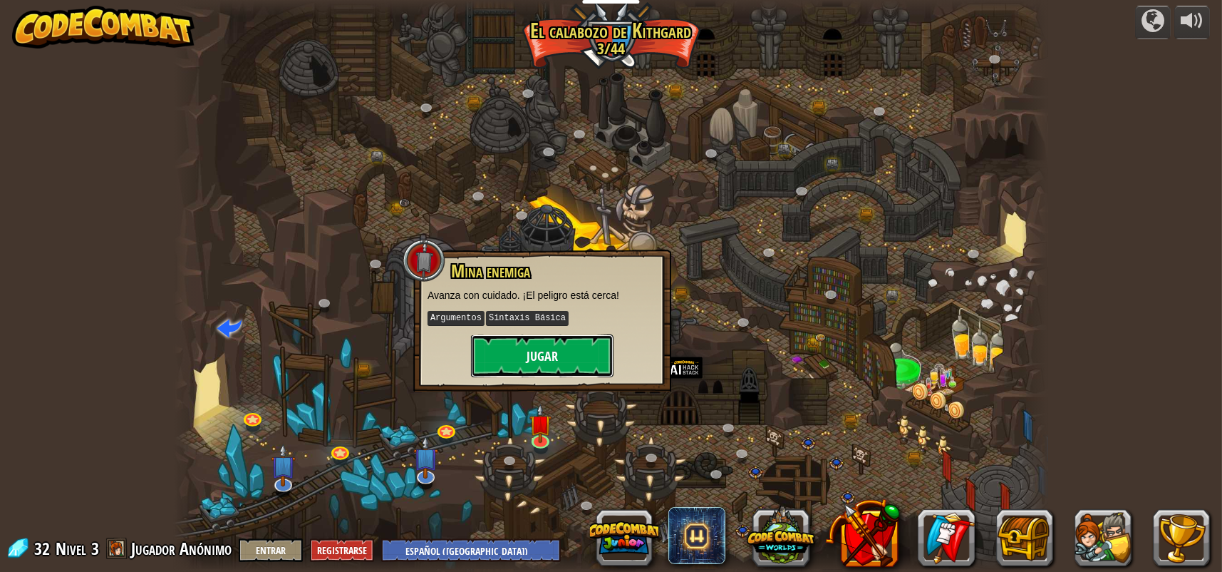
click at [538, 354] on button "Jugar" at bounding box center [542, 355] width 143 height 43
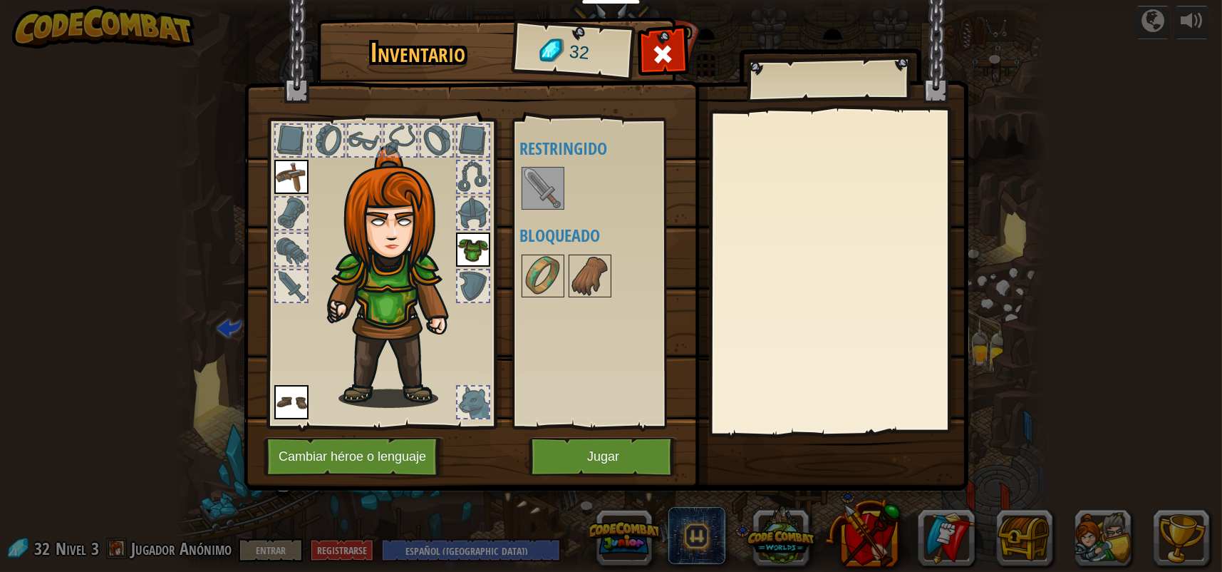
click at [543, 180] on img at bounding box center [543, 188] width 40 height 40
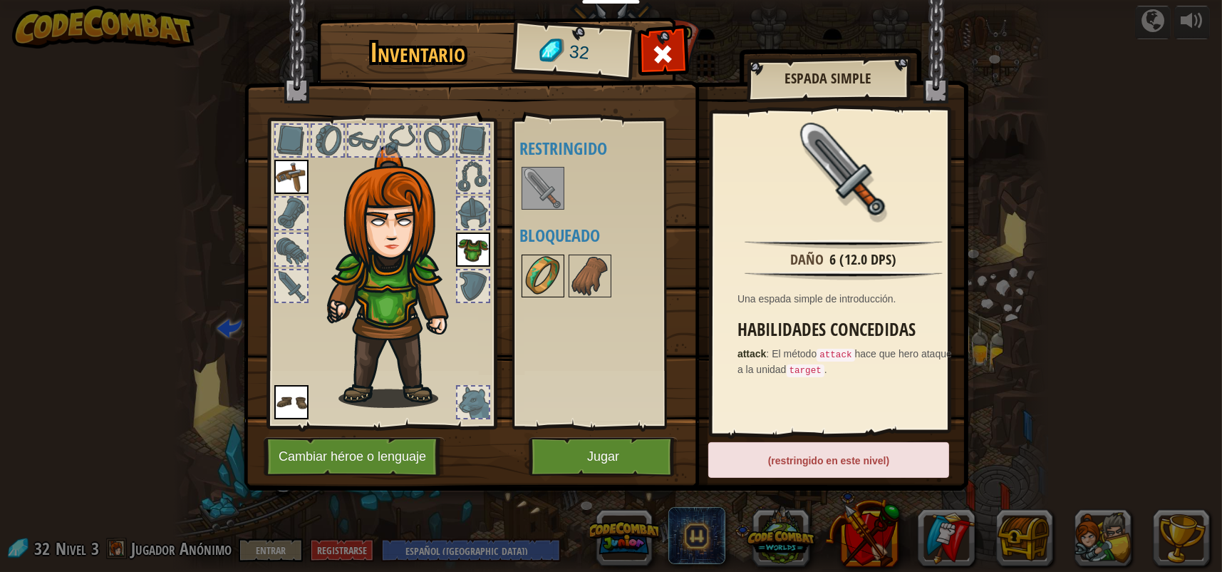
click at [535, 282] on img at bounding box center [543, 276] width 40 height 40
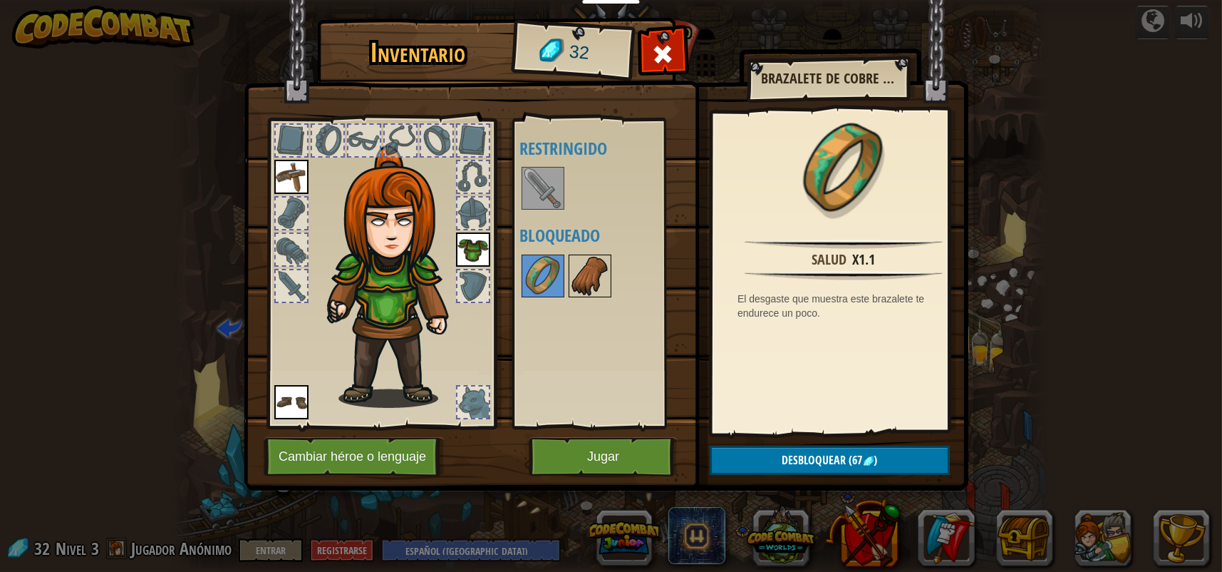
click at [582, 267] on img at bounding box center [590, 276] width 40 height 40
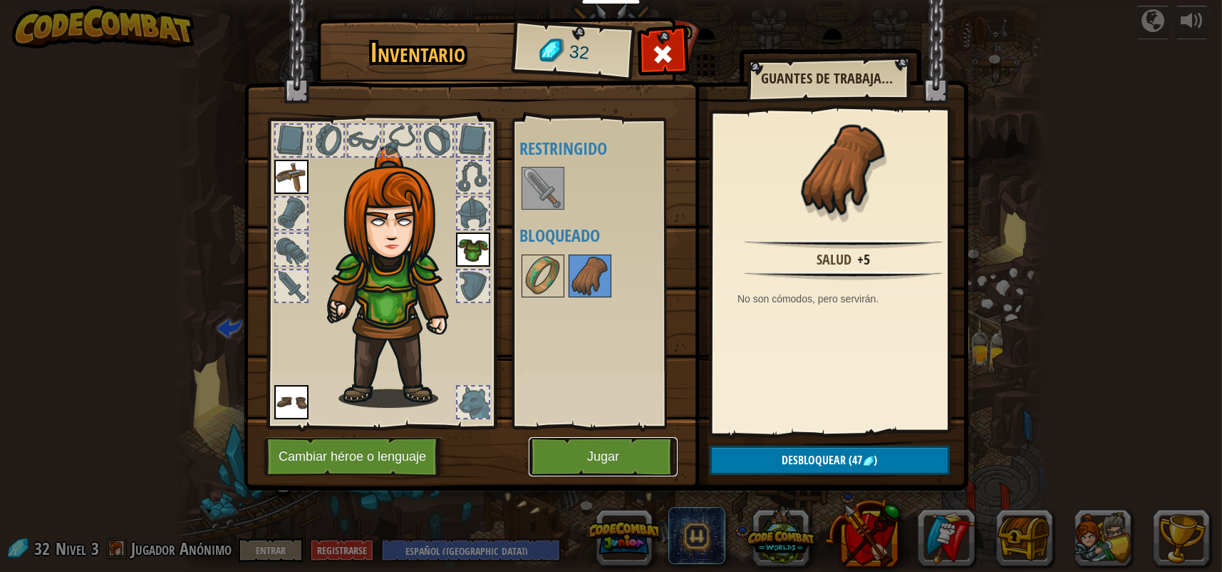
click at [611, 455] on button "Jugar" at bounding box center [603, 456] width 149 height 39
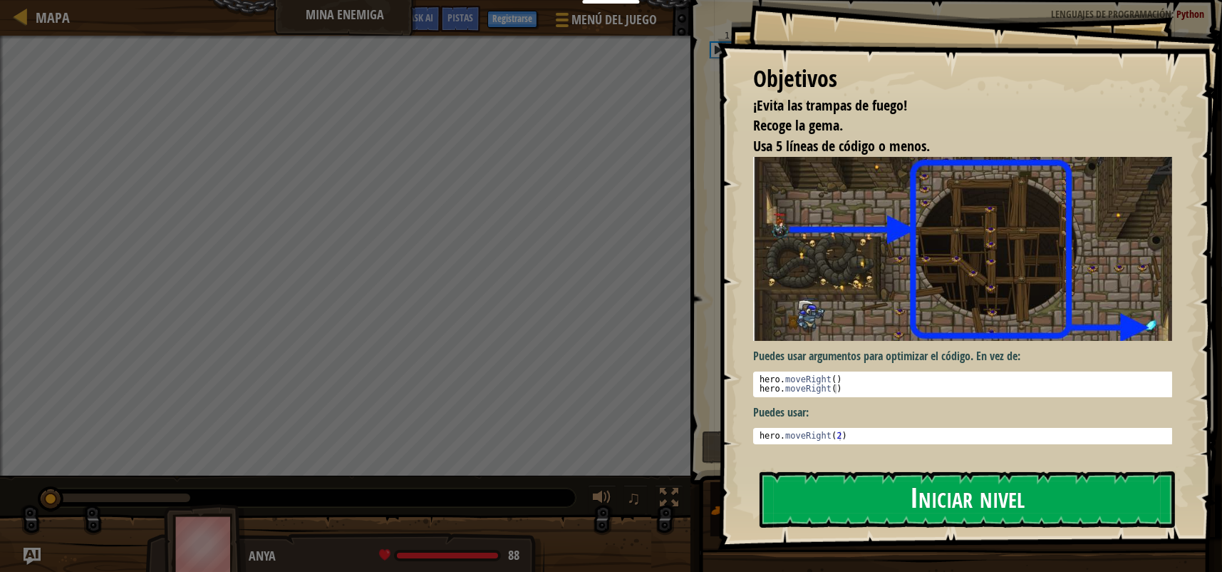
click at [971, 510] on button "Iniciar nivel" at bounding box center [968, 499] width 416 height 56
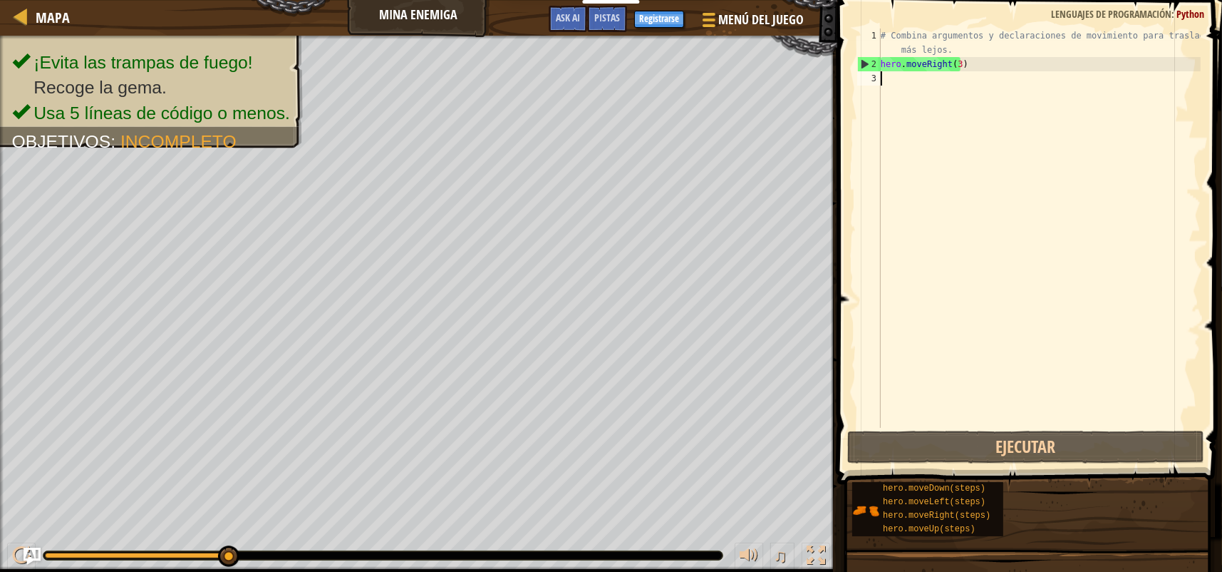
type textarea "mo"
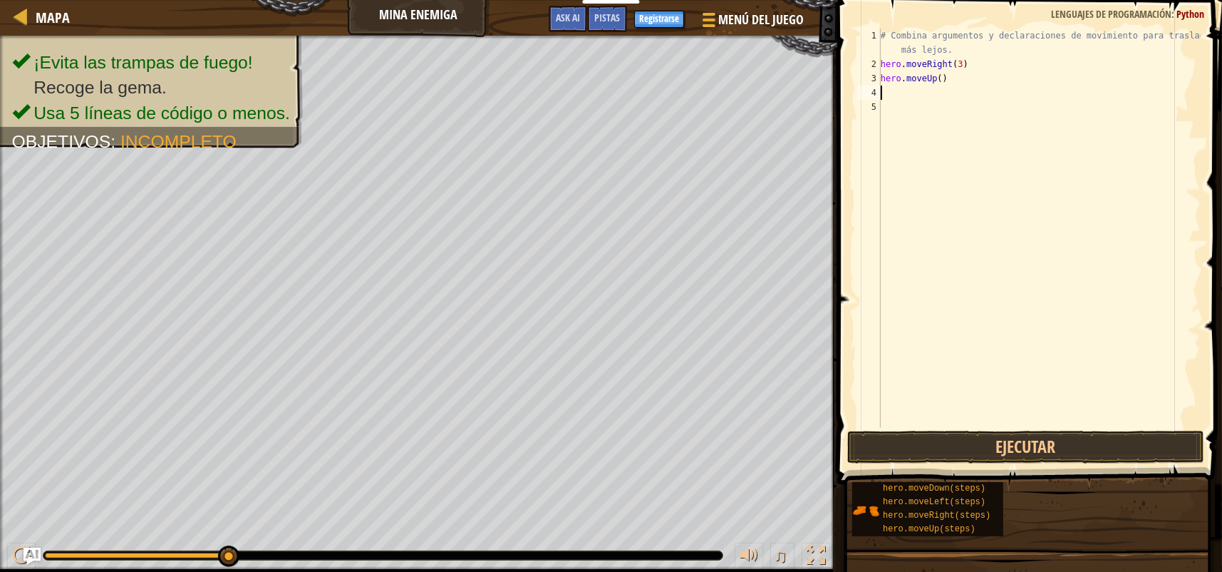
type textarea "m"
click at [946, 105] on div "# Combina argumentos y declaraciones de movimiento para trasladarte más lejos. …" at bounding box center [1039, 250] width 323 height 442
click at [977, 103] on div "# Combina argumentos y declaraciones de movimiento para trasladarte más lejos. …" at bounding box center [1039, 250] width 323 height 442
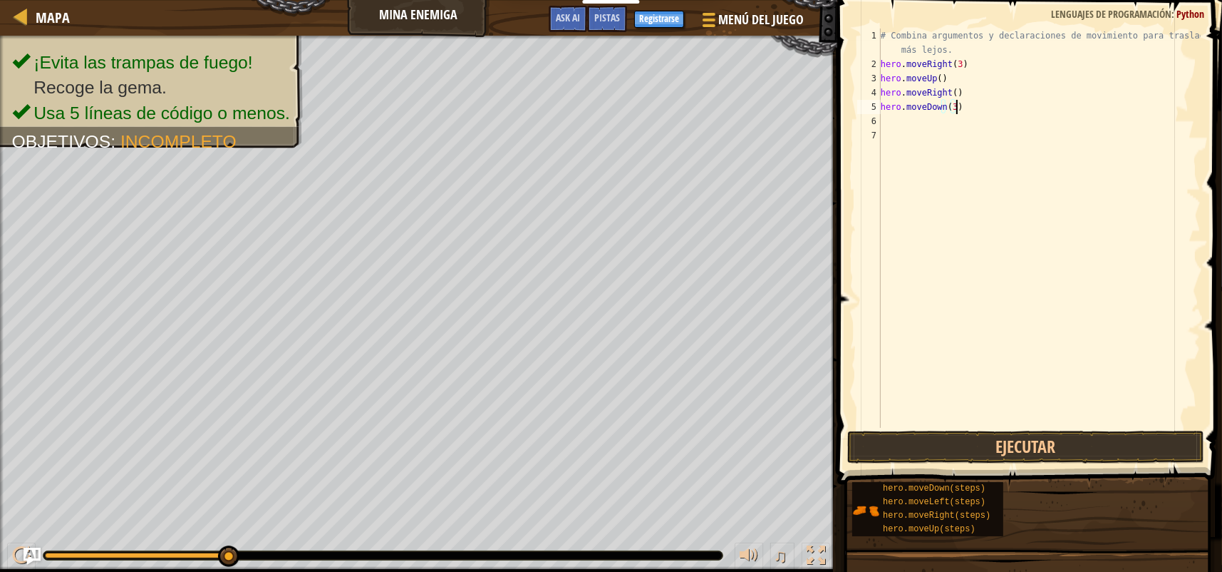
type textarea "hero.moveDown(3)"
click at [947, 107] on div "# Combina argumentos y declaraciones de movimiento para trasladarte más lejos. …" at bounding box center [1039, 250] width 323 height 442
click at [955, 110] on div "# Combina argumentos y declaraciones de movimiento para trasladarte más lejos. …" at bounding box center [1039, 250] width 323 height 442
click at [894, 121] on div "# Combina argumentos y declaraciones de movimiento para trasladarte más lejos. …" at bounding box center [1039, 250] width 323 height 442
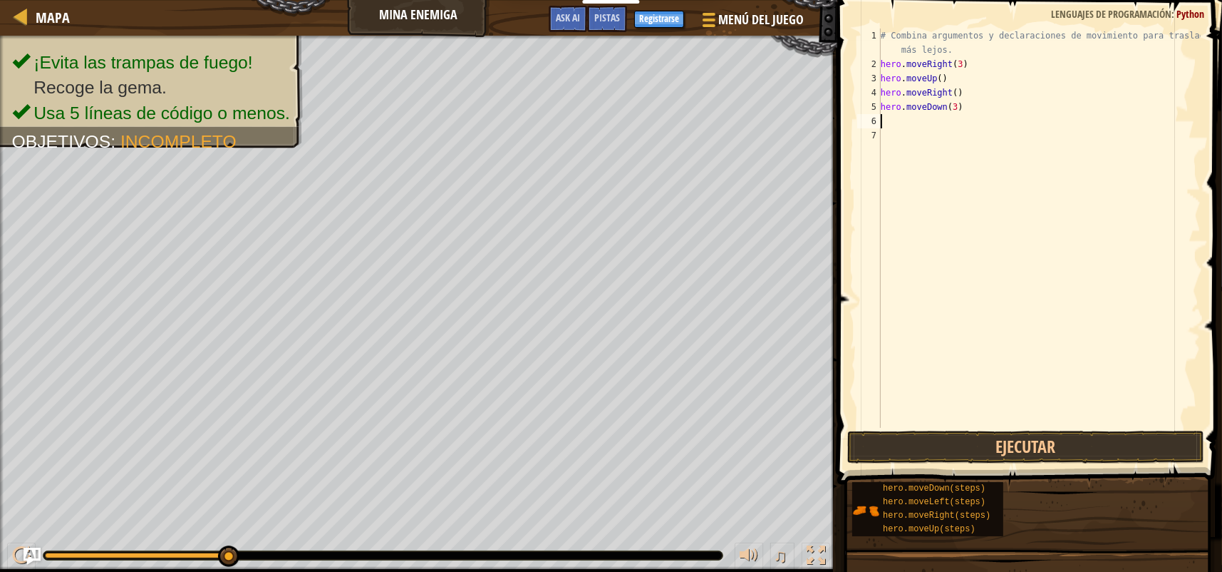
type textarea "mo"
click at [952, 122] on div "# Combina argumentos y declaraciones de movimiento para trasladarte más lejos. …" at bounding box center [1039, 250] width 323 height 442
type textarea "hero.moveRight(2)"
click at [1034, 448] on button "Ejecutar" at bounding box center [1026, 447] width 357 height 33
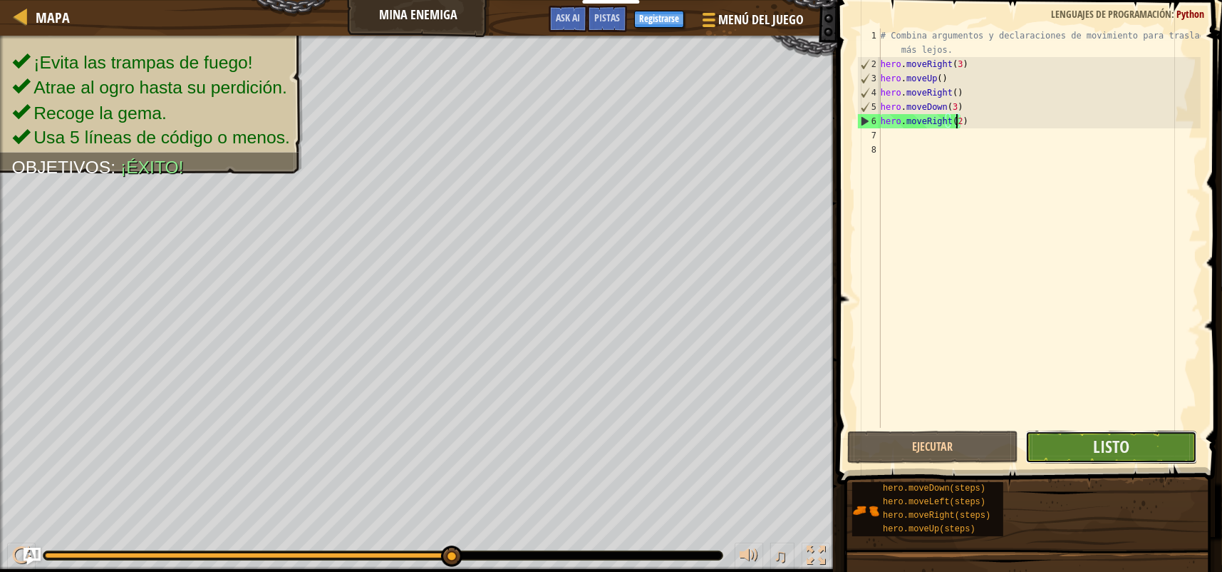
click at [1051, 445] on button "Listo" at bounding box center [1111, 447] width 171 height 33
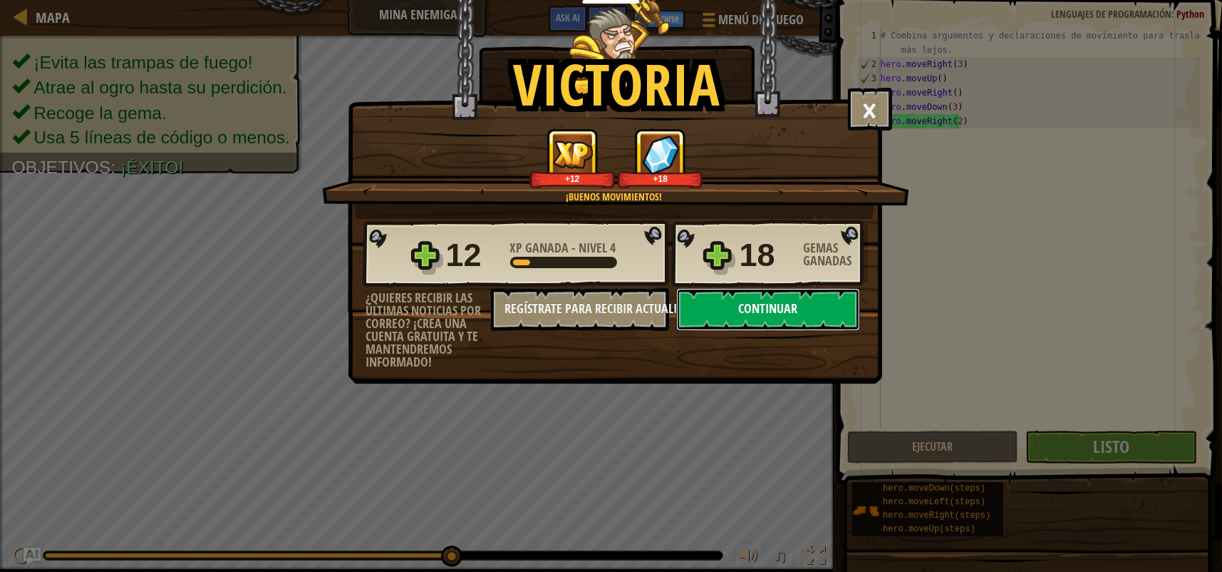
click at [781, 309] on button "Continuar" at bounding box center [768, 309] width 184 height 43
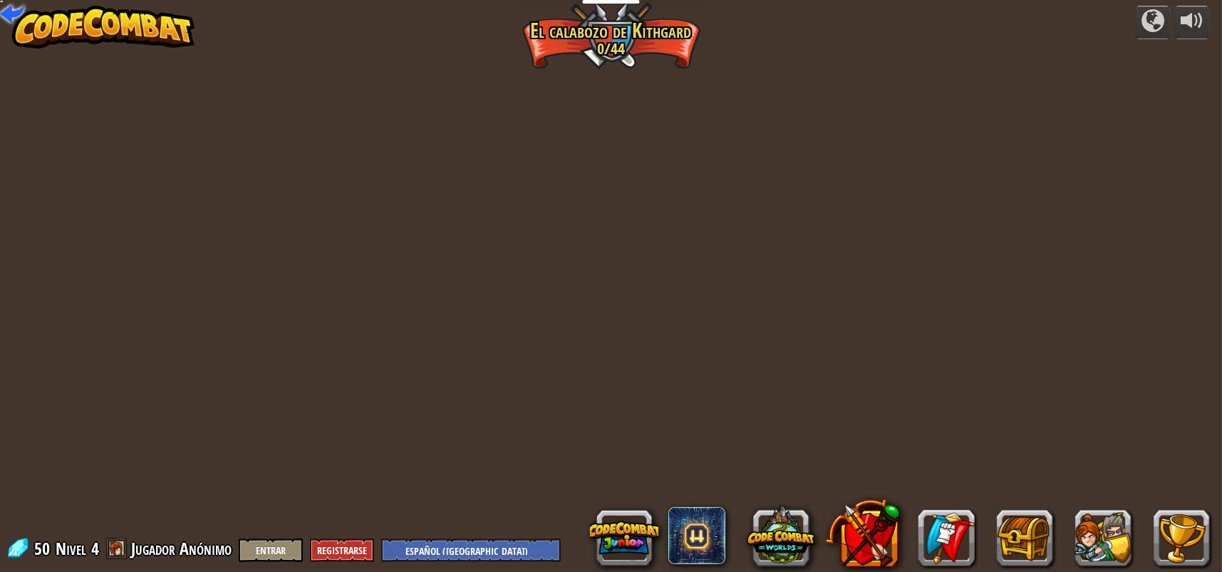
select select "es-419"
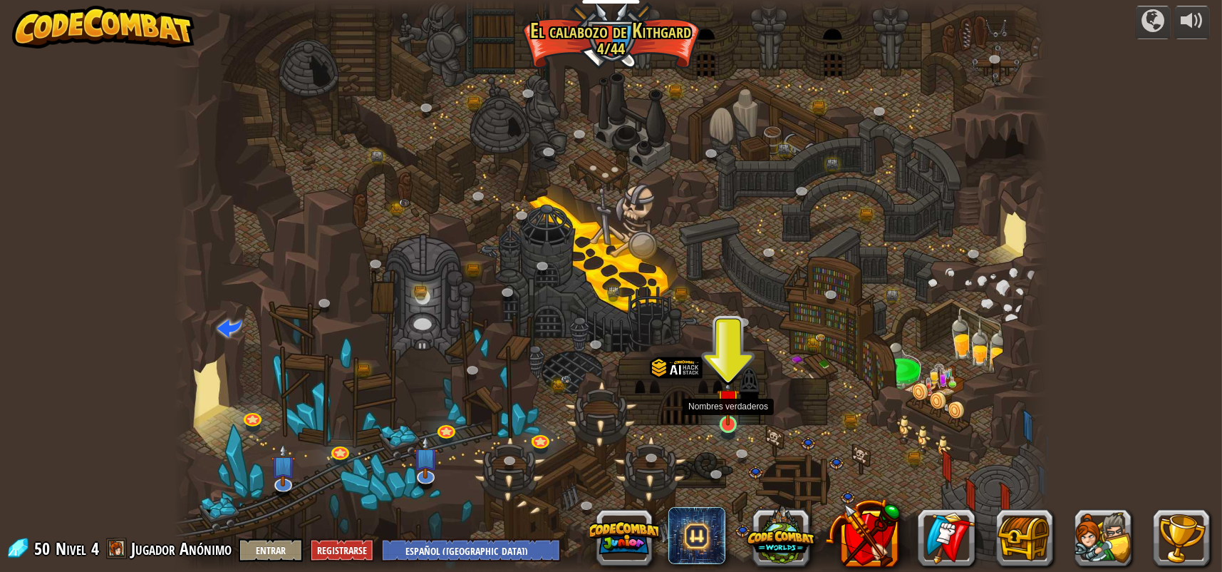
click at [726, 423] on img at bounding box center [728, 399] width 23 height 51
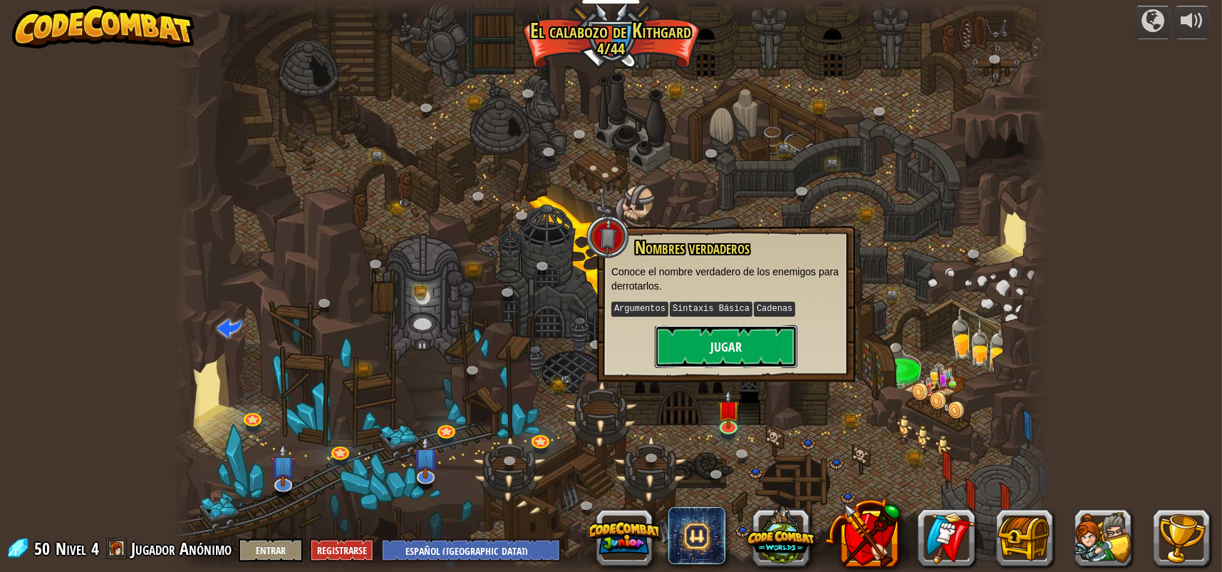
click at [727, 337] on button "Jugar" at bounding box center [726, 346] width 143 height 43
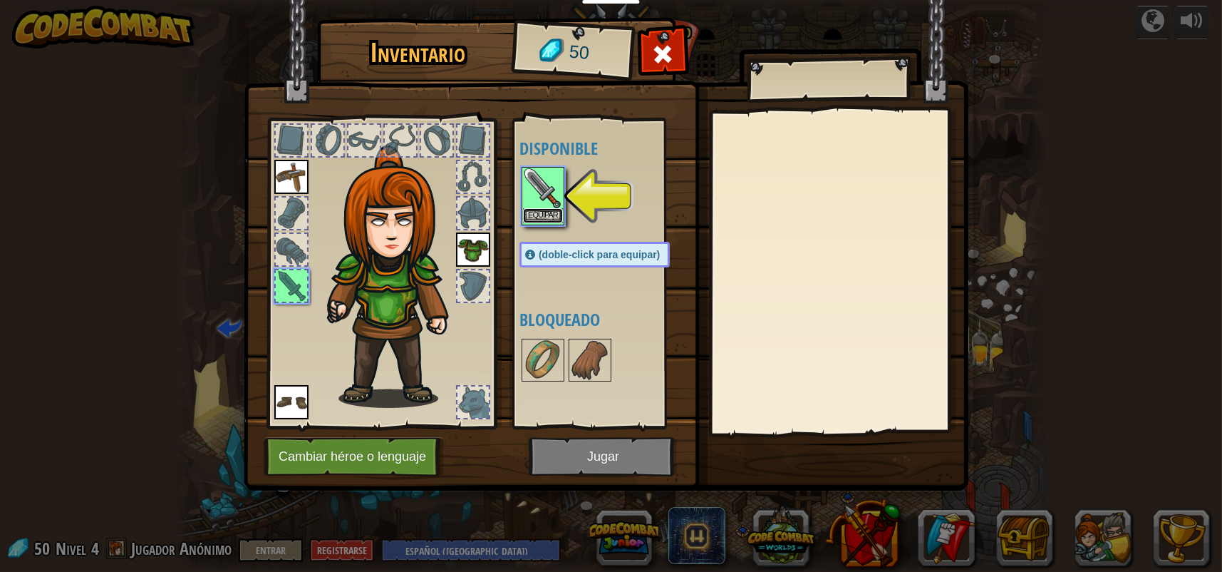
click at [542, 208] on button "Equipar" at bounding box center [543, 215] width 40 height 15
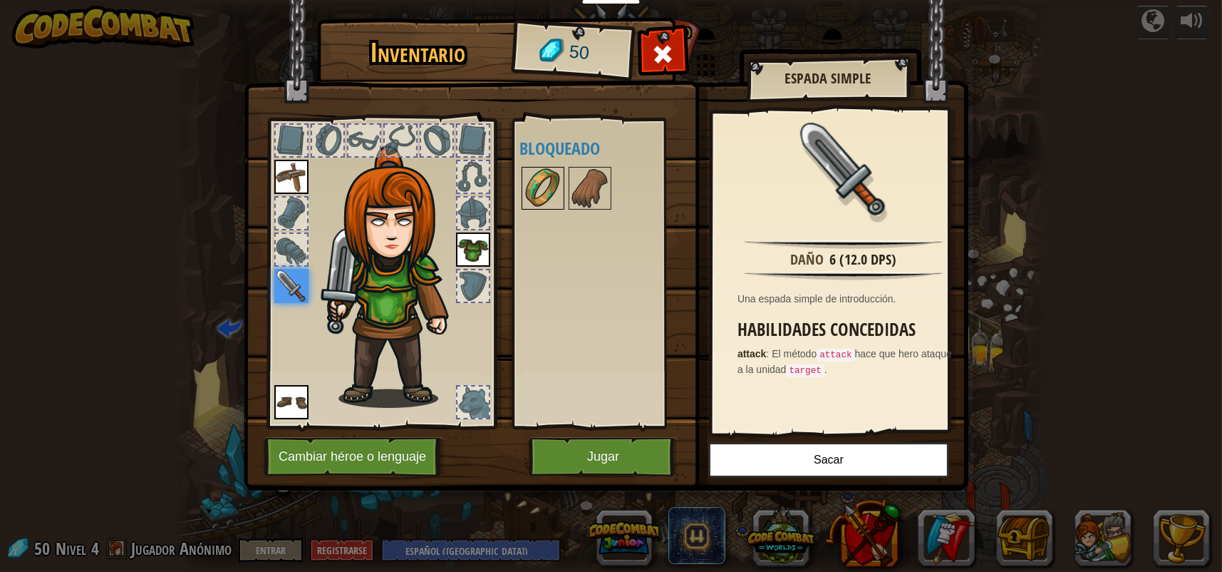
click at [549, 185] on img at bounding box center [543, 188] width 40 height 40
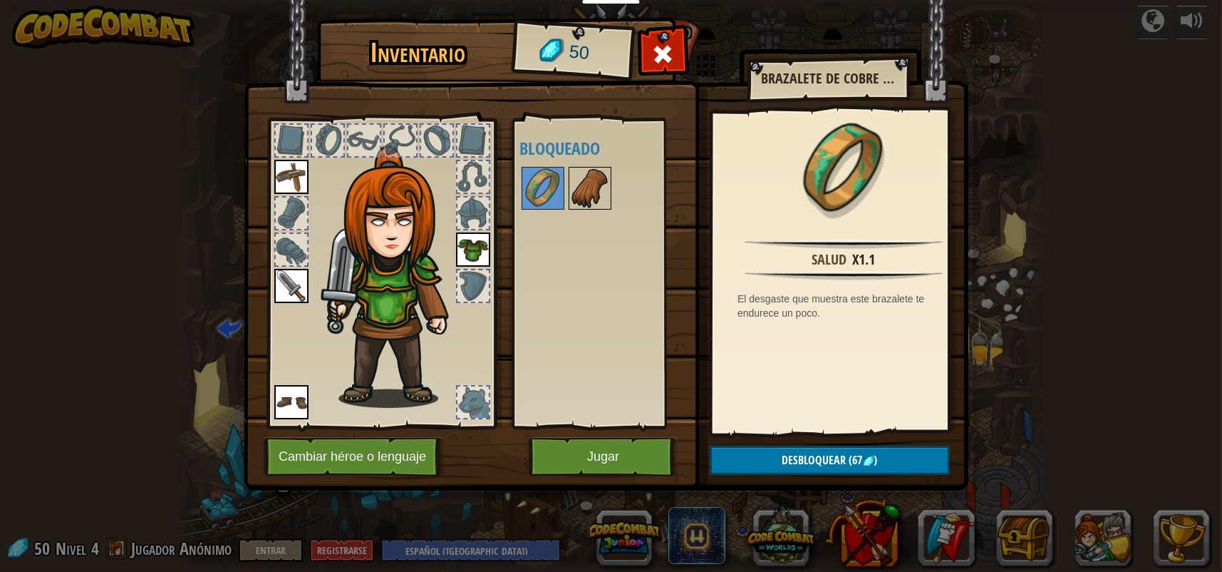
click at [599, 192] on img at bounding box center [590, 188] width 40 height 40
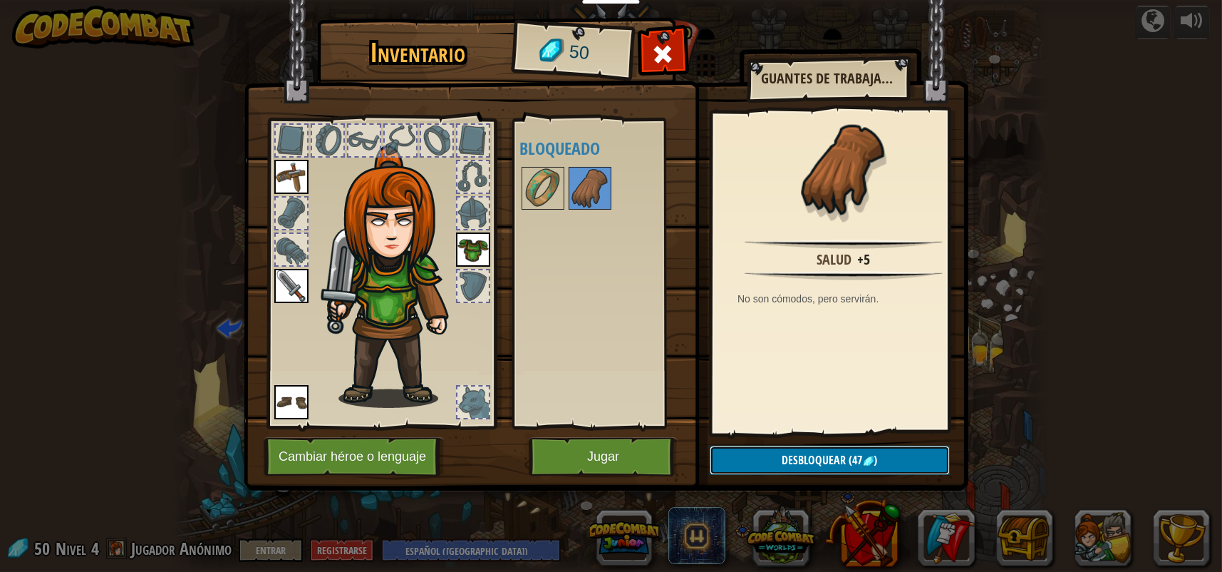
click at [850, 456] on span "(47" at bounding box center [855, 460] width 16 height 16
click at [785, 452] on button "Confirmar" at bounding box center [830, 459] width 240 height 29
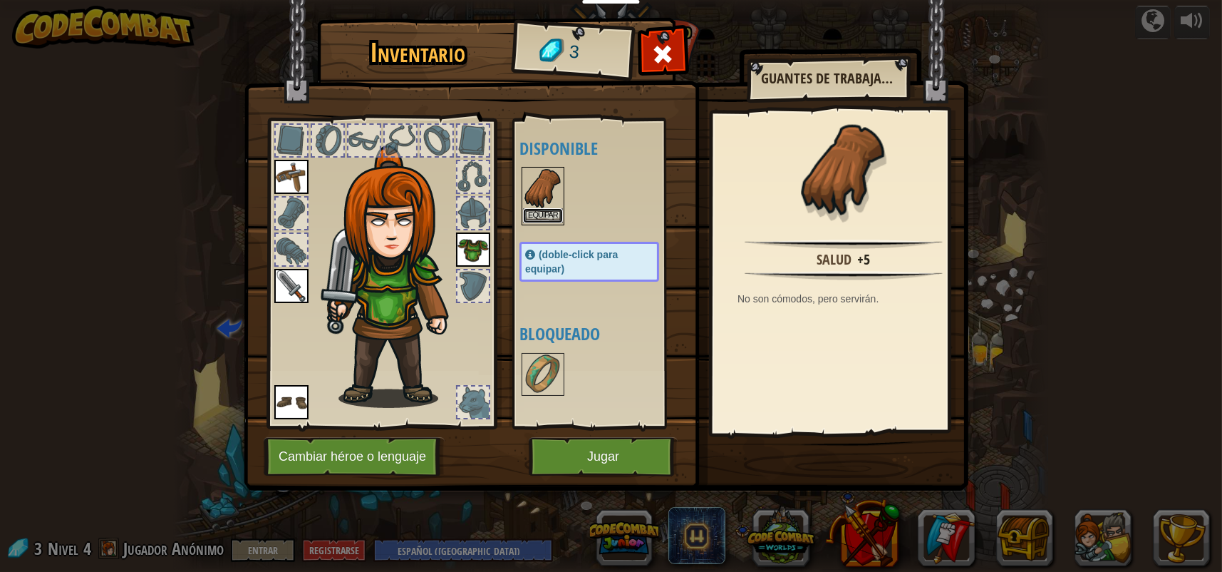
click at [546, 214] on button "Equipar" at bounding box center [543, 215] width 40 height 15
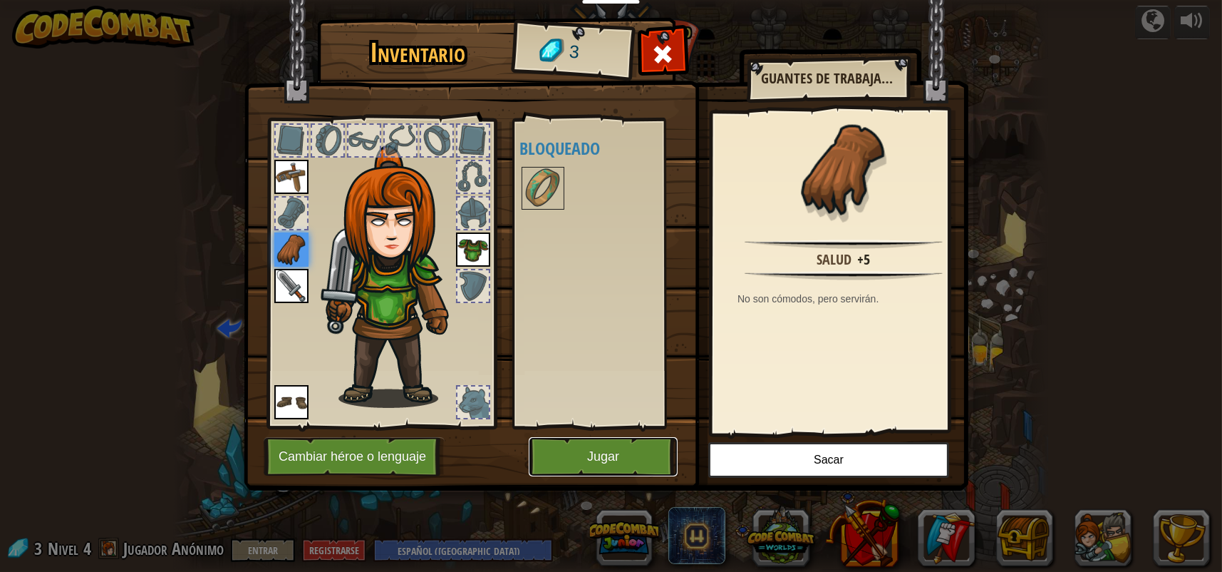
click at [602, 450] on button "Jugar" at bounding box center [603, 456] width 149 height 39
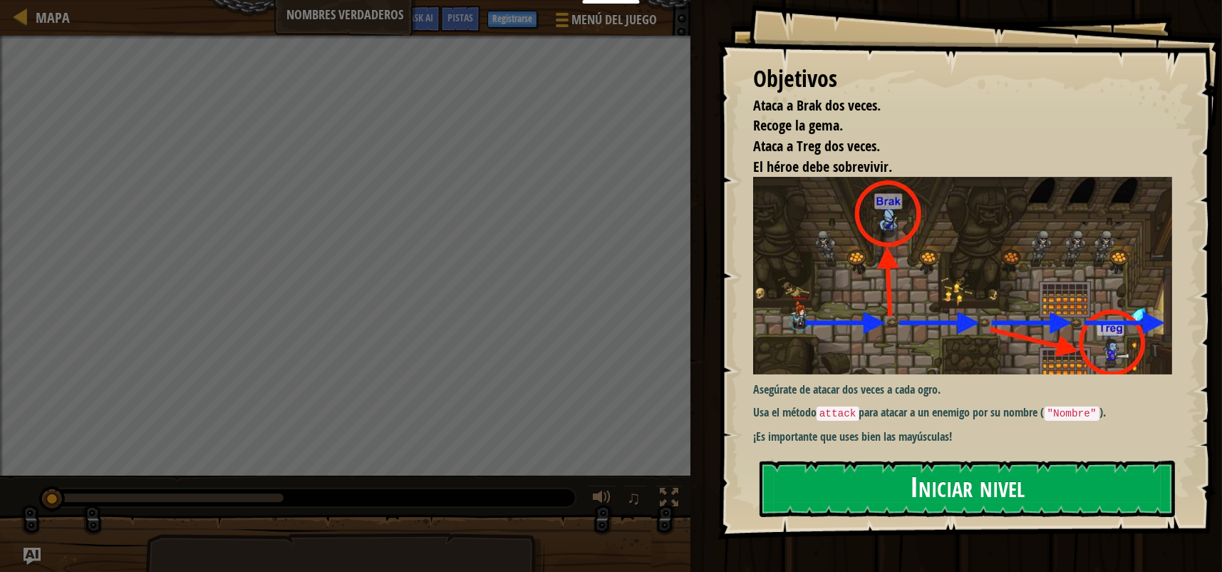
click at [958, 495] on button "Iniciar nivel" at bounding box center [968, 488] width 416 height 56
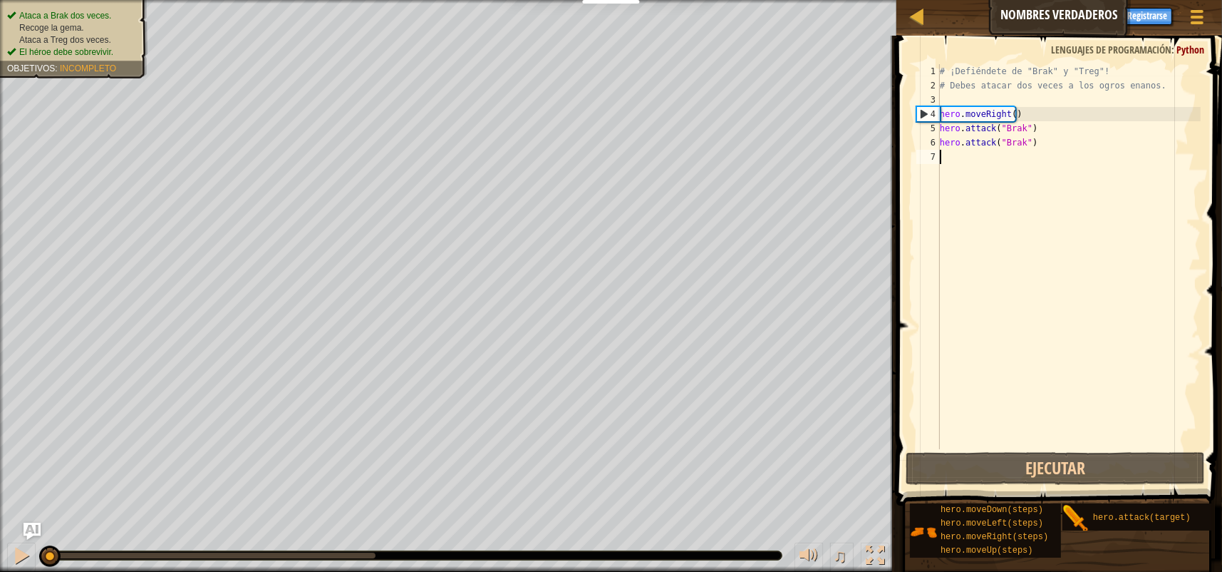
click at [1037, 129] on div "# ¡Defiéndete de "Brak" y "Treg"! # Debes atacar dos veces a los ogros enanos. …" at bounding box center [1069, 270] width 264 height 413
click at [1031, 115] on div "# ¡Defiéndete de "Brak" y "Treg"! # Debes atacar dos veces a los ogros enanos. …" at bounding box center [1069, 270] width 264 height 413
type textarea "hero.moveRight()"
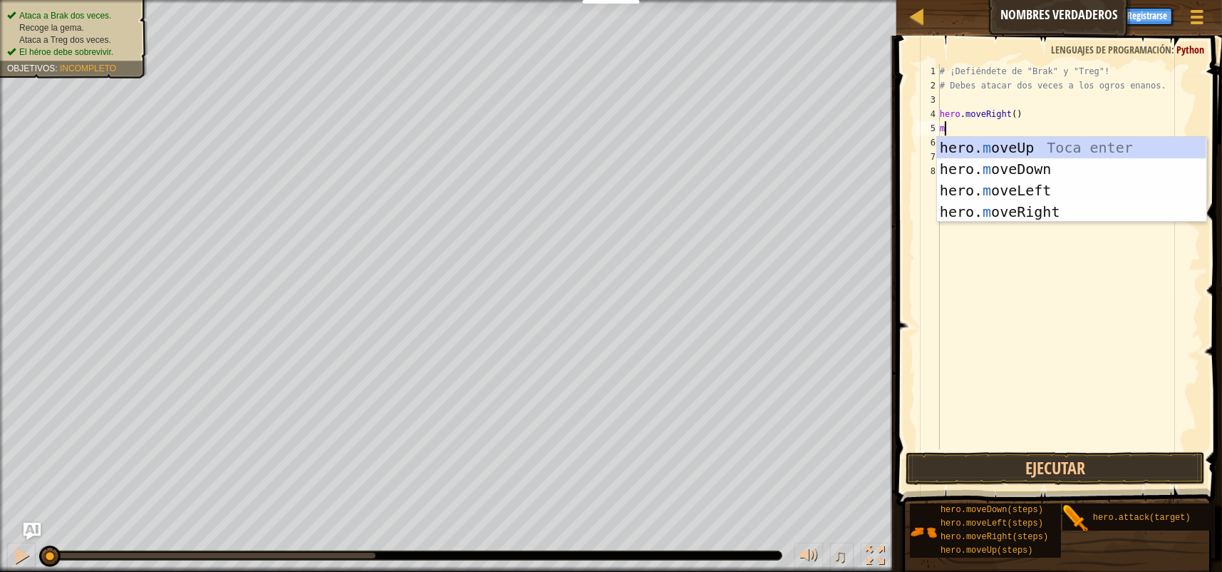
scroll to position [6, 0]
type textarea "mo"
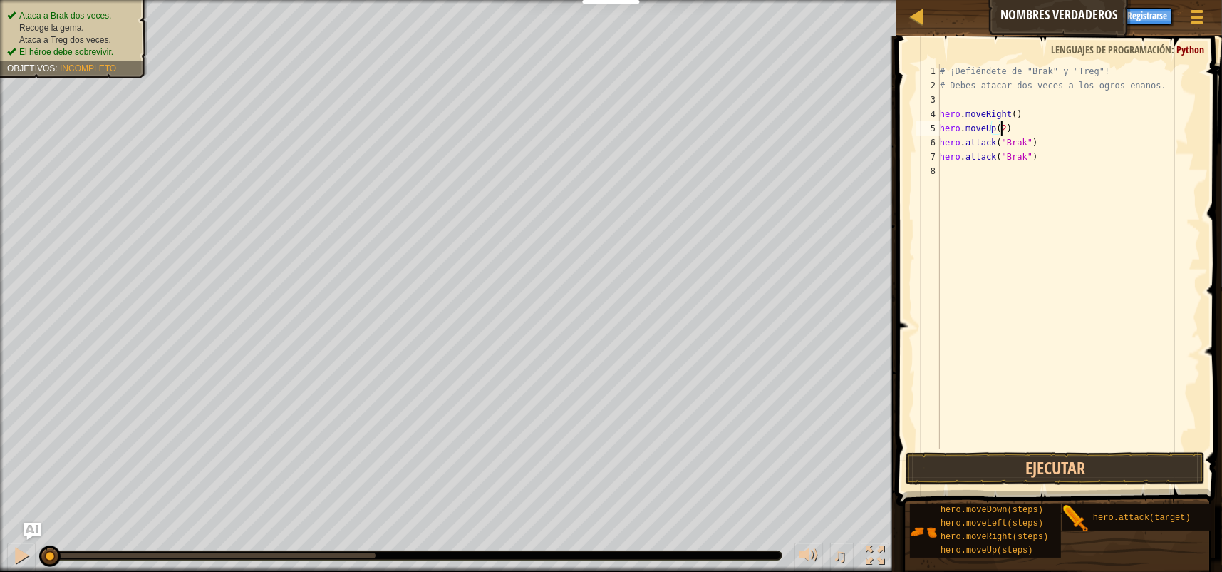
scroll to position [6, 5]
type textarea "hero.attack("Brak")"
click at [1034, 158] on div "# ¡Defiéndete de "Brak" y "Treg"! # Debes atacar dos veces a los ogros enanos. …" at bounding box center [1069, 270] width 264 height 413
type textarea "m"
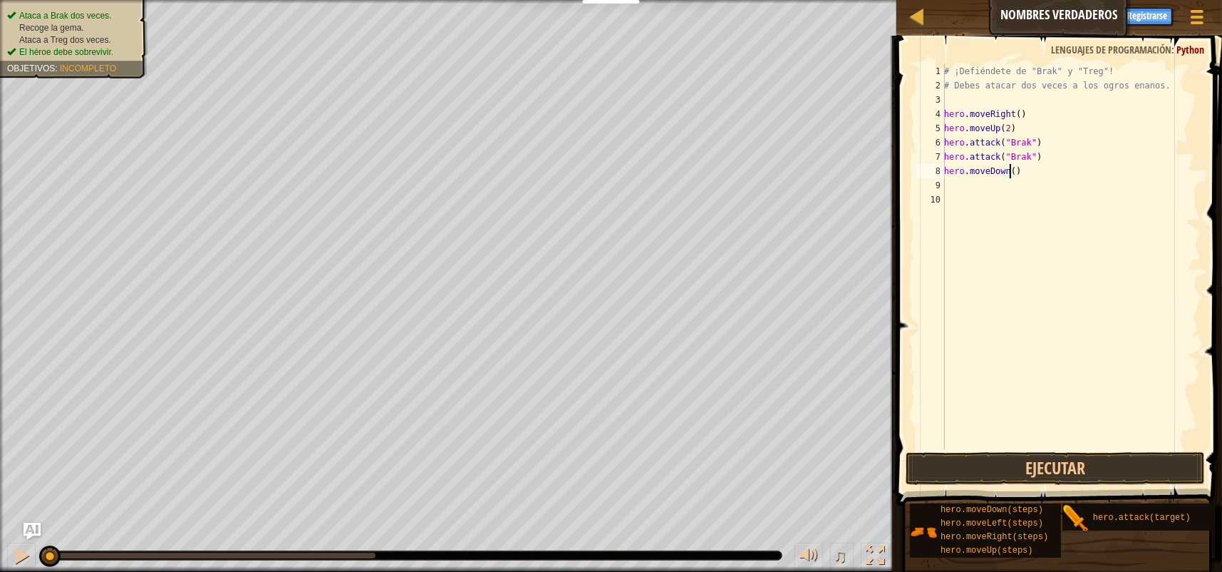
type textarea "hero.moveDown(2)"
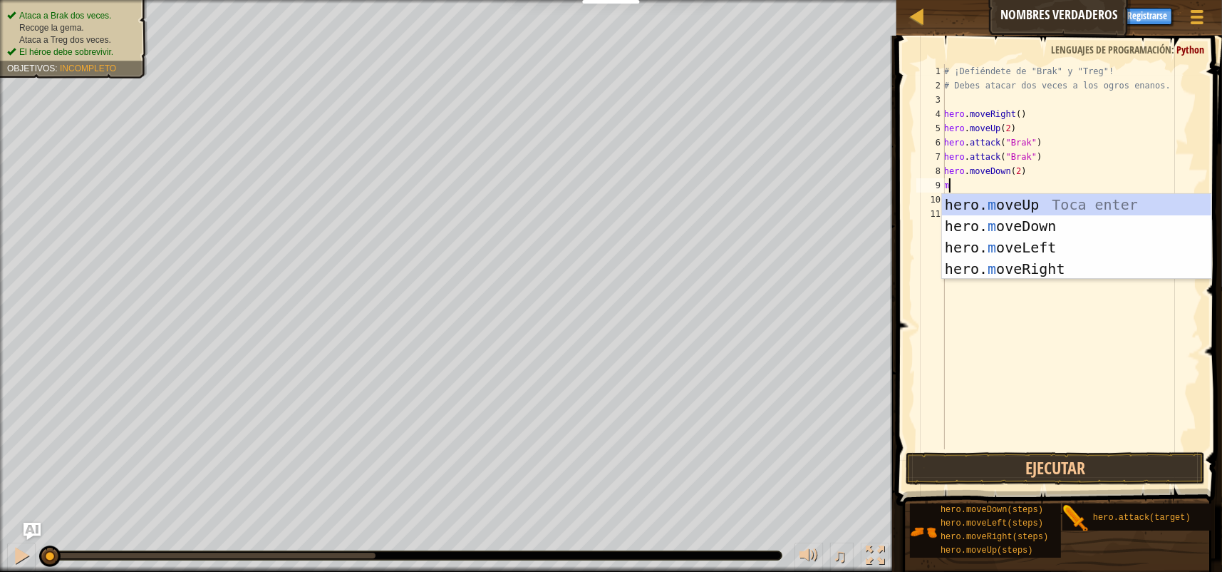
type textarea "mo"
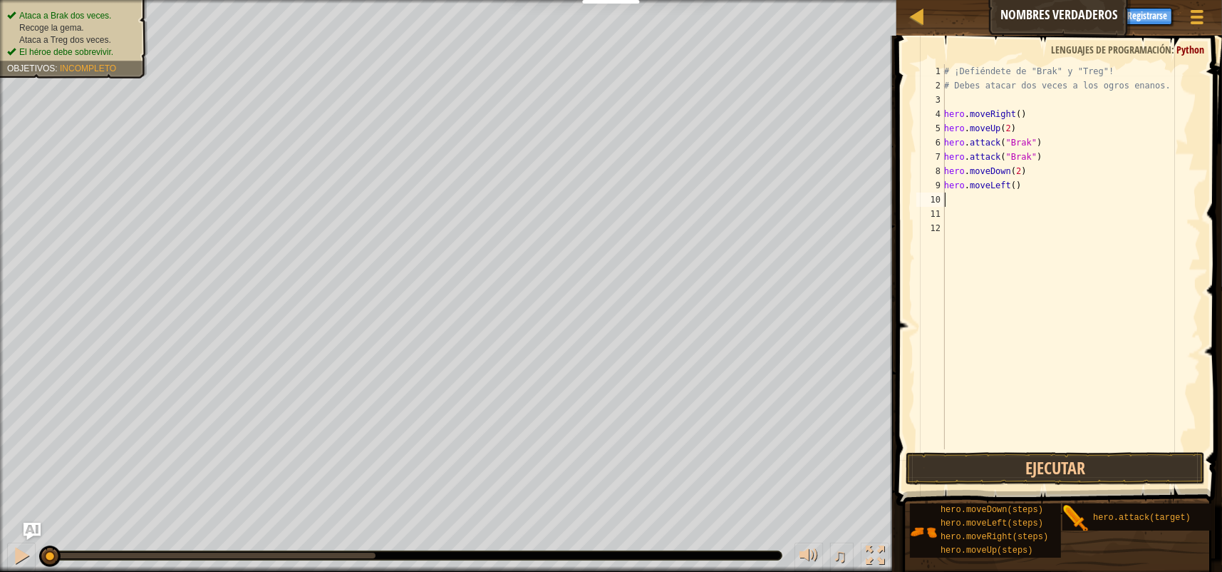
type textarea "mo"
type textarea "hero.attack("Treg")"
drag, startPoint x: 1039, startPoint y: 215, endPoint x: 943, endPoint y: 210, distance: 96.3
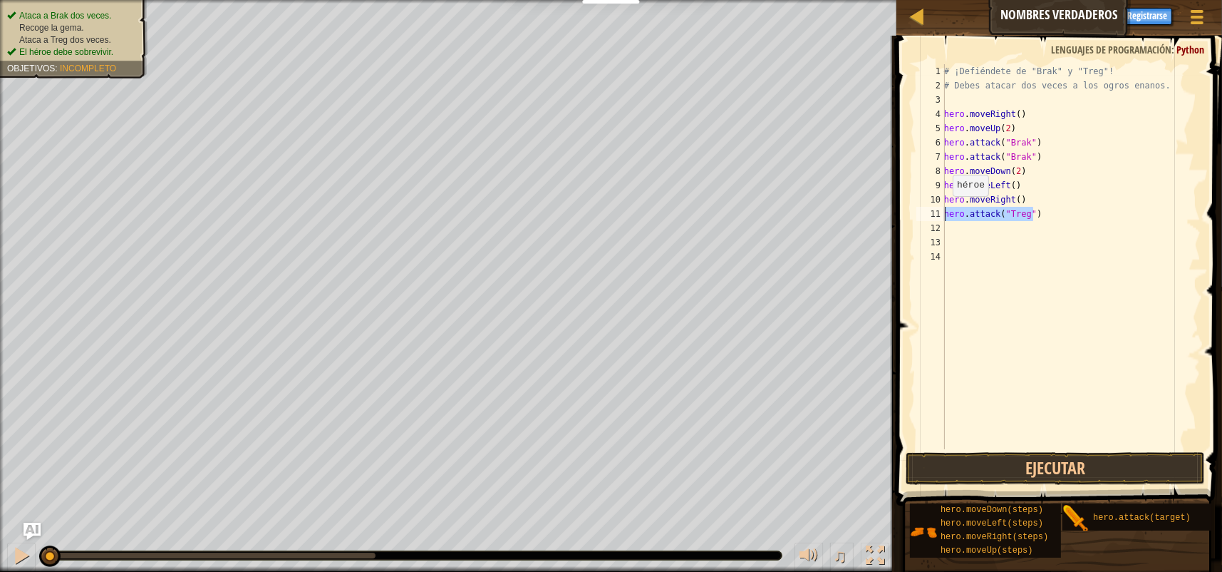
click at [943, 210] on div "1 2 3 4 5 6 7 8 9 [PHONE_NUMBER] ¡Defiéndete de "Brak" y "Treg"! # Debes atacar…" at bounding box center [1057, 256] width 287 height 385
type textarea "hero.attack("Treg")"
click at [1058, 217] on div "# ¡Defiéndete de "Brak" y "Treg"! # Debes atacar dos veces a los ogros enanos. …" at bounding box center [1071, 256] width 259 height 385
paste textarea "hero.attack("Treg")"
click at [1058, 460] on button "Ejecutar" at bounding box center [1055, 468] width 299 height 33
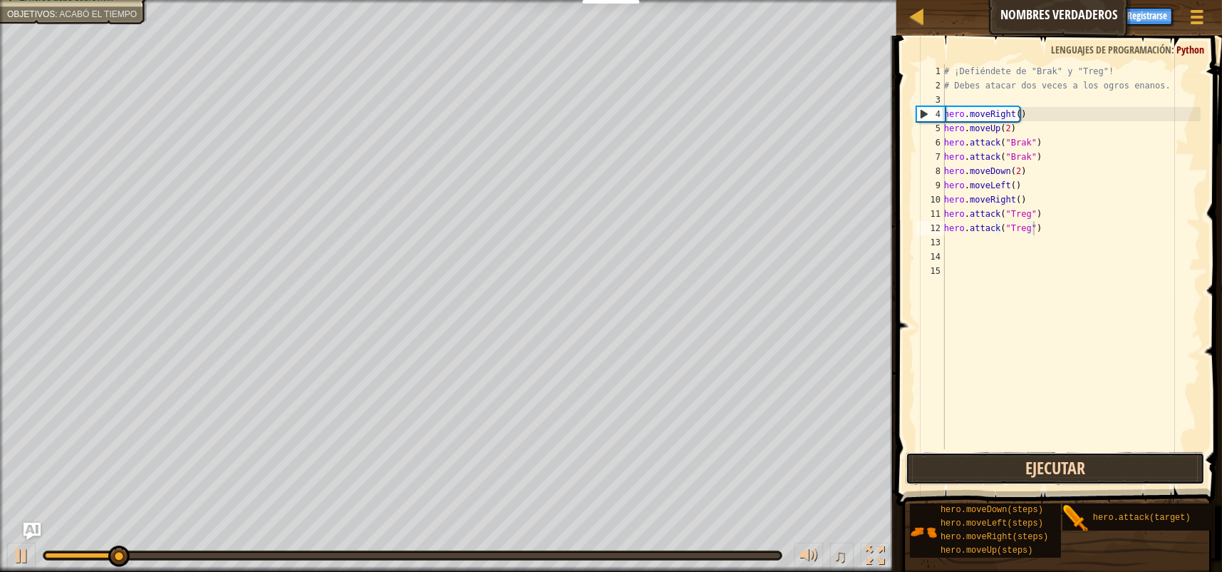
click at [1058, 462] on button "Ejecutar" at bounding box center [1055, 468] width 299 height 33
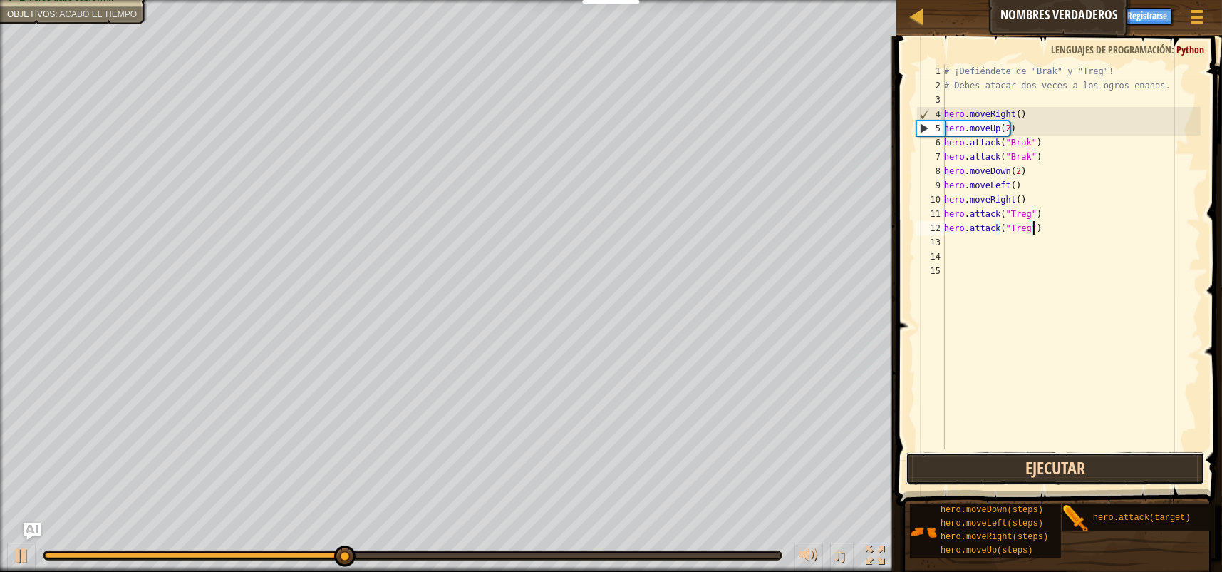
click at [1056, 465] on button "Ejecutar" at bounding box center [1055, 468] width 299 height 33
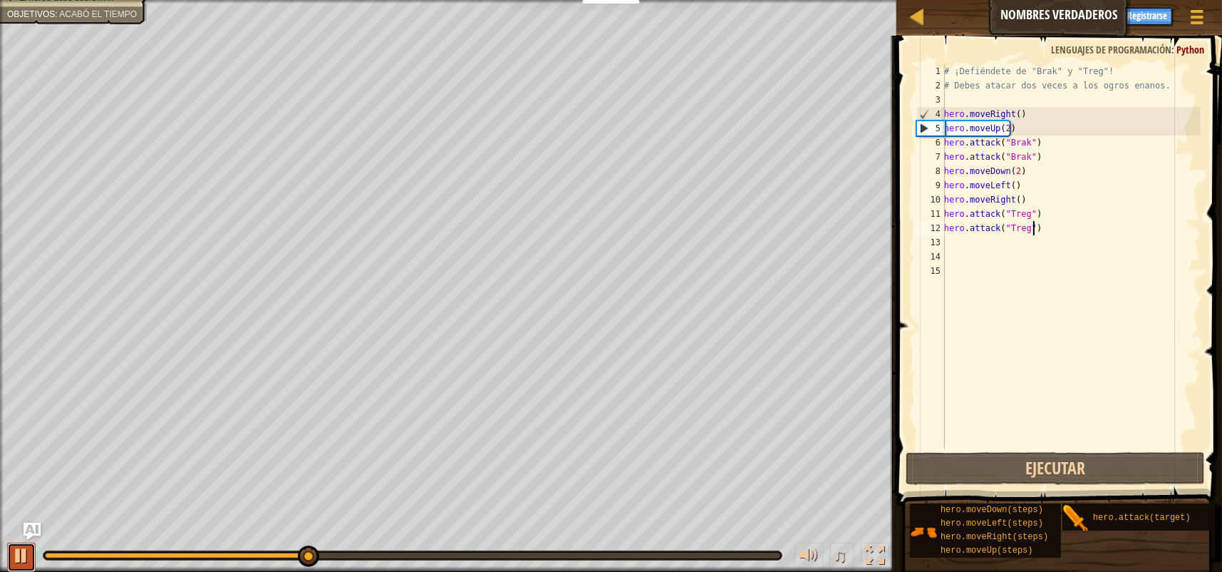
click at [23, 551] on div at bounding box center [21, 555] width 19 height 19
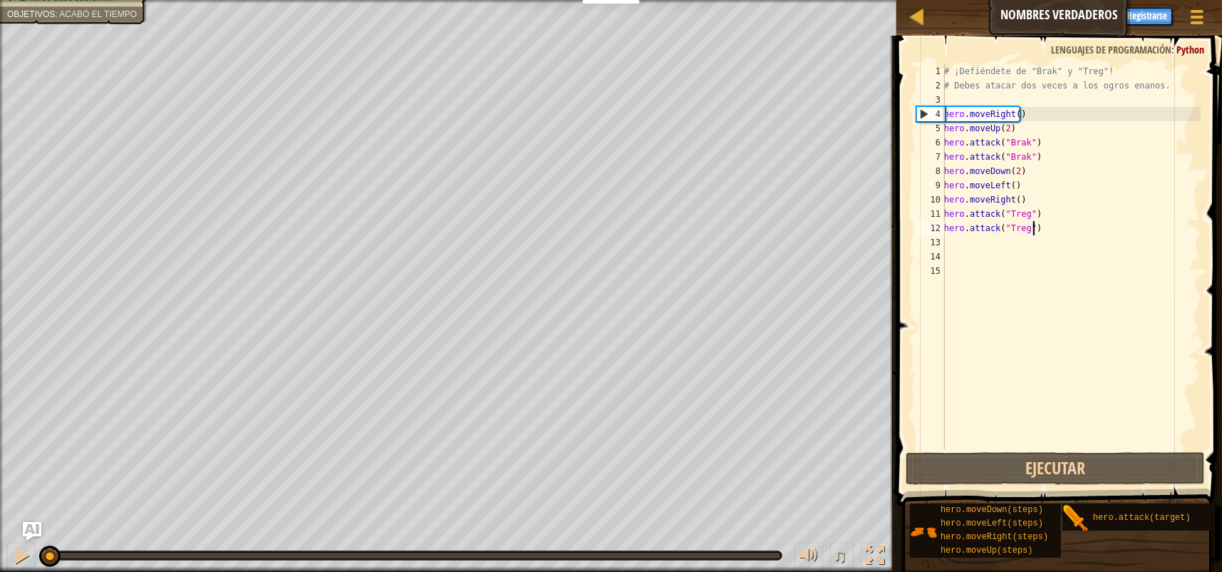
drag, startPoint x: 325, startPoint y: 552, endPoint x: 36, endPoint y: 538, distance: 289.7
click at [36, 538] on div "Mapa Nombres verdaderos Menú del Juego Listo Registrarse Pistas Ask AI 1 הההההה…" at bounding box center [611, 286] width 1222 height 572
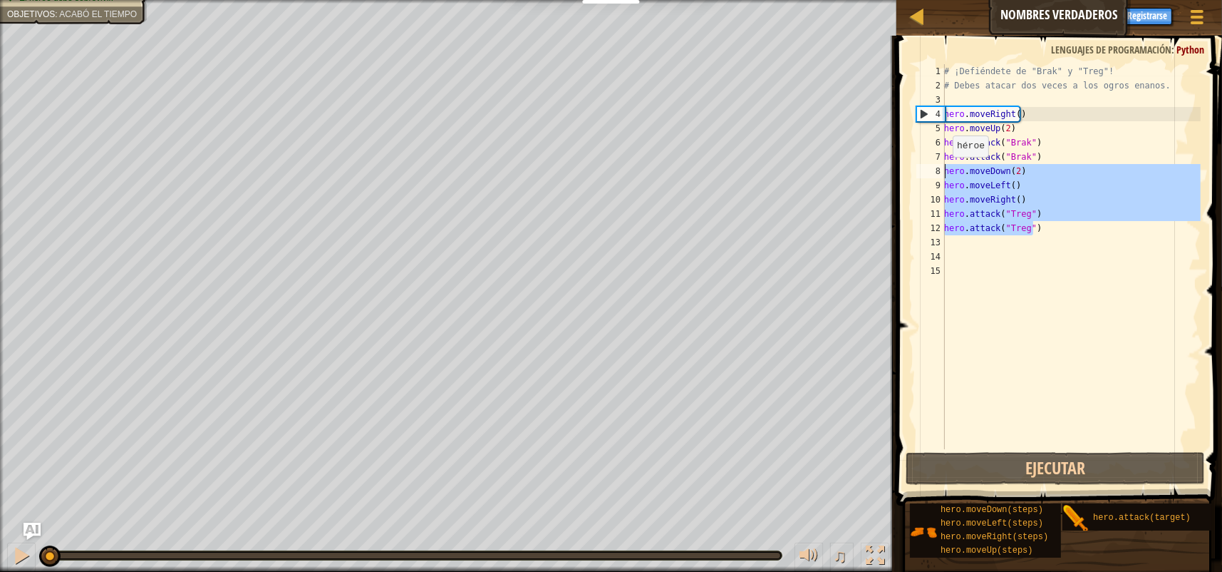
drag, startPoint x: 1045, startPoint y: 230, endPoint x: 944, endPoint y: 171, distance: 116.3
click at [944, 171] on div "hero.attack("Treg") 1 2 3 4 5 6 7 8 9 10 11 12 13 14 15 # ¡Defiéndete de "Brak"…" at bounding box center [1057, 256] width 287 height 385
click at [1006, 133] on div "# ¡Defiéndete de "Brak" y "Treg"! # Debes atacar dos veces a los ogros enanos. …" at bounding box center [1071, 270] width 259 height 413
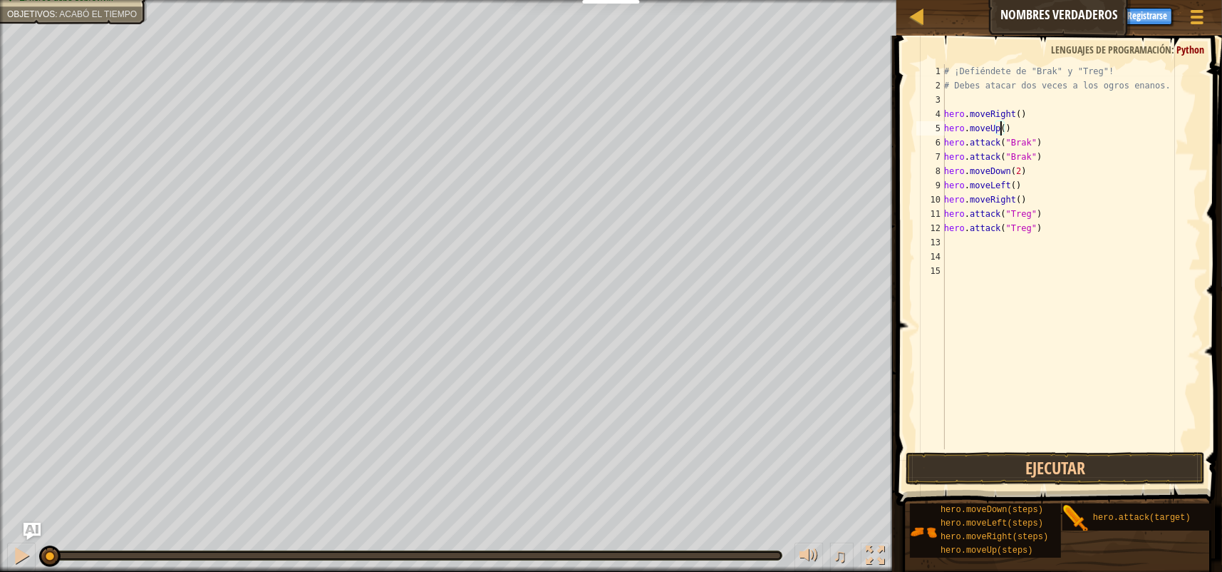
click at [1011, 130] on div "# ¡Defiéndete de "Brak" y "Treg"! # Debes atacar dos veces a los ogros enanos. …" at bounding box center [1071, 270] width 259 height 413
type textarea "h"
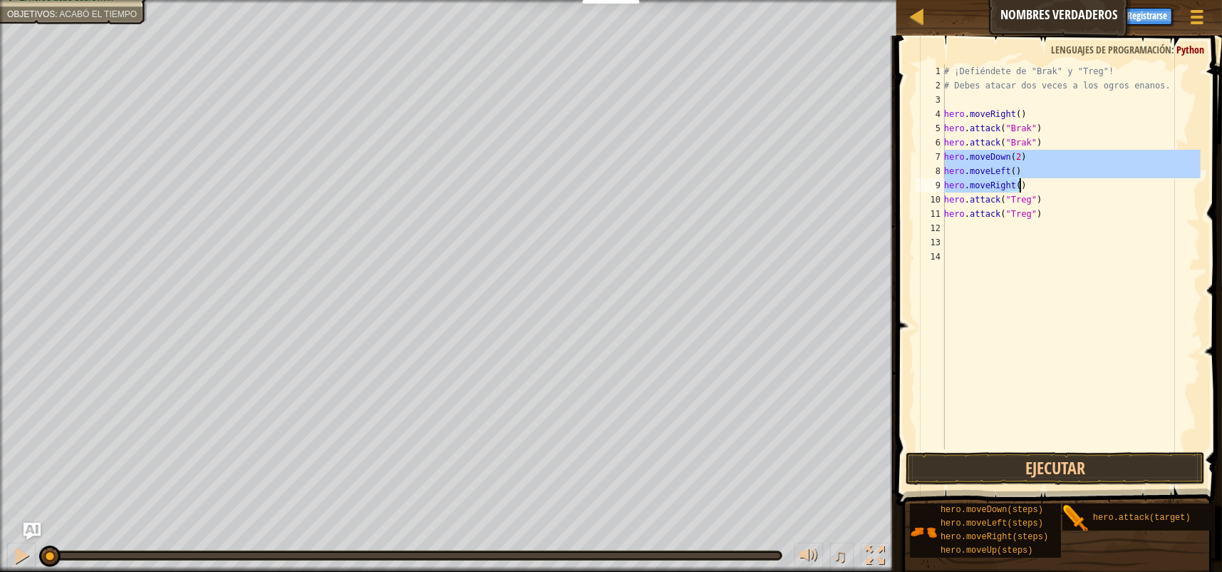
drag, startPoint x: 945, startPoint y: 156, endPoint x: 1032, endPoint y: 185, distance: 91.7
click at [1032, 185] on div "# ¡Defiéndete de "Brak" y "Treg"! # Debes atacar dos veces a los ogros enanos. …" at bounding box center [1071, 270] width 259 height 413
type textarea "hero.moveLeft() hero.moveRight()"
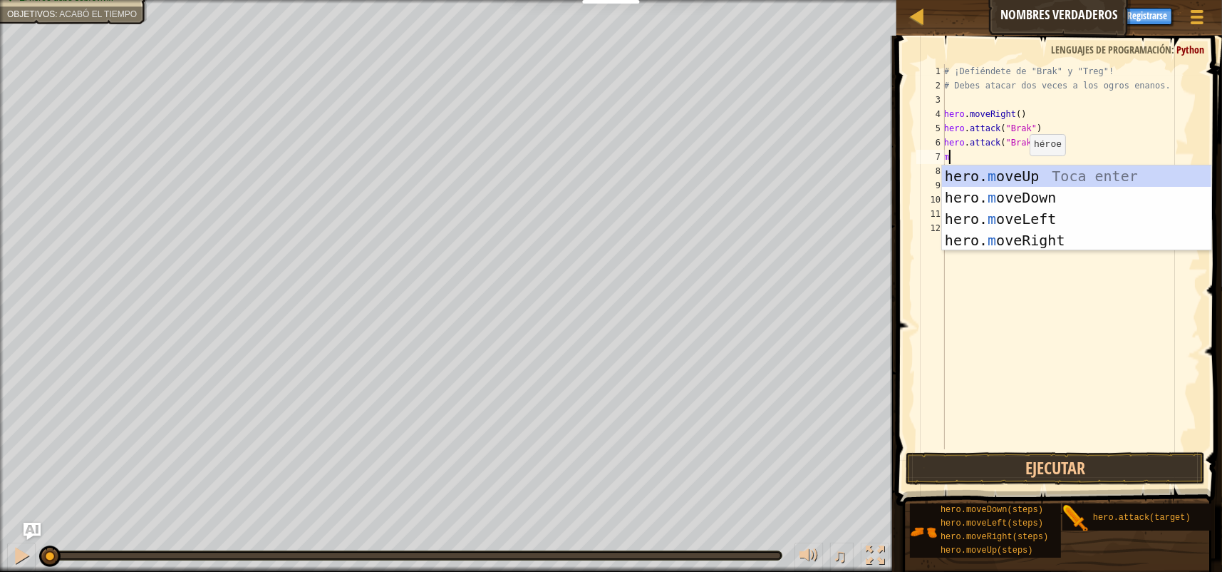
type textarea "mo"
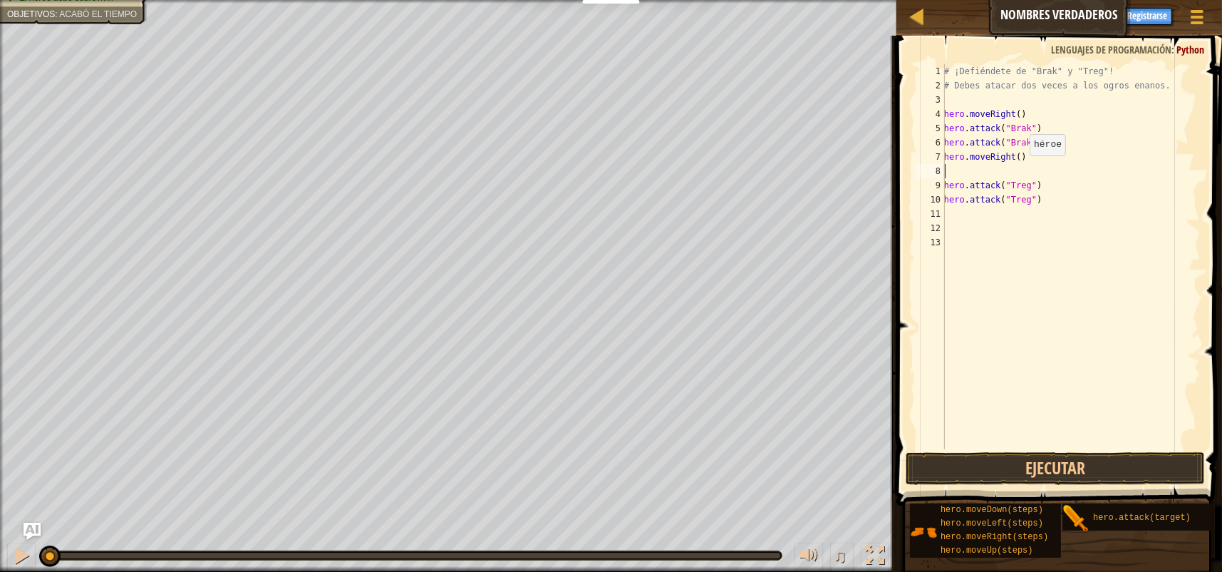
type textarea "hero.attack("Treg")"
click at [1004, 262] on div "# ¡Defiéndete de "Brak" y "Treg"! # Debes atacar dos veces a los ogros enanos. …" at bounding box center [1071, 270] width 259 height 413
click at [971, 205] on div "# ¡Defiéndete de "Brak" y "Treg"! # Debes atacar dos veces a los ogros enanos. …" at bounding box center [1071, 270] width 259 height 413
click at [1063, 460] on button "Ejecutar" at bounding box center [1055, 468] width 299 height 33
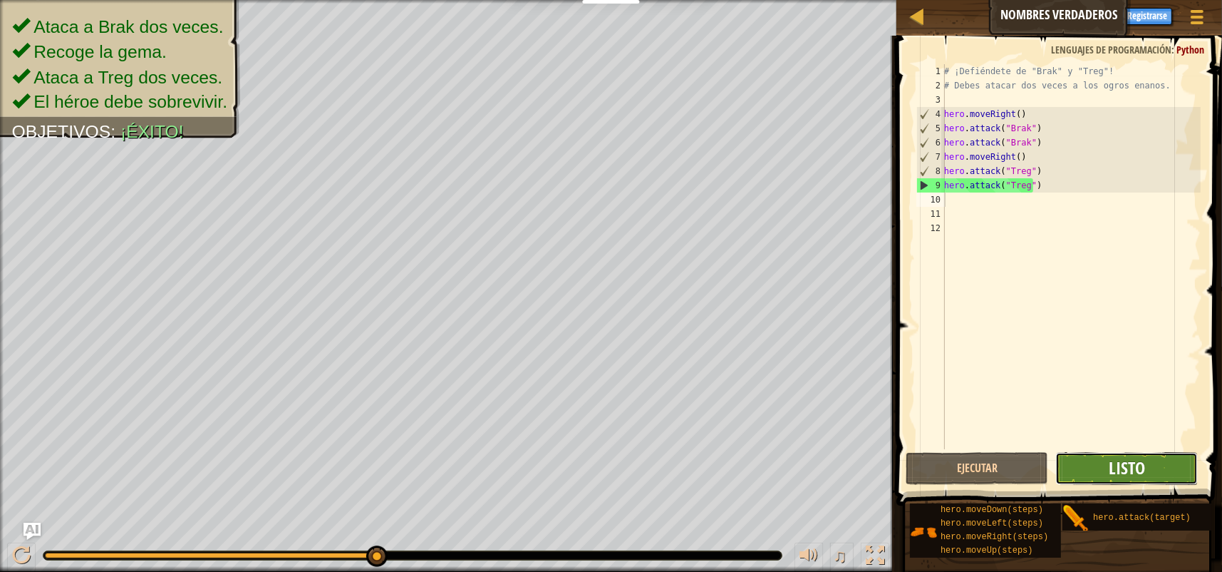
click at [1130, 461] on span "Listo" at bounding box center [1127, 467] width 36 height 23
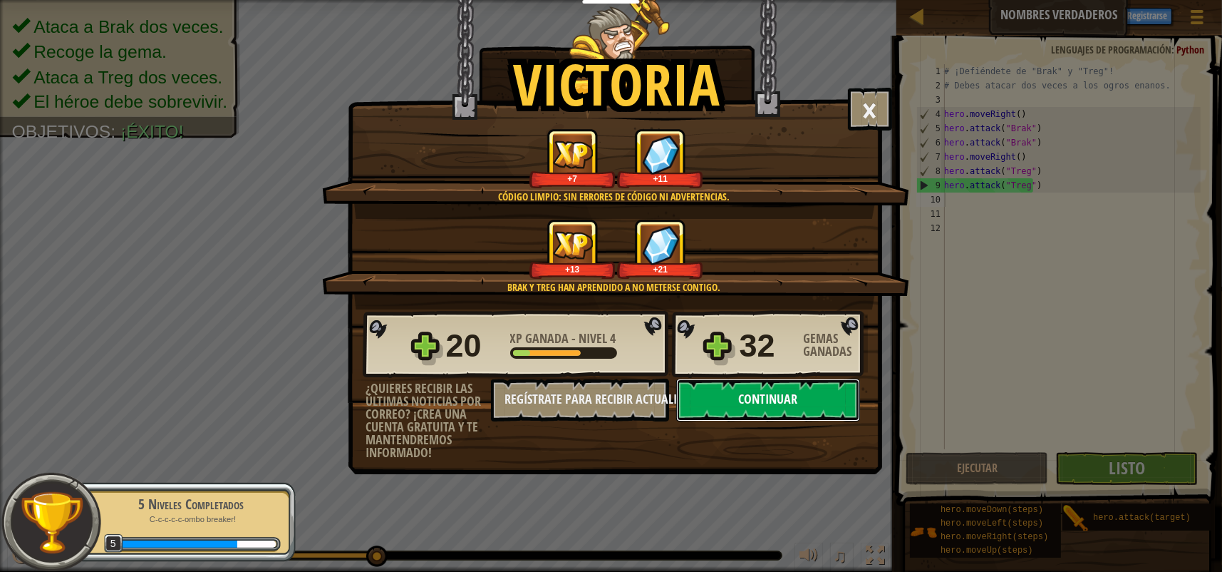
click at [775, 398] on button "Continuar" at bounding box center [768, 399] width 184 height 43
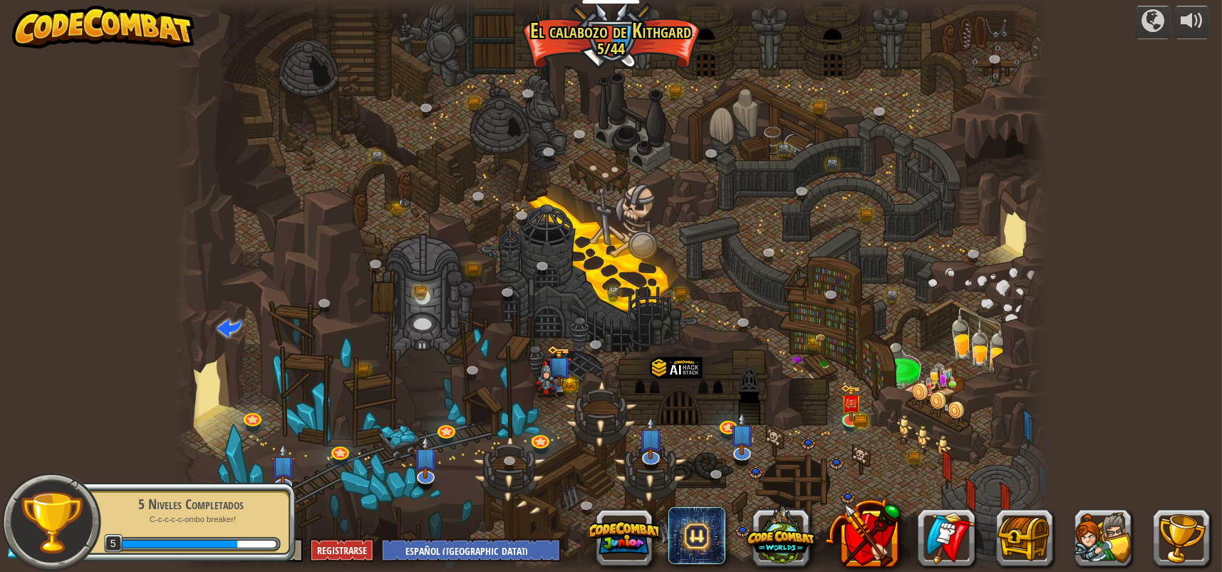
select select "es-419"
click at [855, 413] on img at bounding box center [851, 393] width 23 height 49
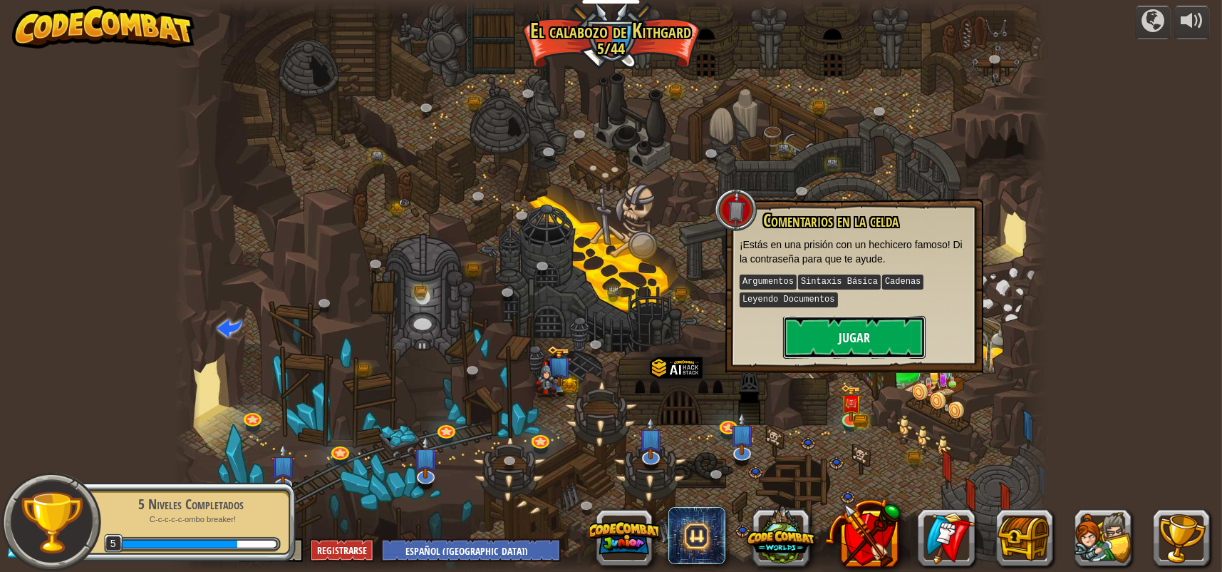
click at [865, 331] on button "Jugar" at bounding box center [854, 337] width 143 height 43
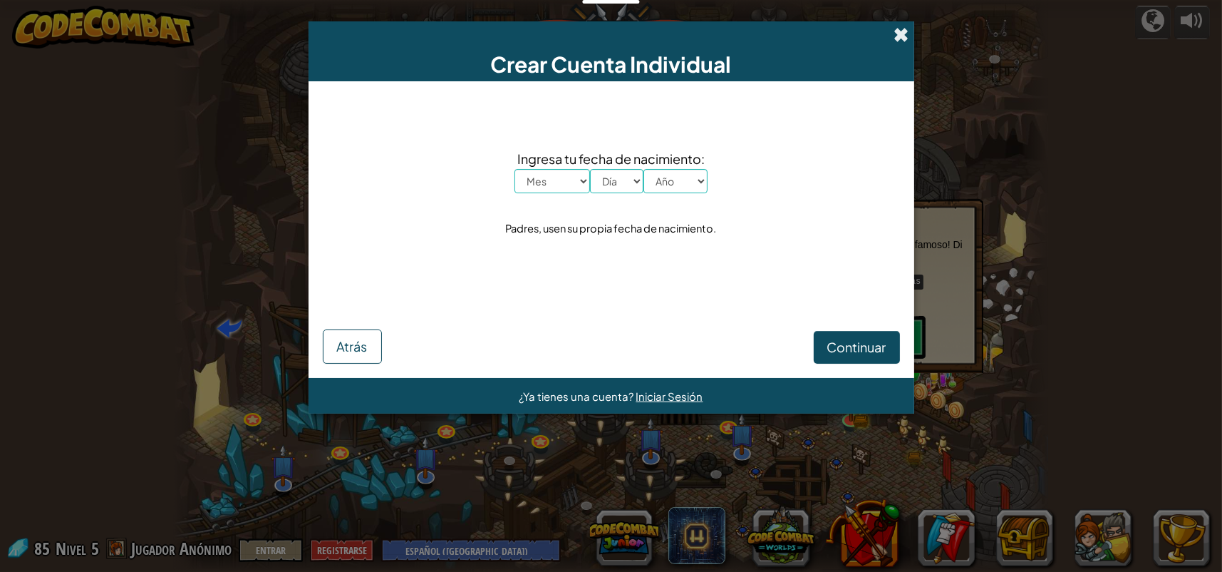
click at [902, 33] on span at bounding box center [902, 34] width 15 height 15
